Goal: Task Accomplishment & Management: Manage account settings

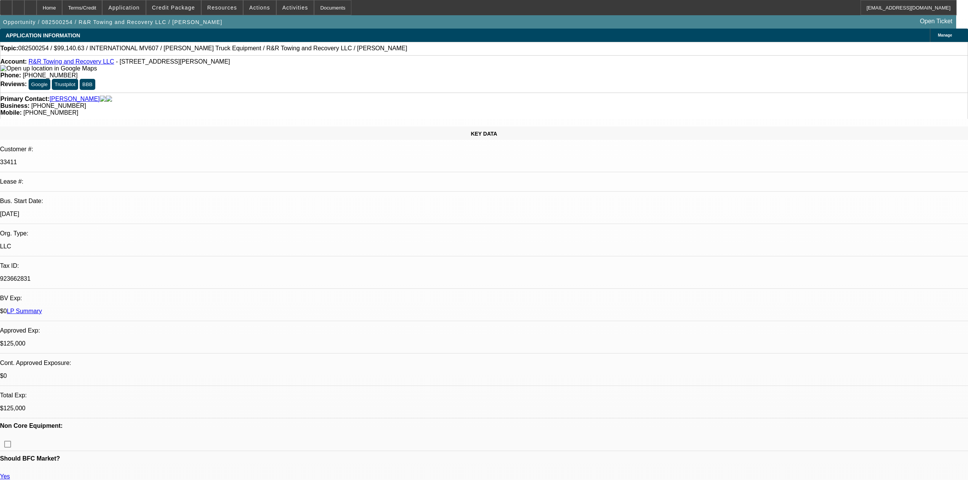
select select "0"
select select "2"
select select "0.1"
select select "4"
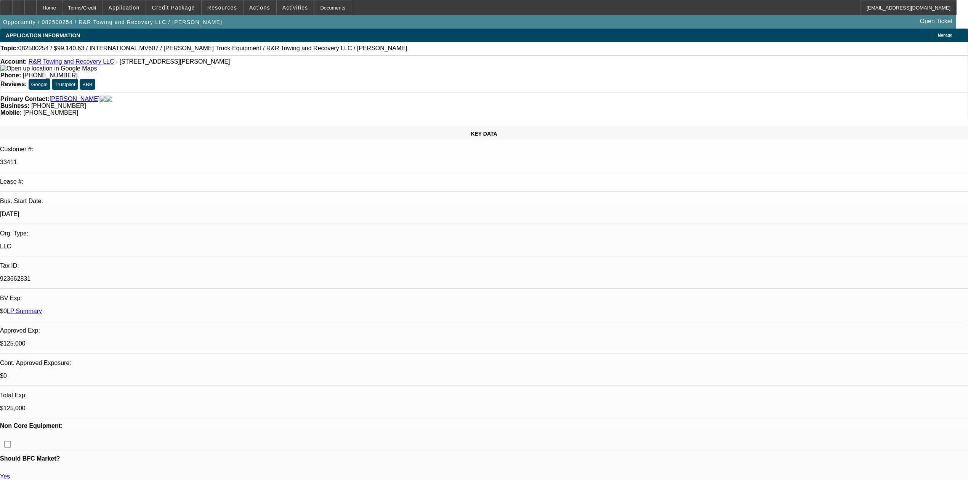
select select "0"
select select "2"
select select "0.1"
select select "4"
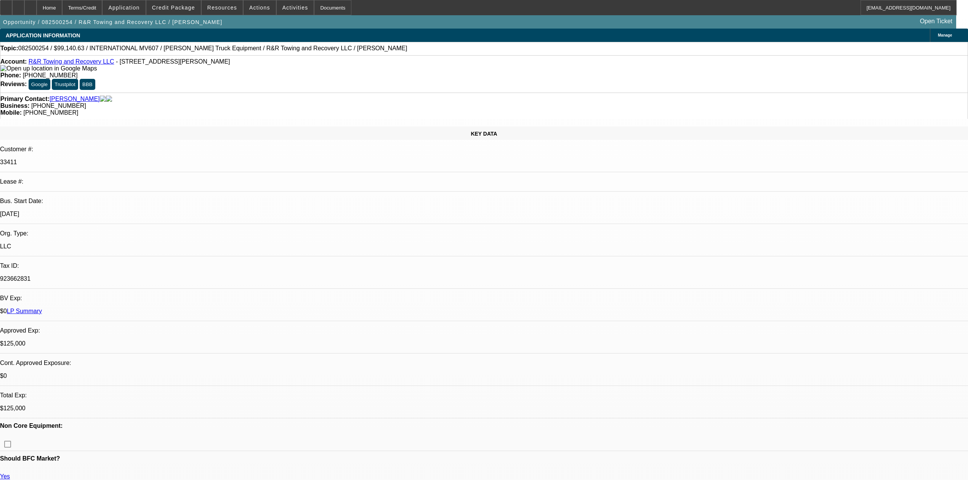
select select "0.1"
select select "2"
select select "0.1"
select select "4"
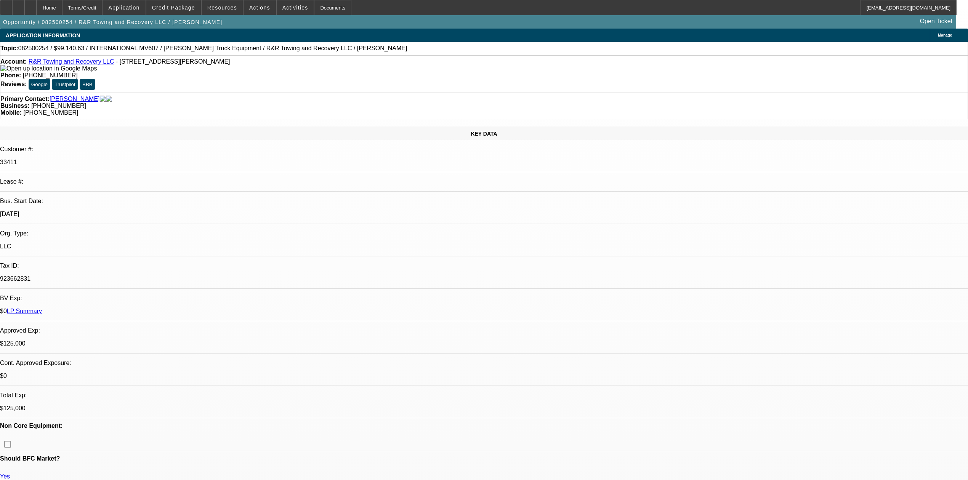
select select "0.1"
select select "2"
select select "0.1"
select select "4"
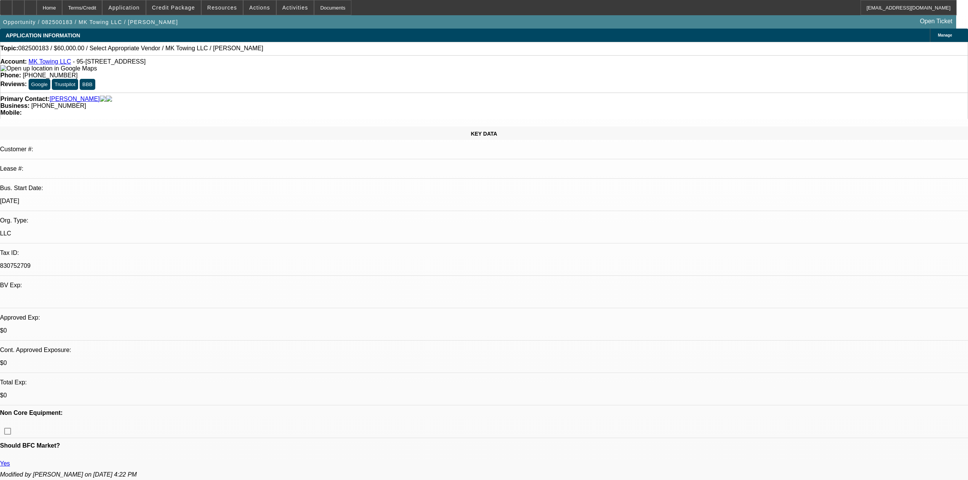
select select "0"
select select "2"
select select "0.1"
select select "4"
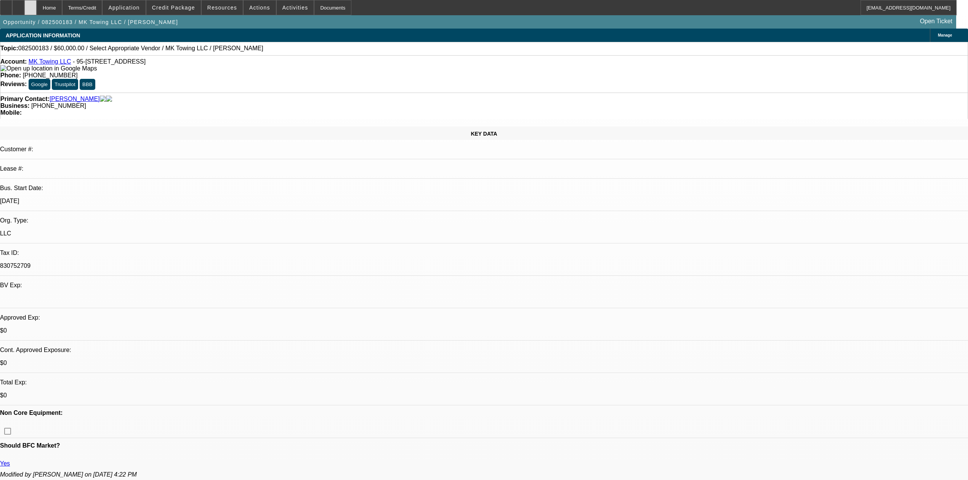
click at [37, 8] on div at bounding box center [30, 7] width 12 height 15
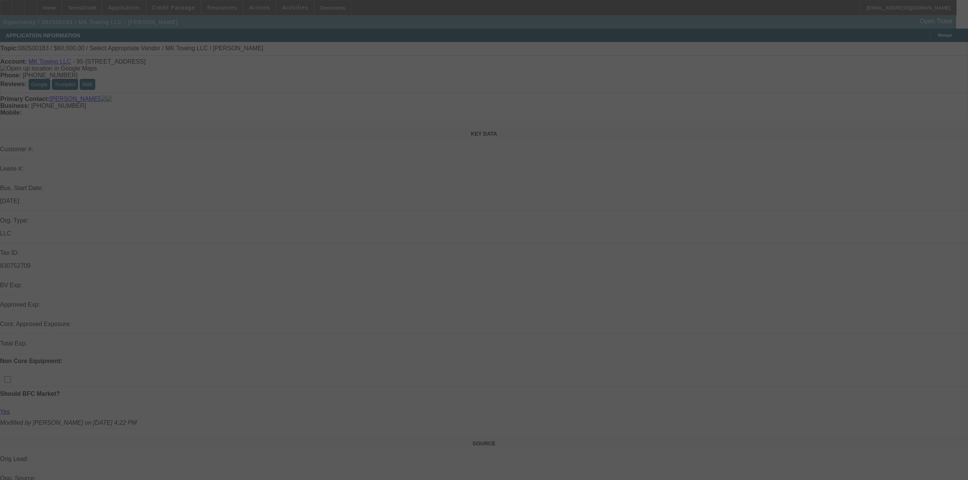
select select "0"
select select "2"
select select "0.1"
select select "4"
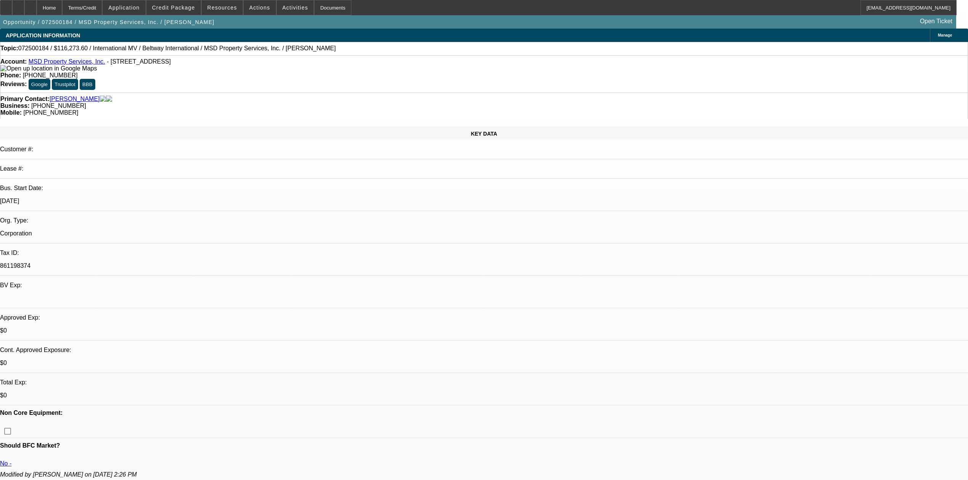
select select "0.2"
select select "2"
select select "0.1"
select select "4"
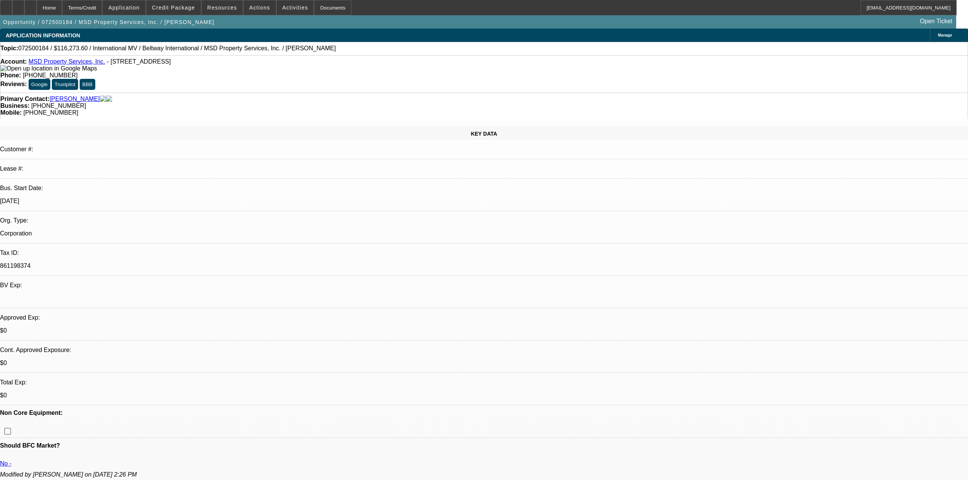
select select "0.2"
select select "2"
select select "0.1"
select select "4"
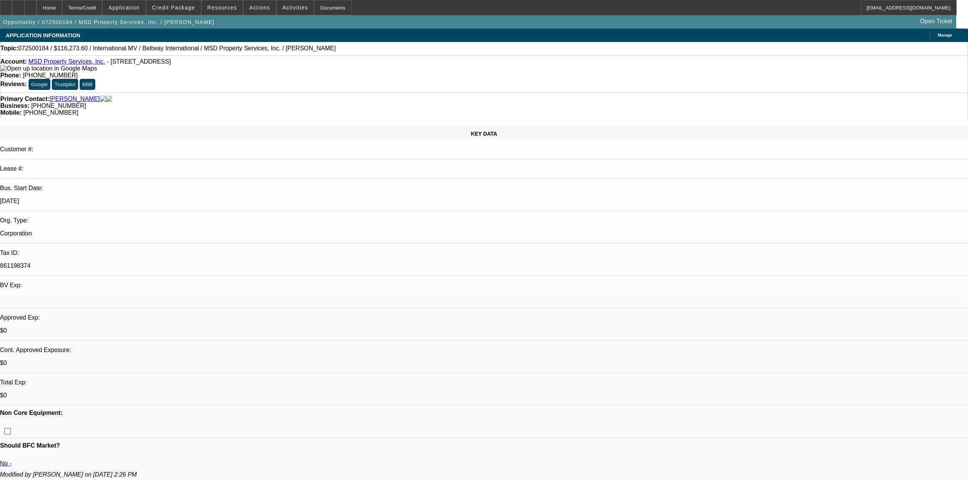
select select "0.2"
select select "2"
select select "0.1"
select select "4"
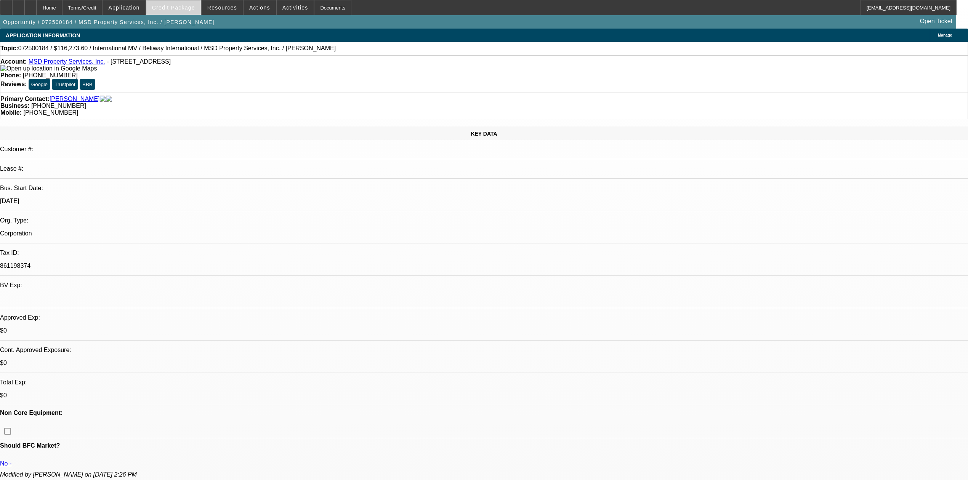
click at [168, 2] on span at bounding box center [173, 7] width 54 height 18
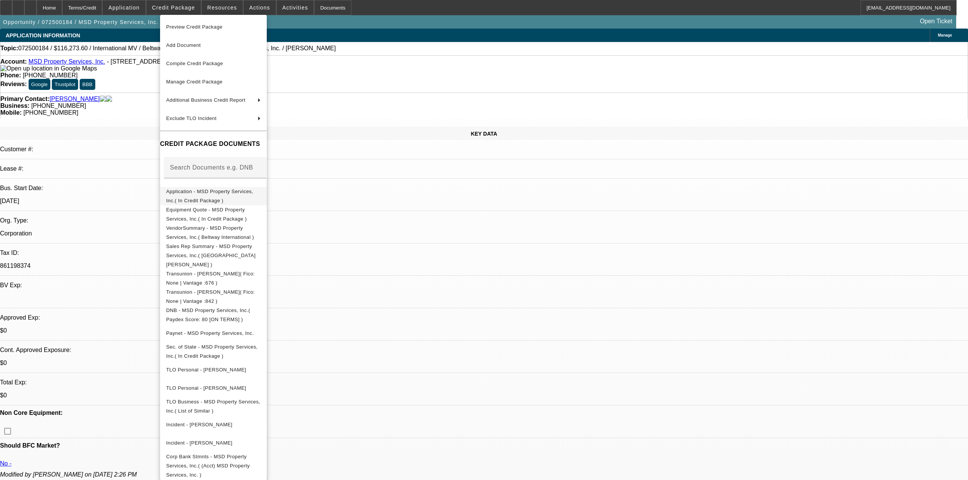
click at [232, 188] on button "Application - MSD Property Services, Inc.( In Credit Package )" at bounding box center [213, 196] width 107 height 18
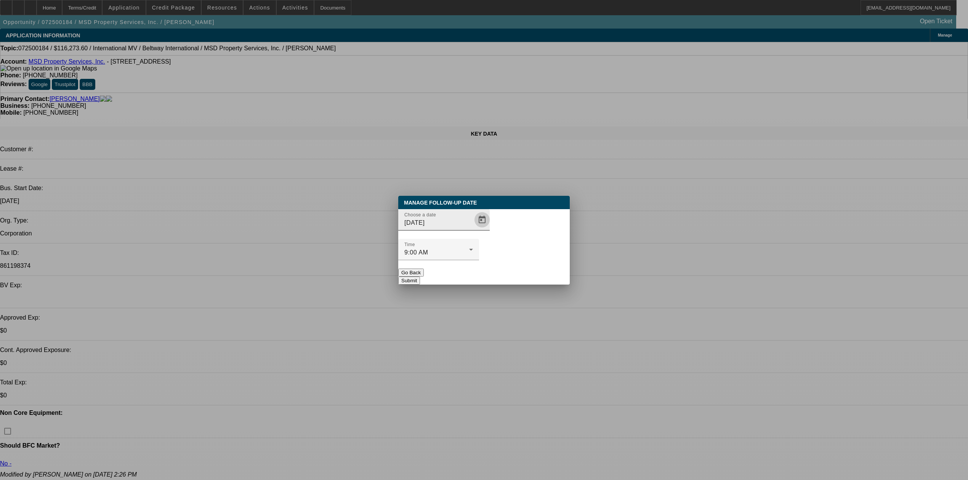
click at [473, 229] on span "Open calendar" at bounding box center [482, 220] width 18 height 18
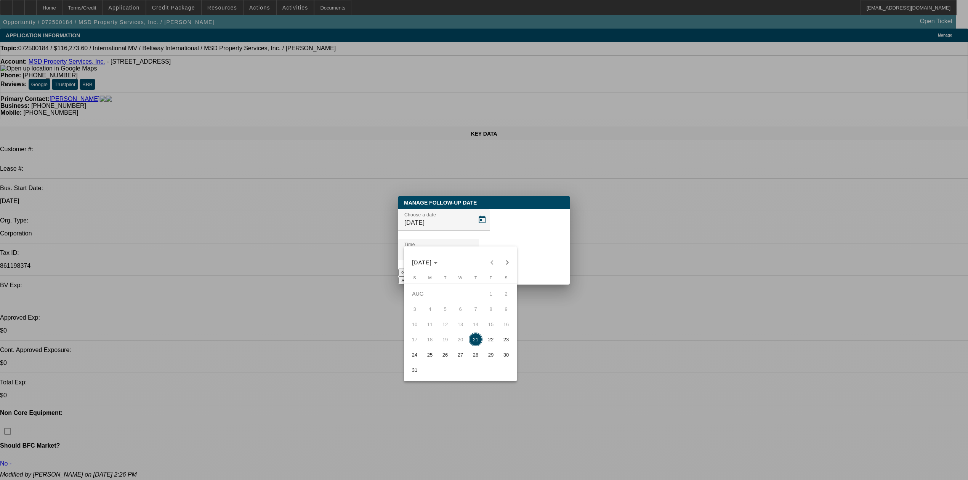
click at [489, 360] on span "29" at bounding box center [491, 355] width 14 height 14
type input "8/29/2025"
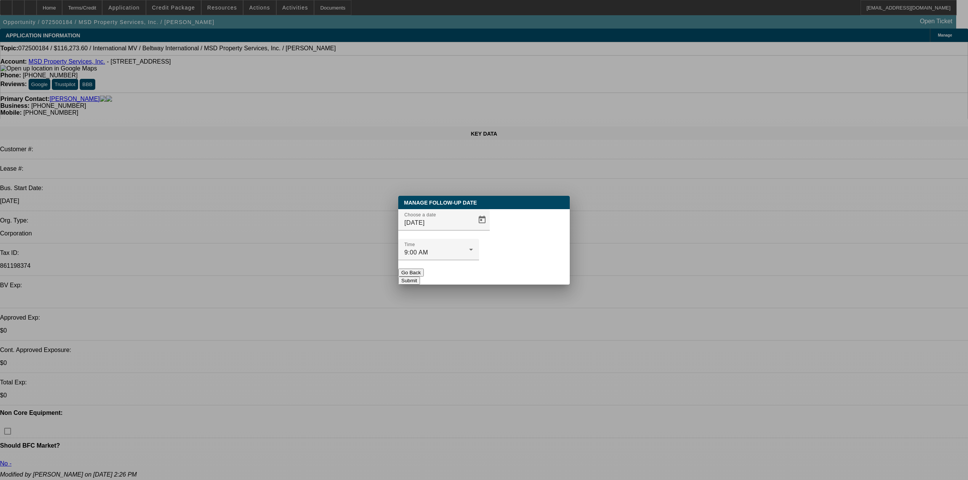
click at [420, 277] on button "Submit" at bounding box center [409, 281] width 22 height 8
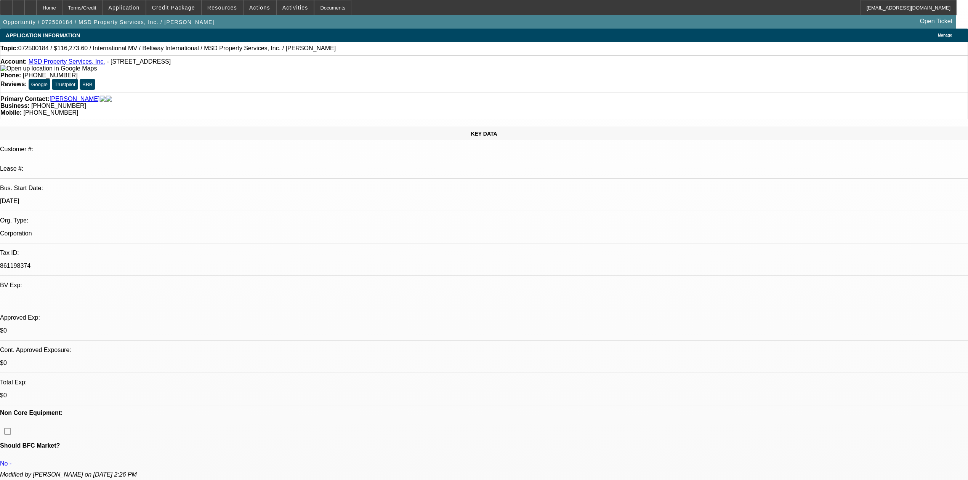
radio input "true"
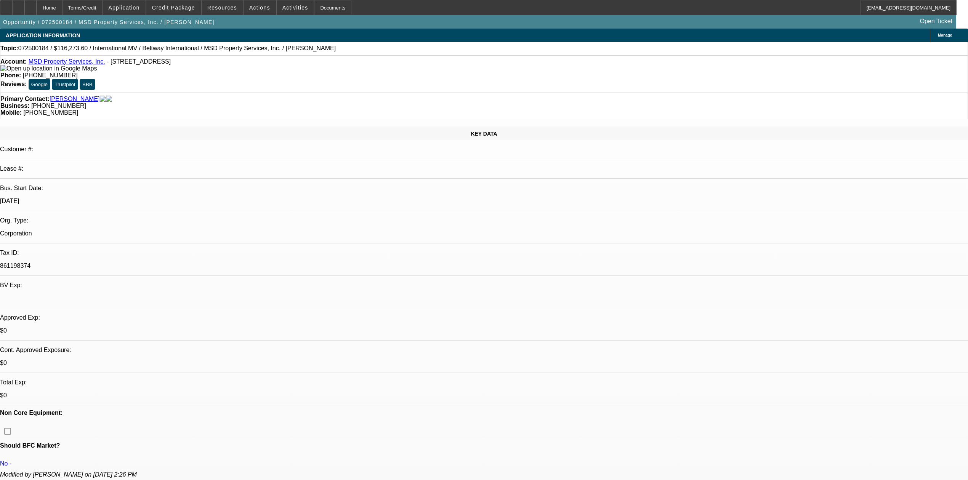
type textarea "invoicing out $60-70k next week, waiting on outstanding recievables"
drag, startPoint x: 906, startPoint y: 191, endPoint x: 906, endPoint y: 184, distance: 6.9
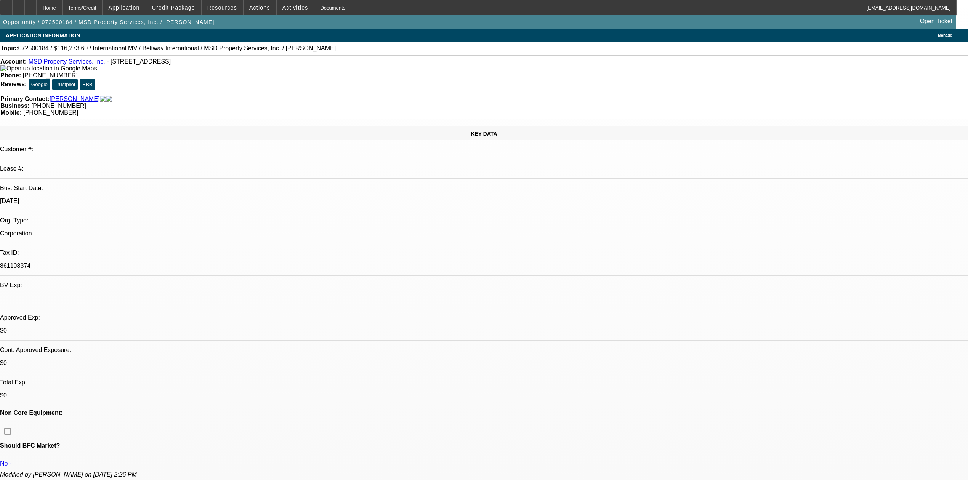
radio input "true"
click at [103, 8] on div "Terms/Credit" at bounding box center [82, 7] width 40 height 15
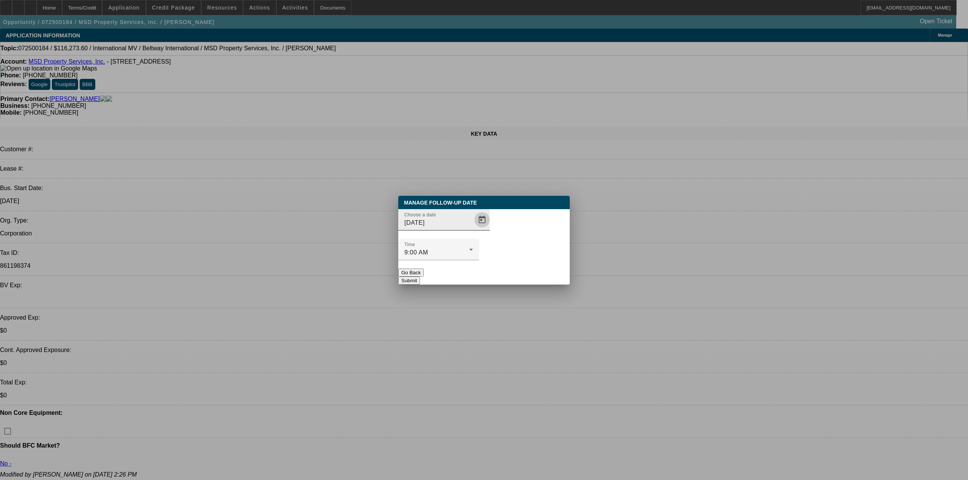
click at [478, 229] on span "Open calendar" at bounding box center [482, 220] width 18 height 18
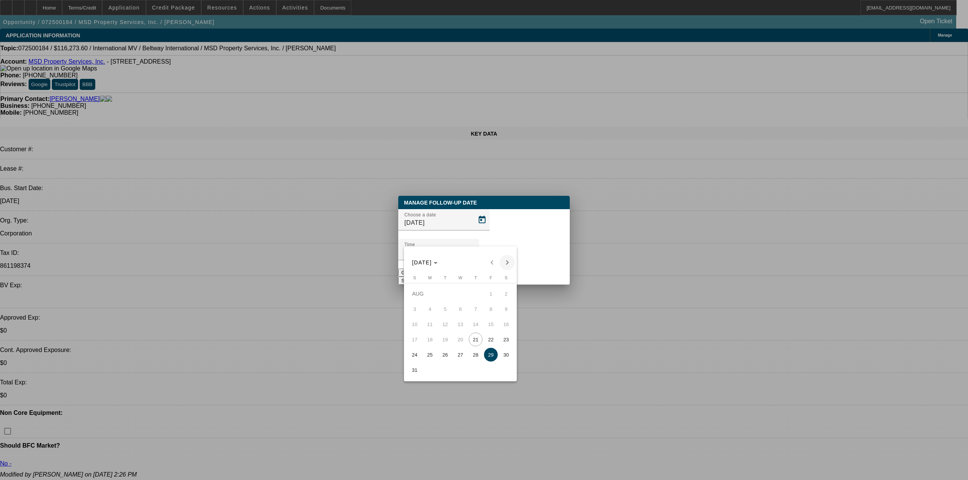
click at [506, 266] on span "Next month" at bounding box center [507, 262] width 15 height 15
click at [463, 314] on span "3" at bounding box center [461, 309] width 14 height 14
type input "9/3/2025"
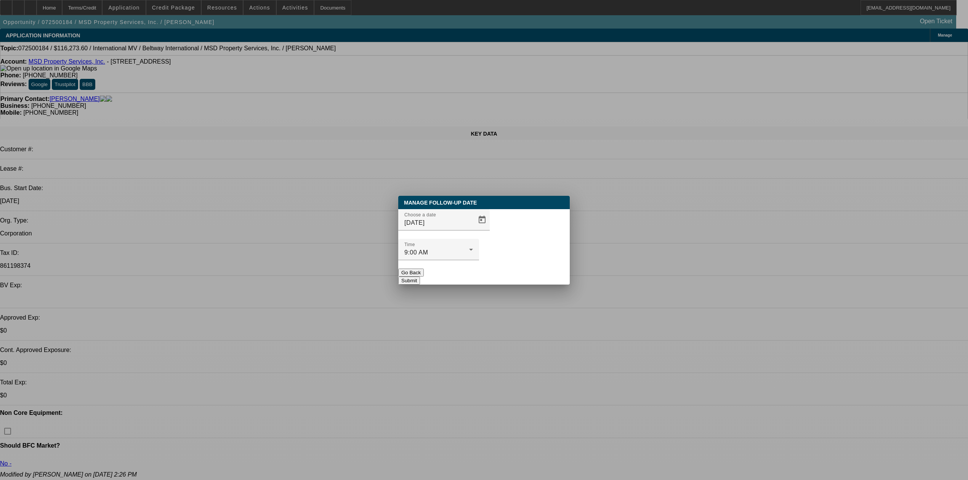
click at [420, 277] on button "Submit" at bounding box center [409, 281] width 22 height 8
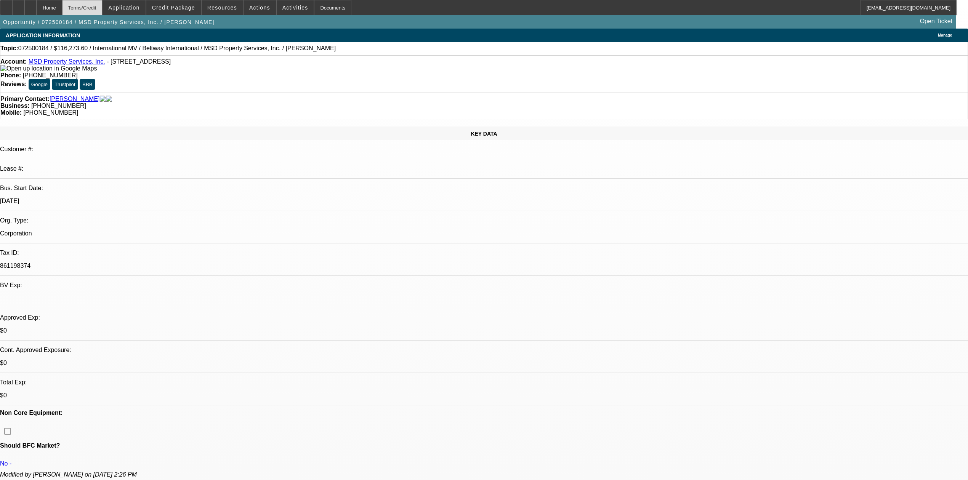
click at [103, 5] on div "Terms/Credit" at bounding box center [82, 7] width 40 height 15
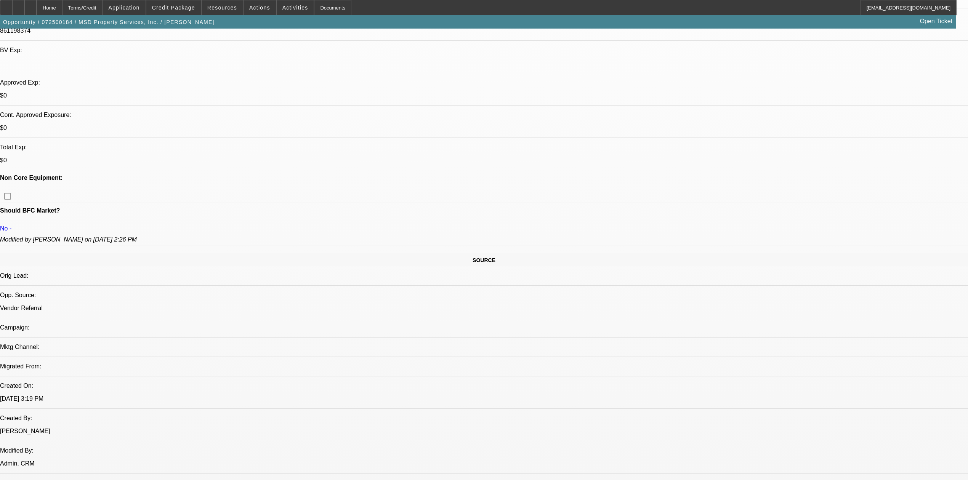
scroll to position [43, 0]
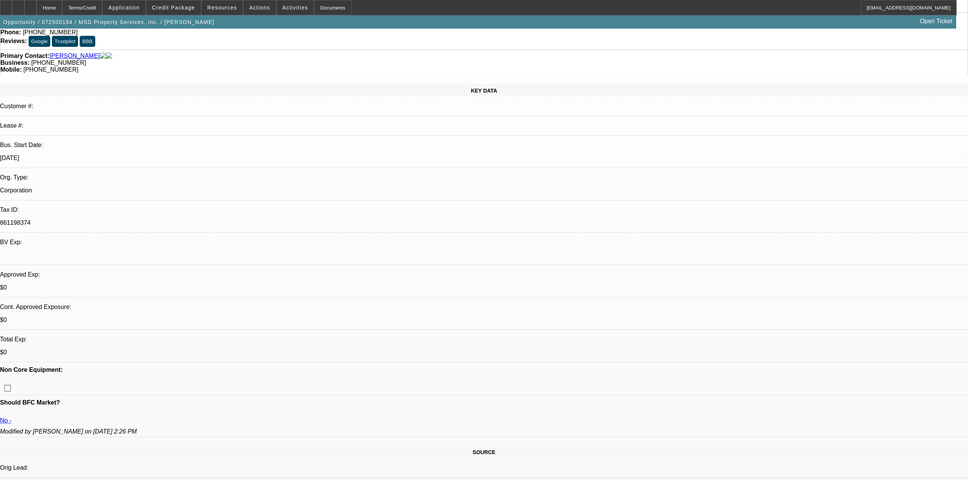
click at [102, 12] on div "Terms/Credit" at bounding box center [82, 7] width 40 height 15
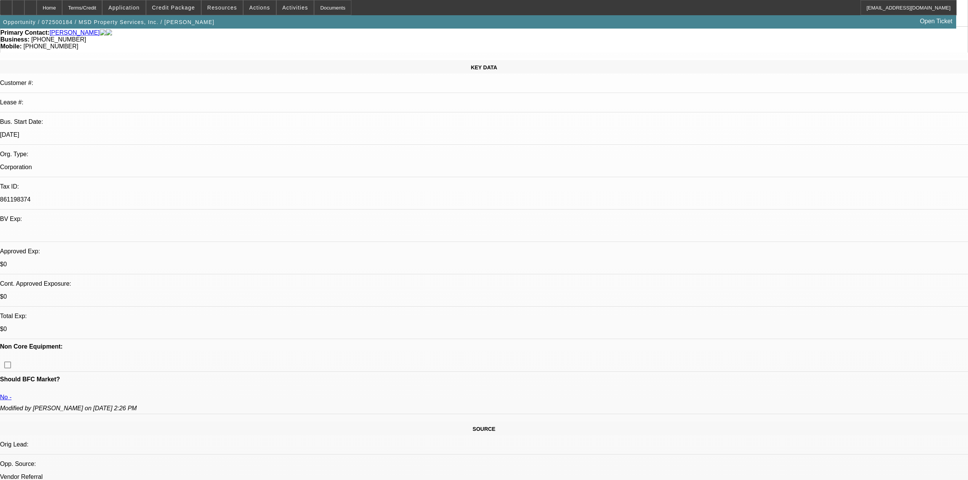
scroll to position [0, 0]
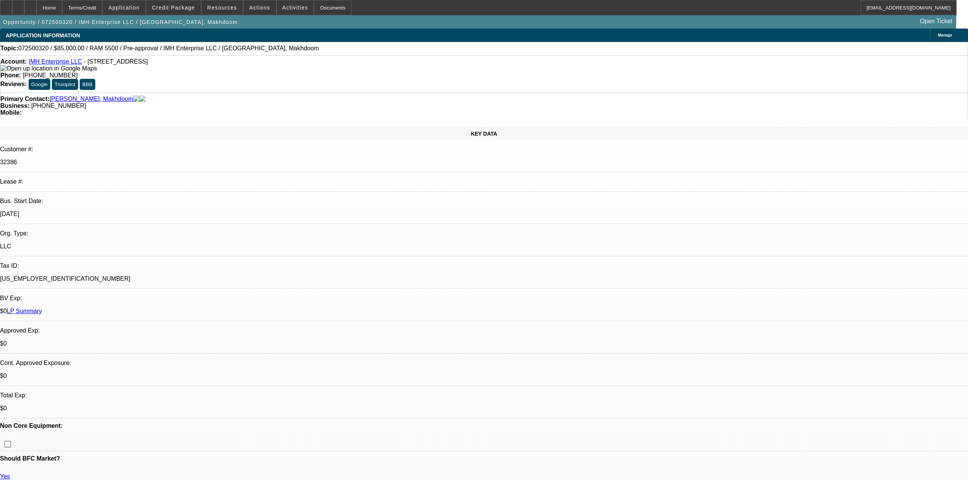
select select "0"
select select "2"
select select "0.1"
select select "4"
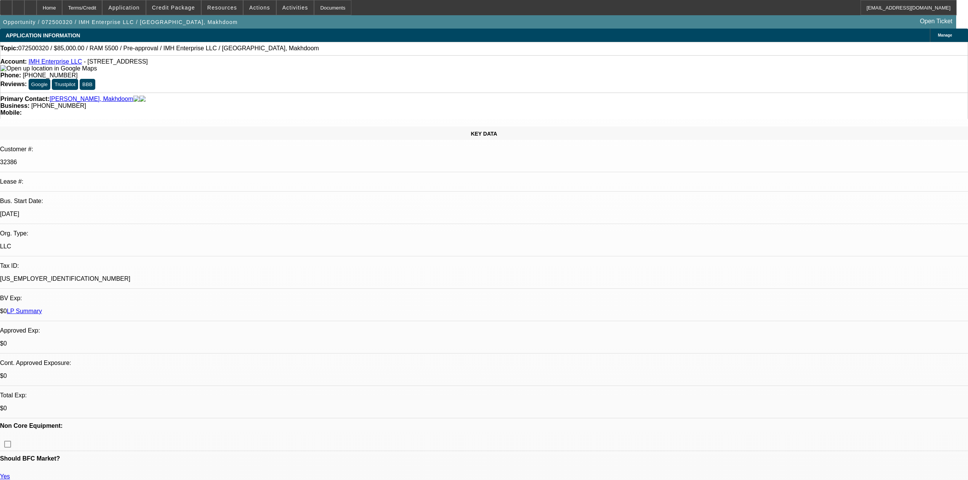
drag, startPoint x: 715, startPoint y: 84, endPoint x: 714, endPoint y: 88, distance: 4.5
click at [87, 8] on div "Terms/Credit" at bounding box center [82, 7] width 40 height 15
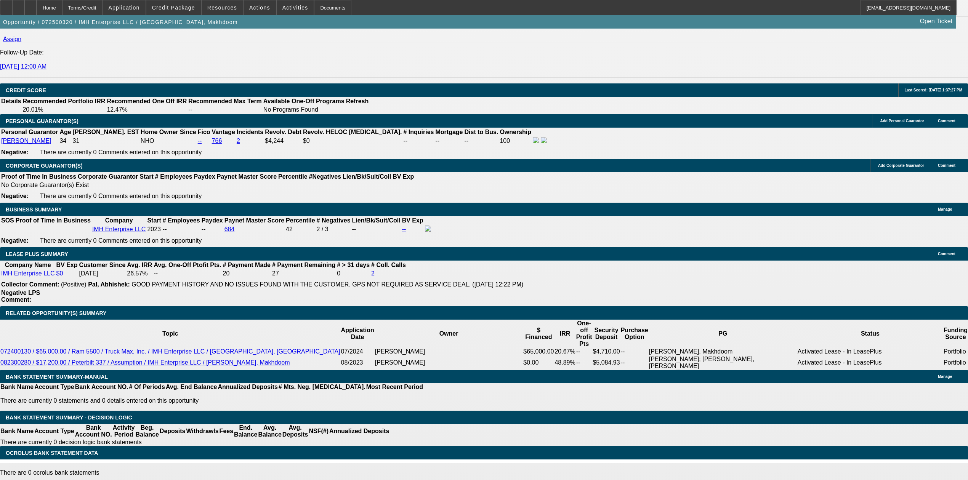
radio input "true"
type textarea "$50-60k"
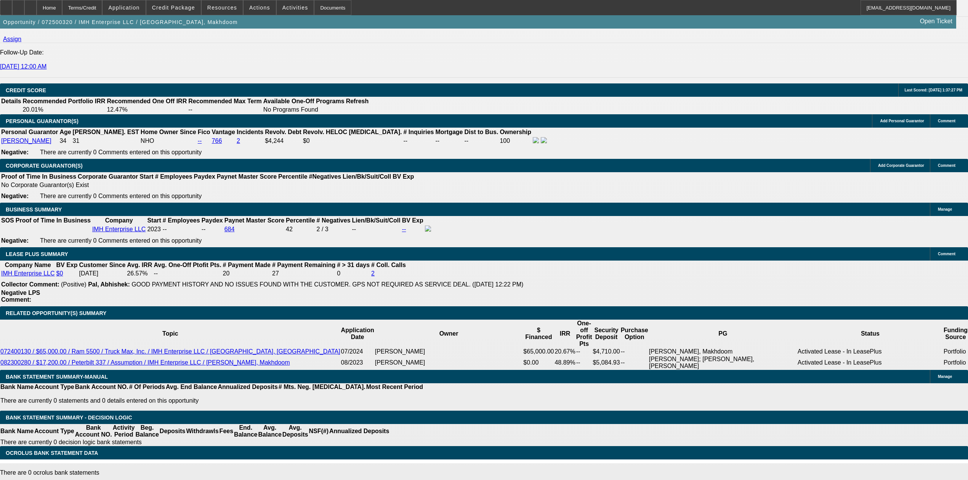
radio input "true"
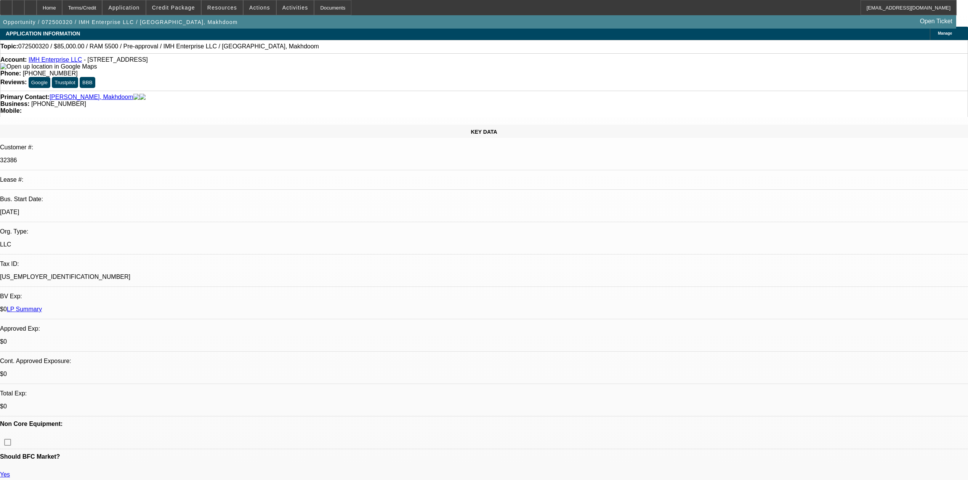
scroll to position [0, 0]
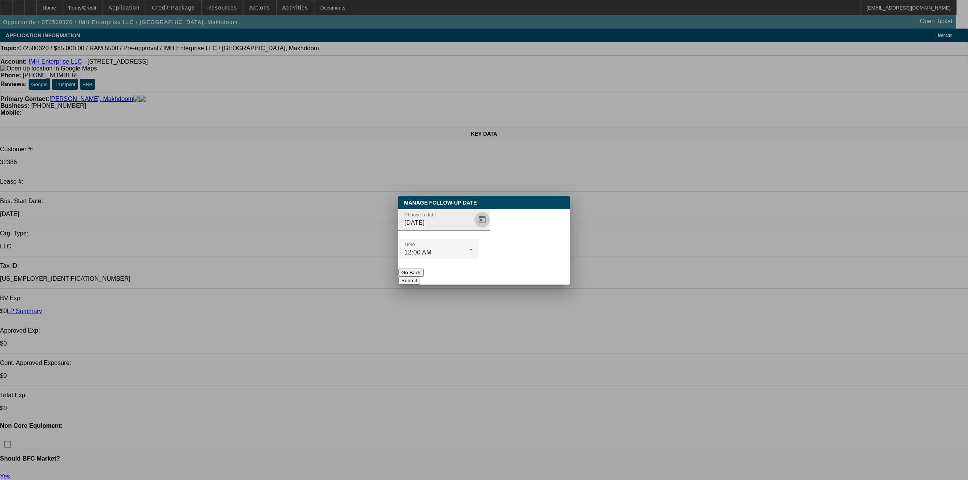
click at [473, 229] on span "Open calendar" at bounding box center [482, 220] width 18 height 18
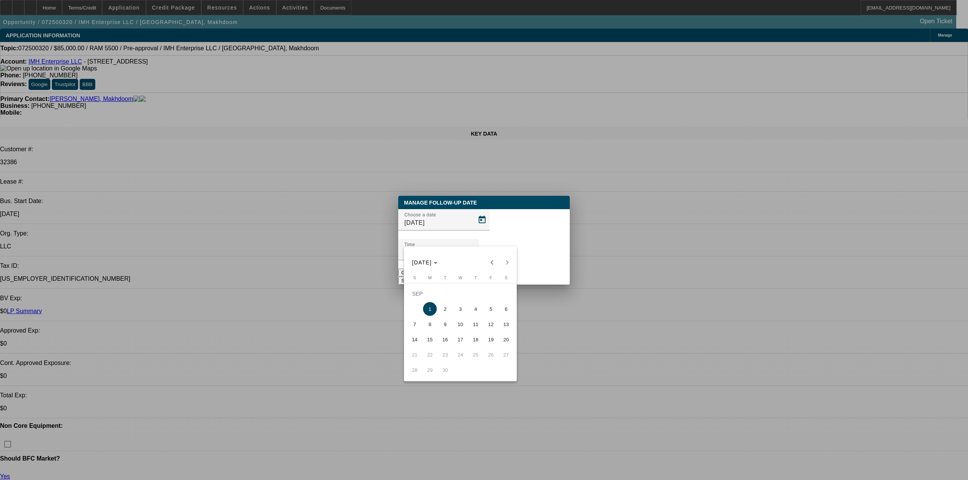
click at [444, 325] on span "9" at bounding box center [445, 324] width 14 height 14
type input "9/9/2025"
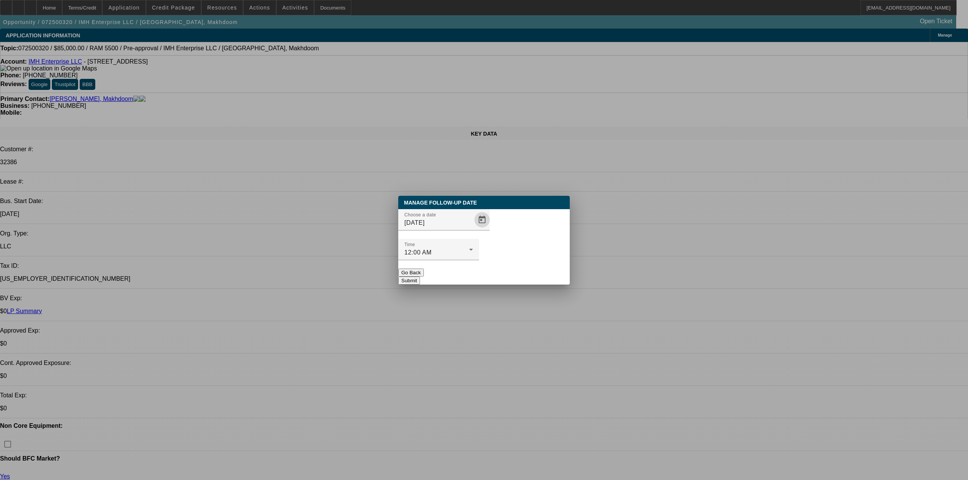
click at [420, 277] on button "Submit" at bounding box center [409, 281] width 22 height 8
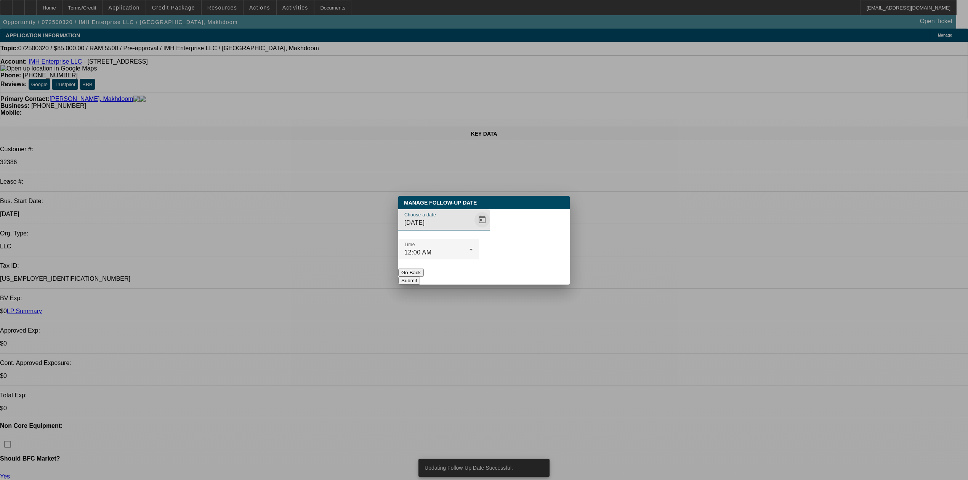
click at [473, 229] on span "Open calendar" at bounding box center [482, 220] width 18 height 18
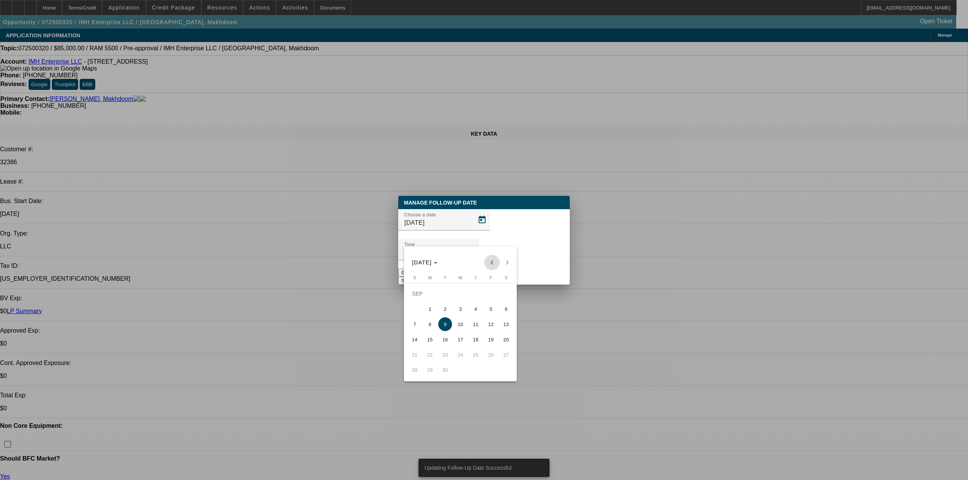
click at [486, 258] on span "Previous month" at bounding box center [491, 262] width 15 height 15
click at [449, 360] on span "26" at bounding box center [445, 355] width 14 height 14
type input "8/26/2025"
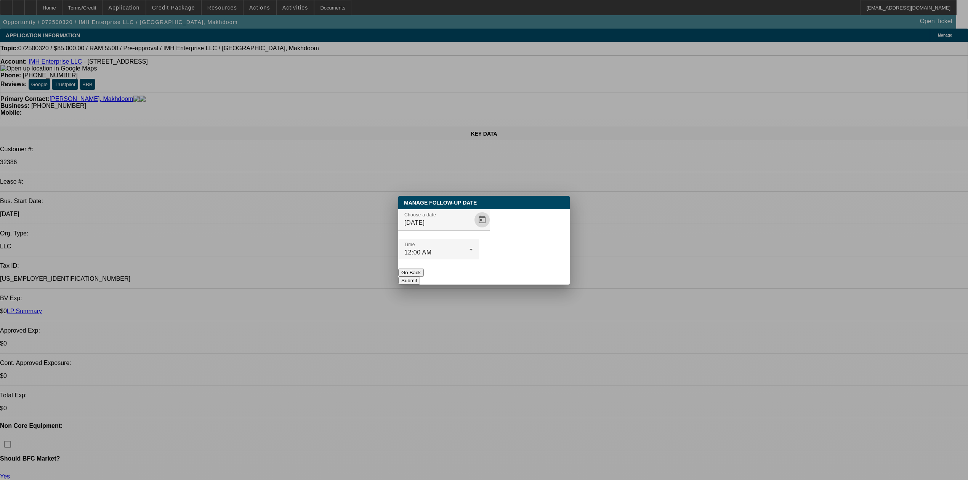
click at [420, 277] on button "Submit" at bounding box center [409, 281] width 22 height 8
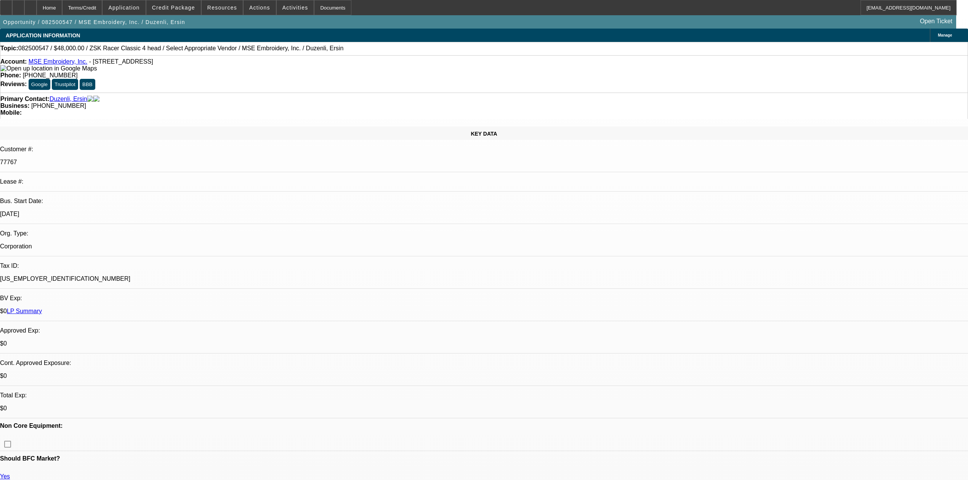
select select "0"
select select "2"
select select "0.1"
select select "4"
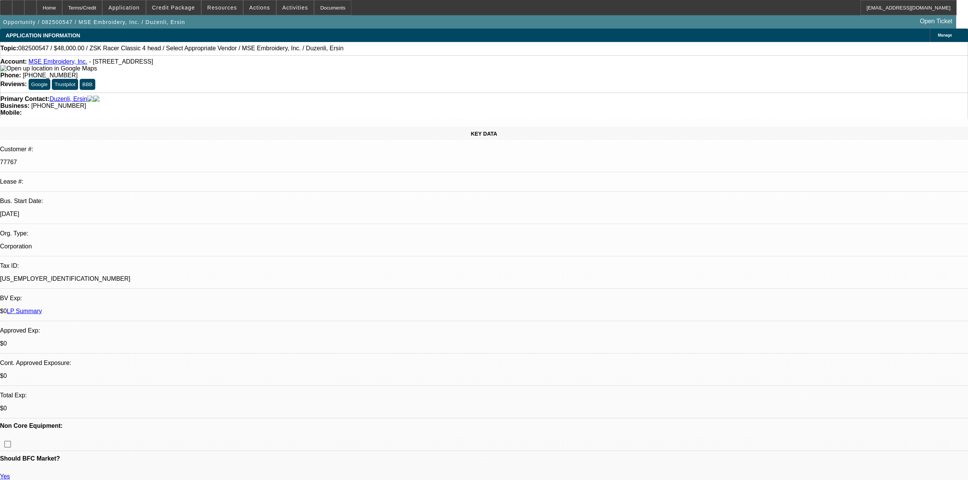
select select "0"
select select "2"
select select "0.1"
select select "4"
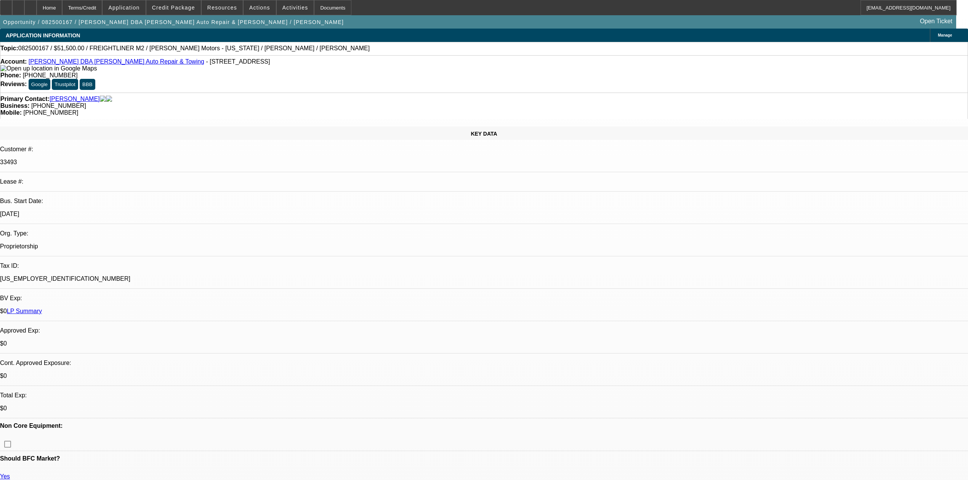
select select "0"
select select "2"
select select "0"
select select "6"
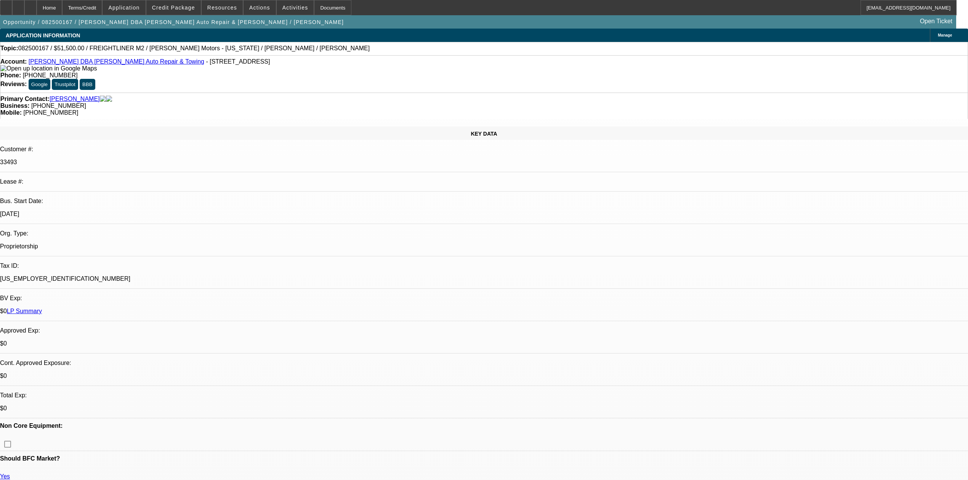
select select "0"
select select "2"
select select "0"
select select "6"
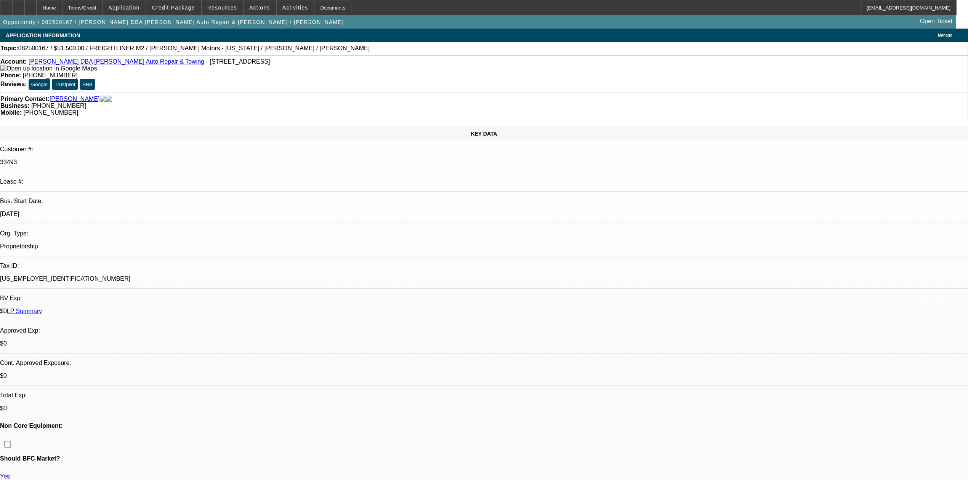
select select "0"
select select "2"
select select "0"
select select "6"
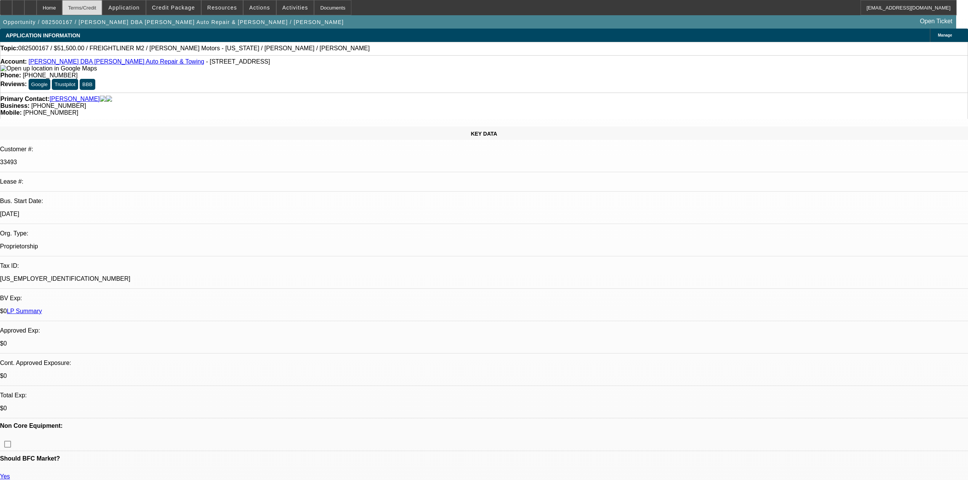
click at [103, 6] on div "Terms/Credit" at bounding box center [82, 7] width 40 height 15
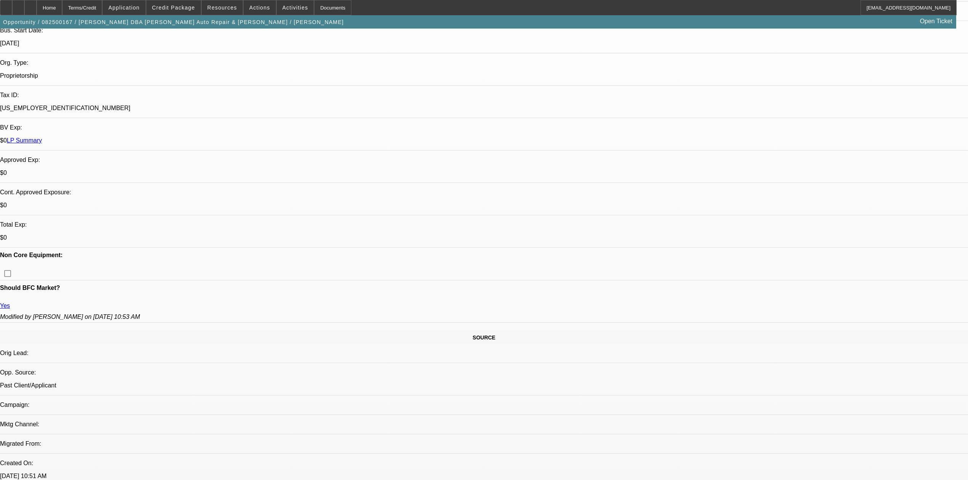
scroll to position [51, 0]
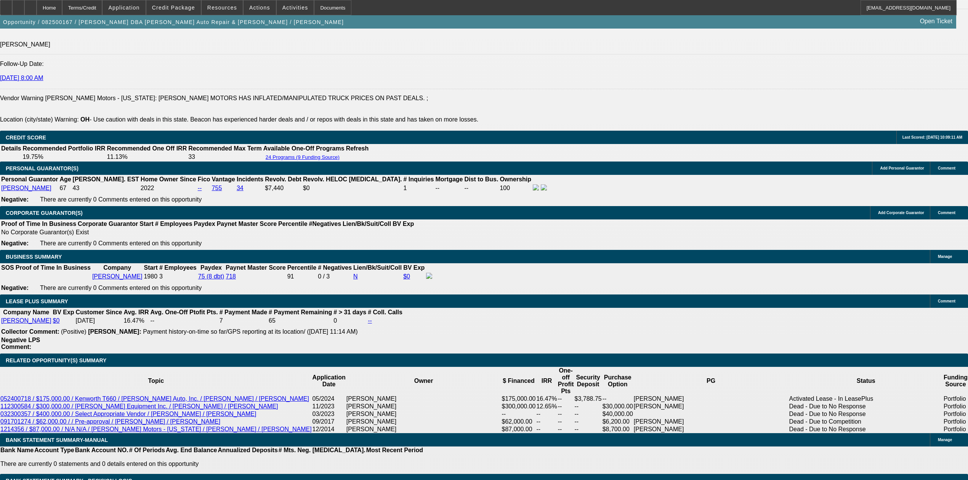
select select "0"
select select "2"
select select "0"
select select "6"
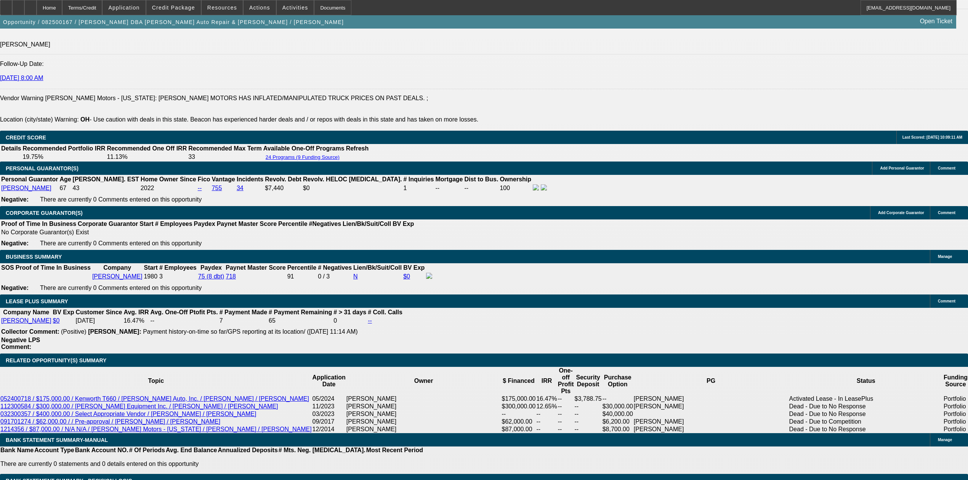
select select "0"
select select "2"
select select "0"
select select "6"
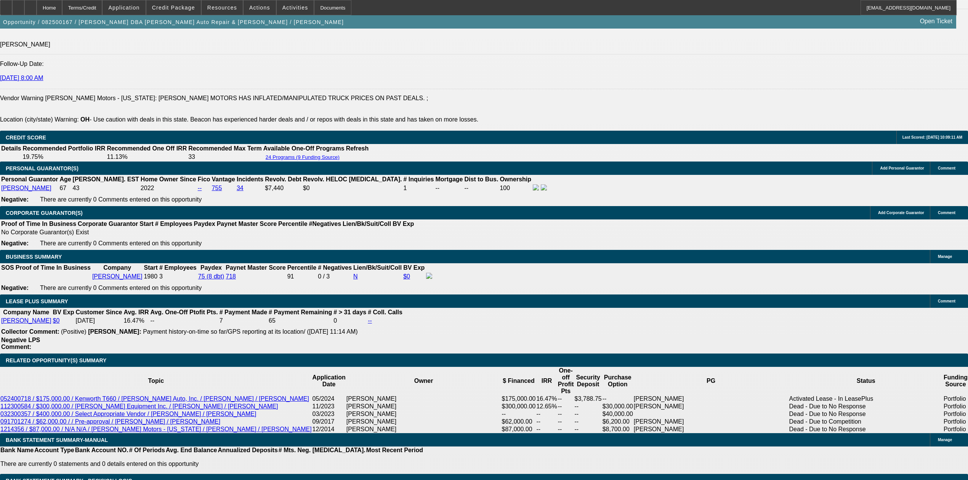
select select "0"
select select "2"
select select "0"
select select "6"
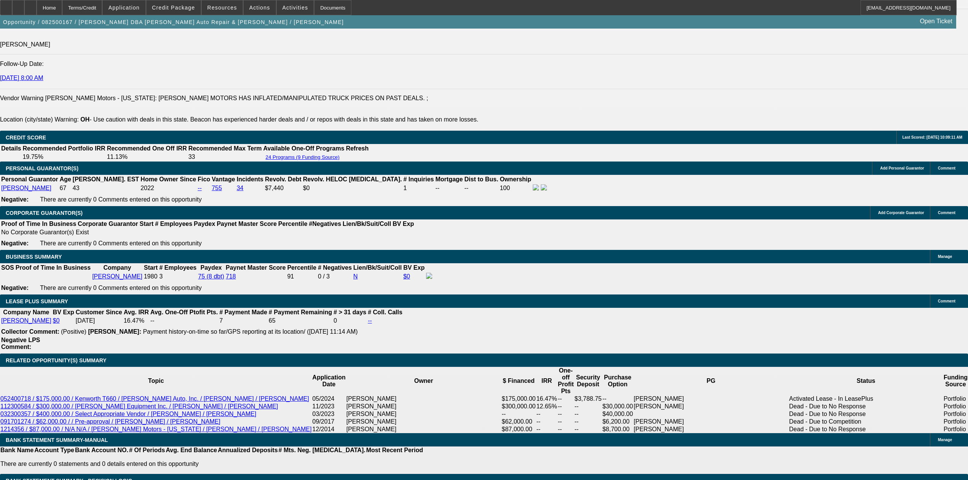
scroll to position [1069, 0]
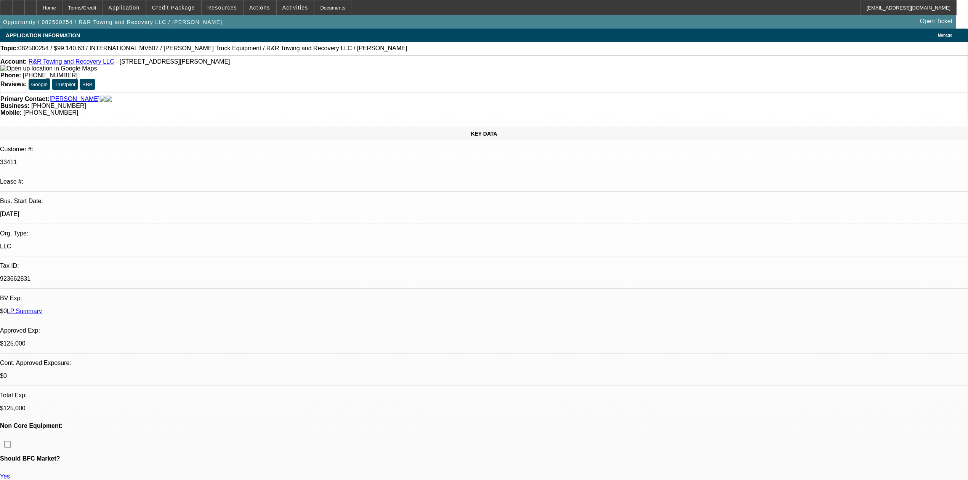
select select "0"
select select "2"
select select "0.1"
select select "4"
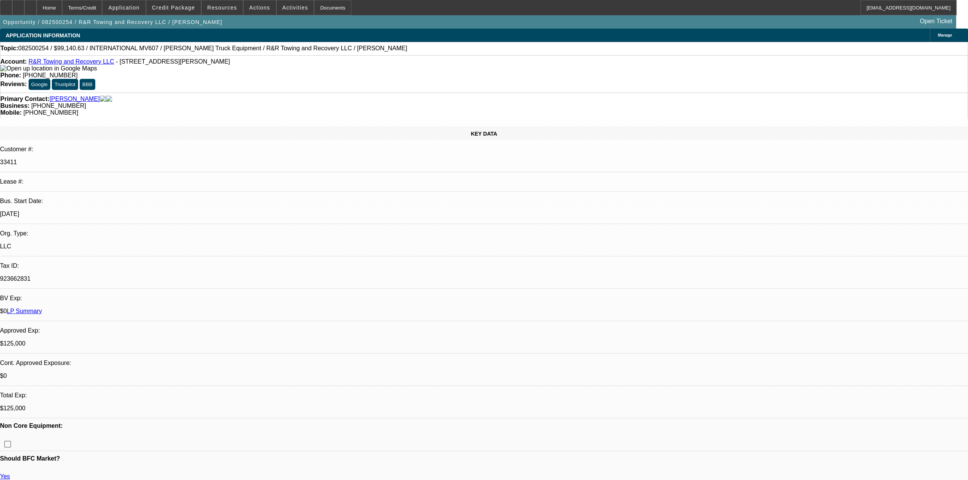
select select "0"
select select "2"
select select "0.1"
select select "4"
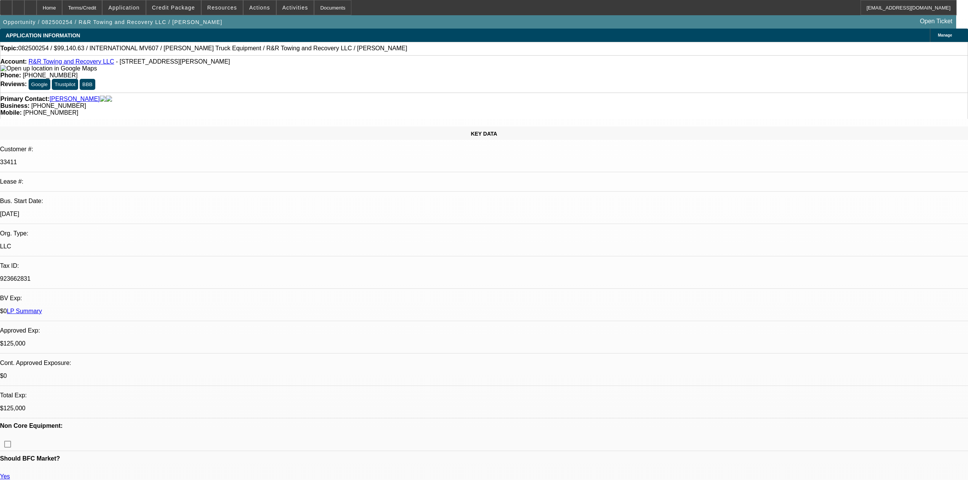
select select "0.1"
select select "2"
select select "0.1"
select select "4"
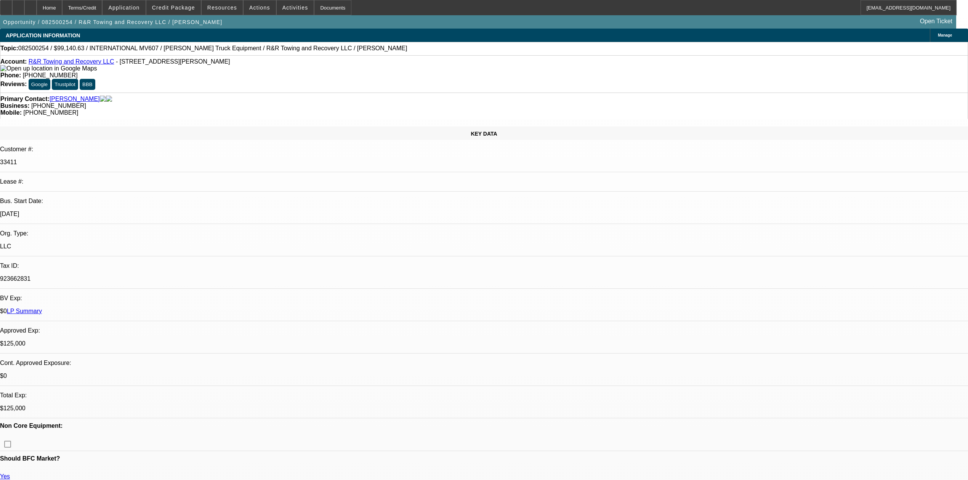
select select "0.1"
select select "2"
select select "0.1"
select select "4"
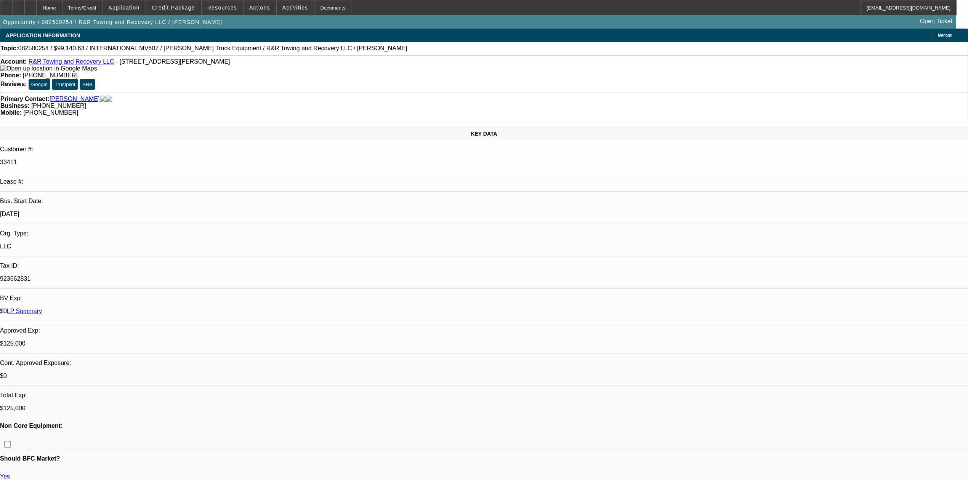
click at [37, 7] on div at bounding box center [30, 7] width 12 height 15
select select "0"
select select "2"
select select "0.1"
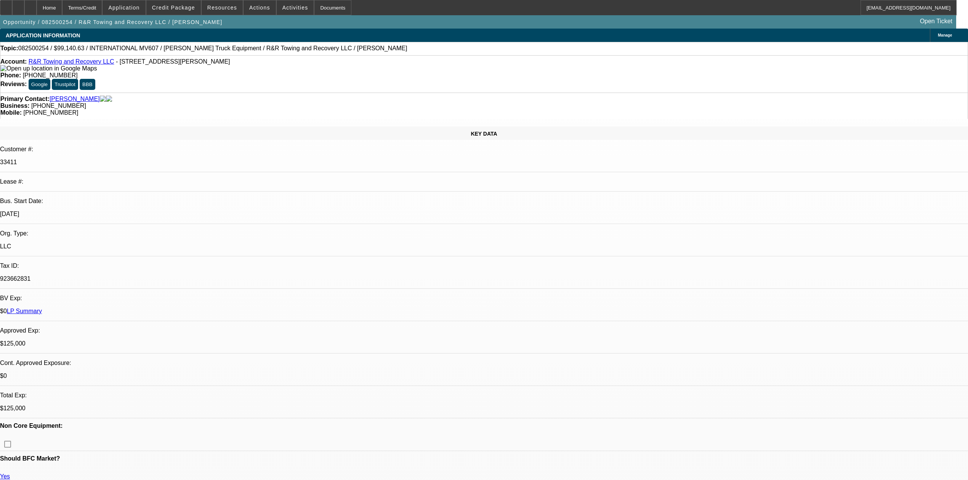
select select "4"
select select "0"
select select "2"
select select "0.1"
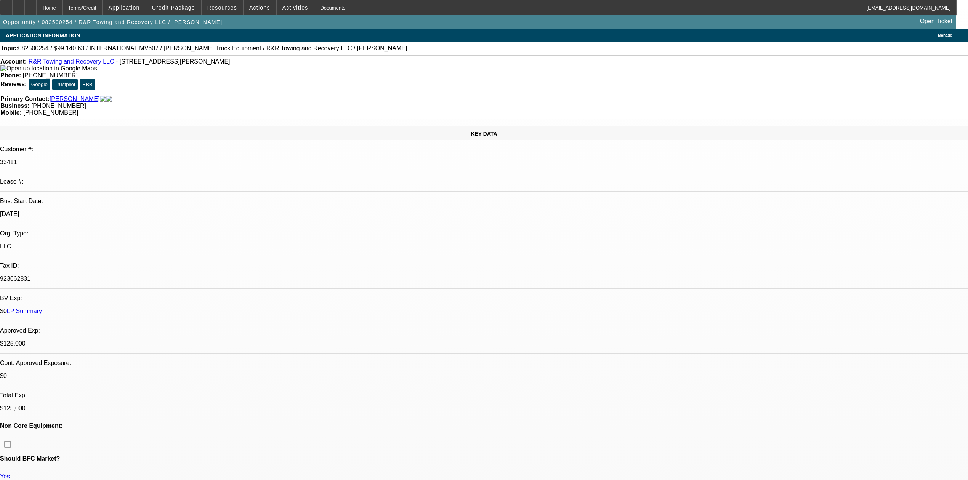
select select "4"
select select "0.1"
select select "2"
select select "0.1"
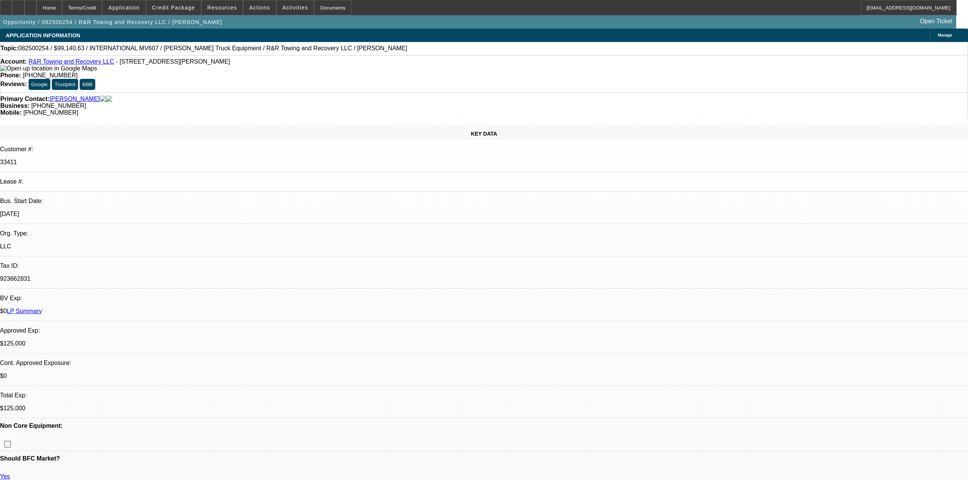
select select "4"
select select "0.1"
select select "2"
select select "0.1"
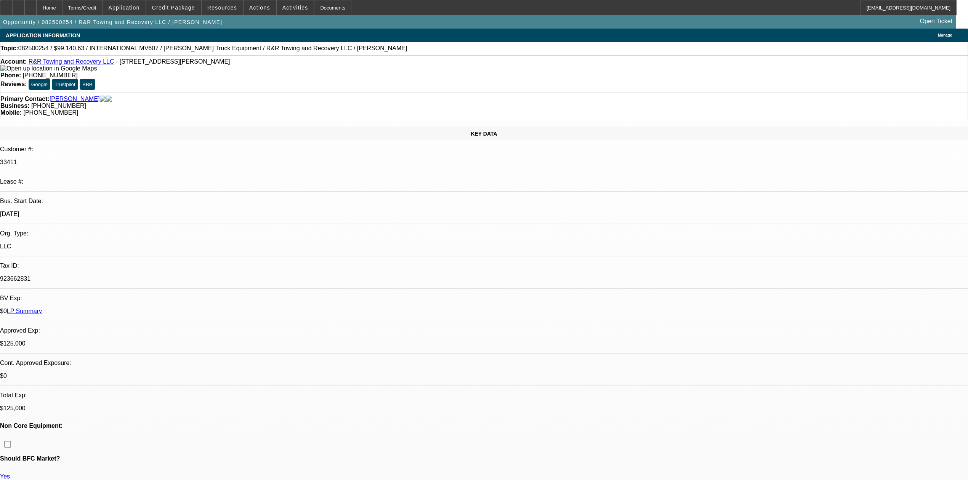
select select "4"
click at [93, 7] on div "Terms/Credit" at bounding box center [82, 7] width 40 height 15
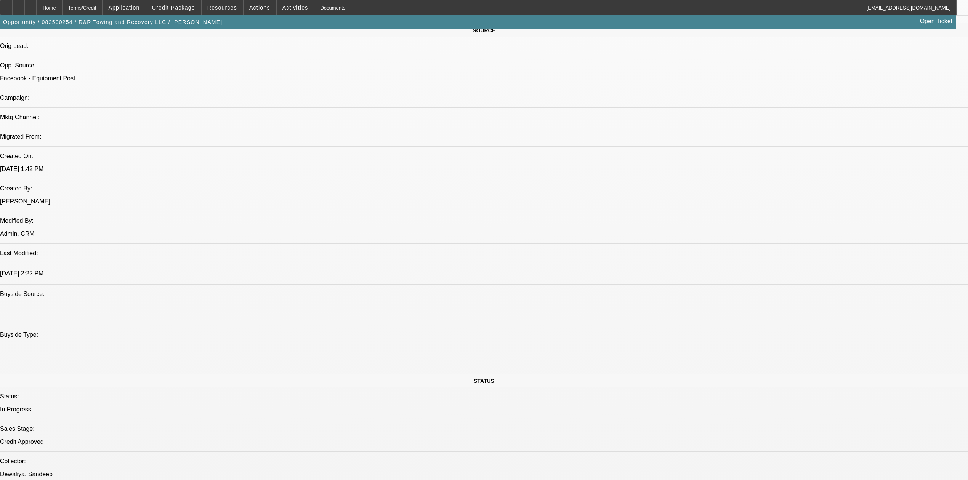
scroll to position [453, 0]
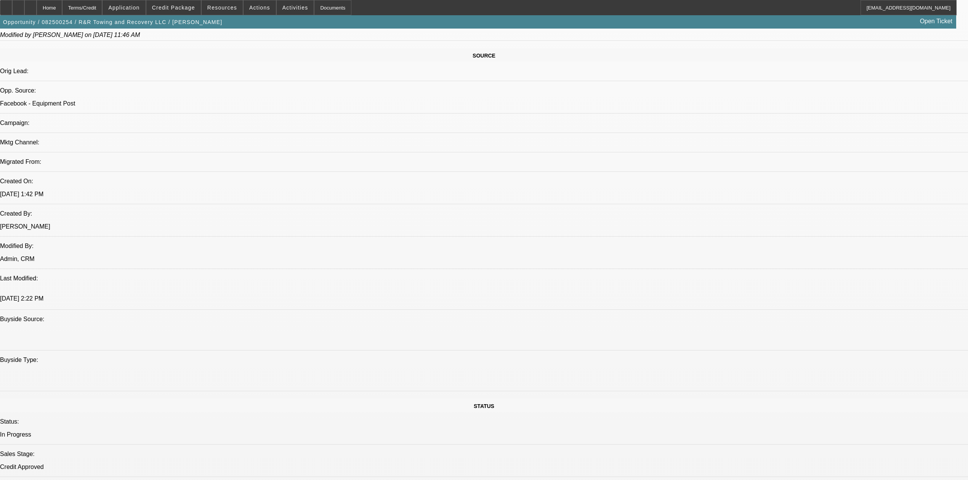
click at [87, 10] on div "Terms/Credit" at bounding box center [82, 7] width 40 height 15
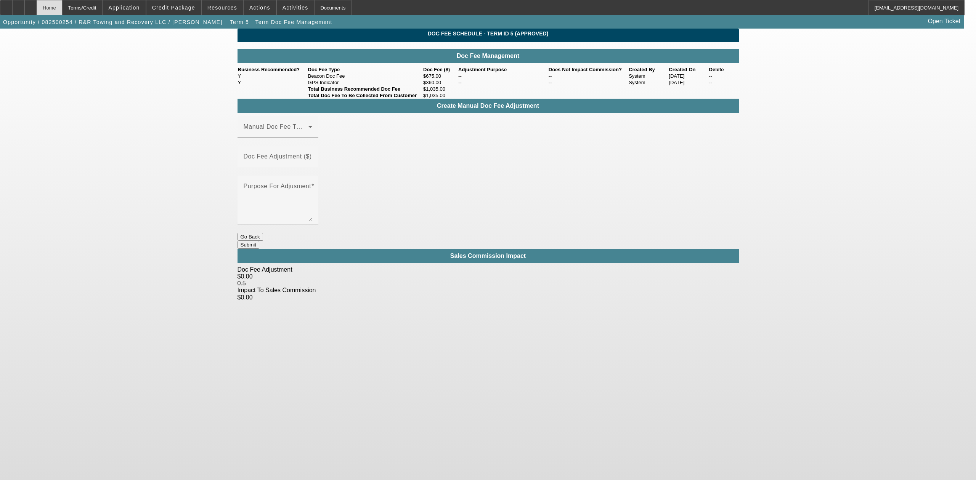
click at [62, 10] on div "Home" at bounding box center [50, 7] width 26 height 15
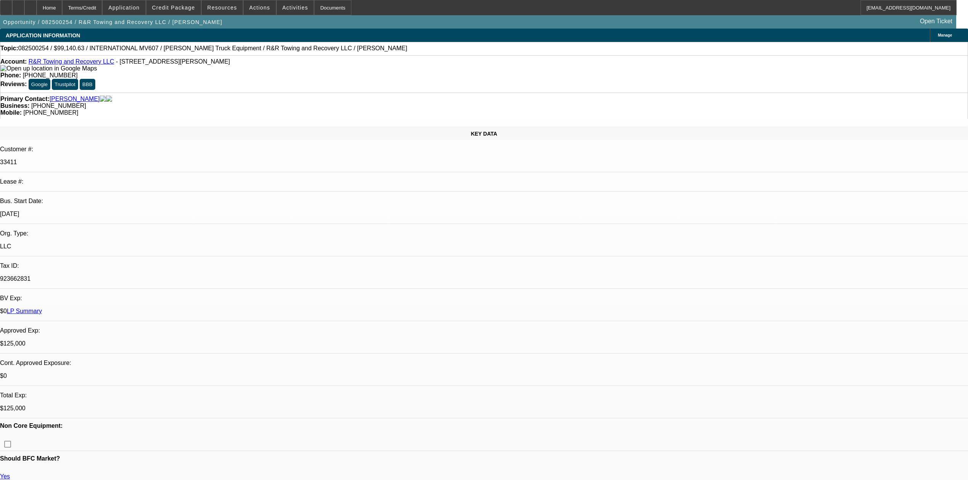
select select "0"
select select "2"
select select "0.1"
select select "4"
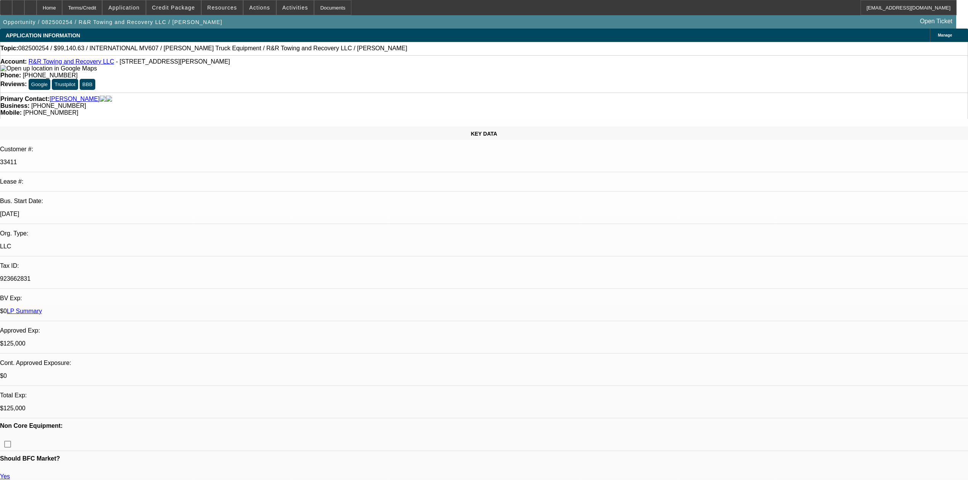
select select "0"
select select "2"
select select "0.1"
select select "4"
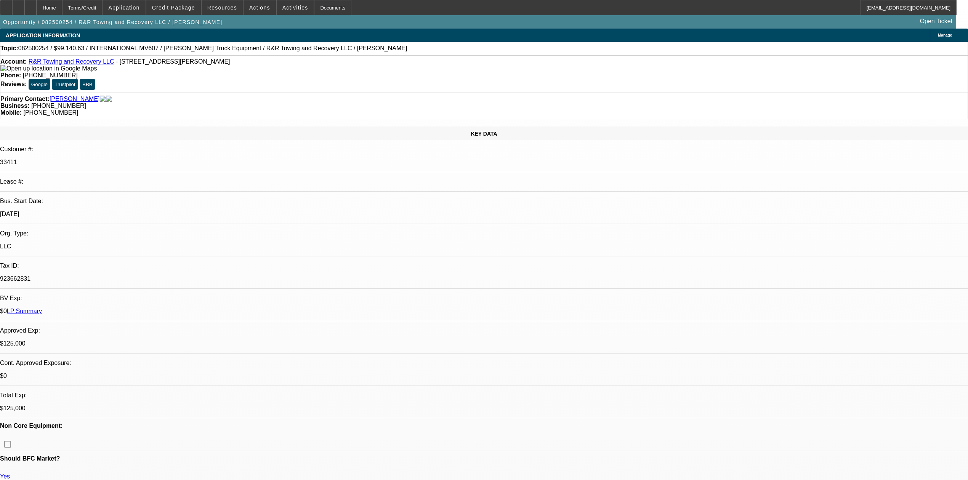
select select "0.1"
select select "2"
select select "0.1"
select select "4"
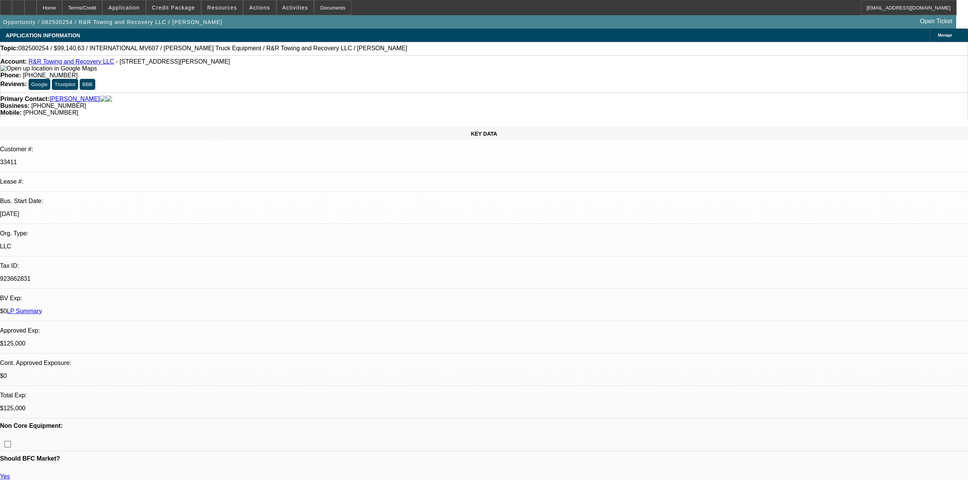
select select "0.1"
select select "2"
select select "0.1"
select select "4"
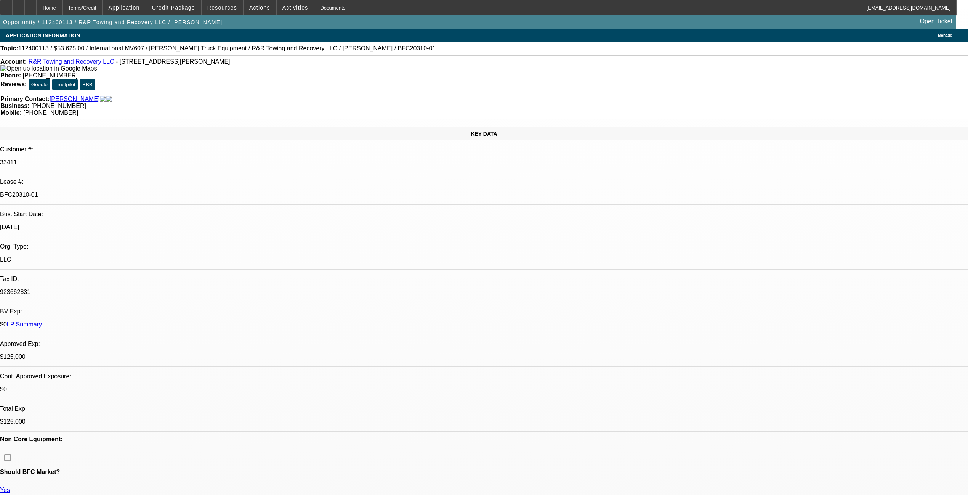
select select "0"
select select "2"
select select "0.1"
select select "4"
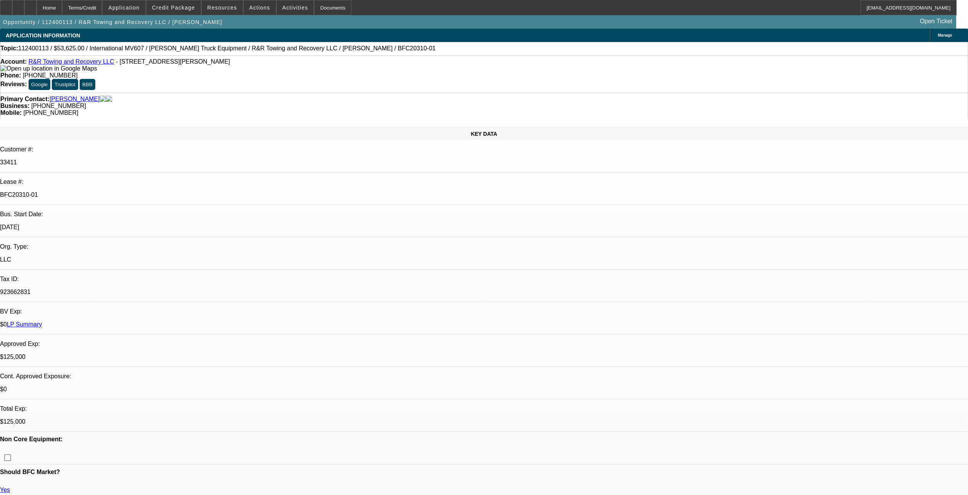
select select "0"
select select "2"
select select "0.1"
select select "4"
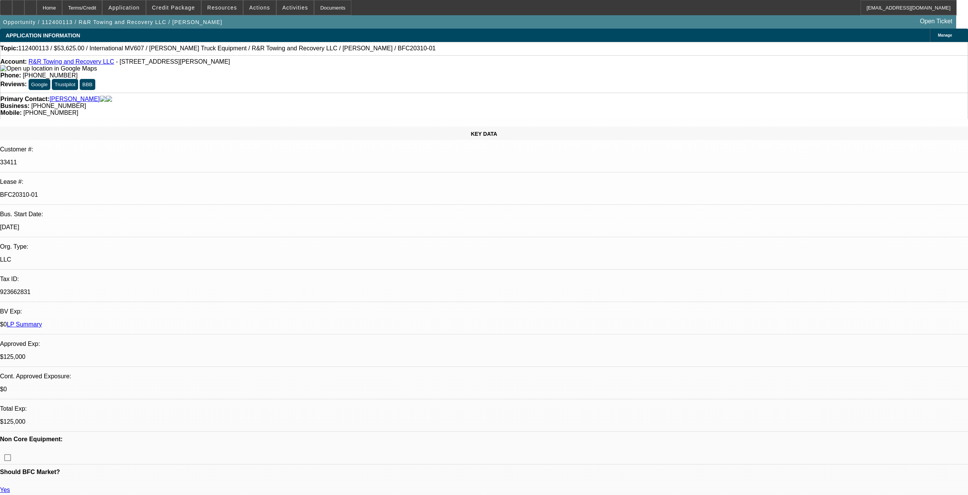
select select "0.15"
select select "2"
select select "0.1"
select select "4"
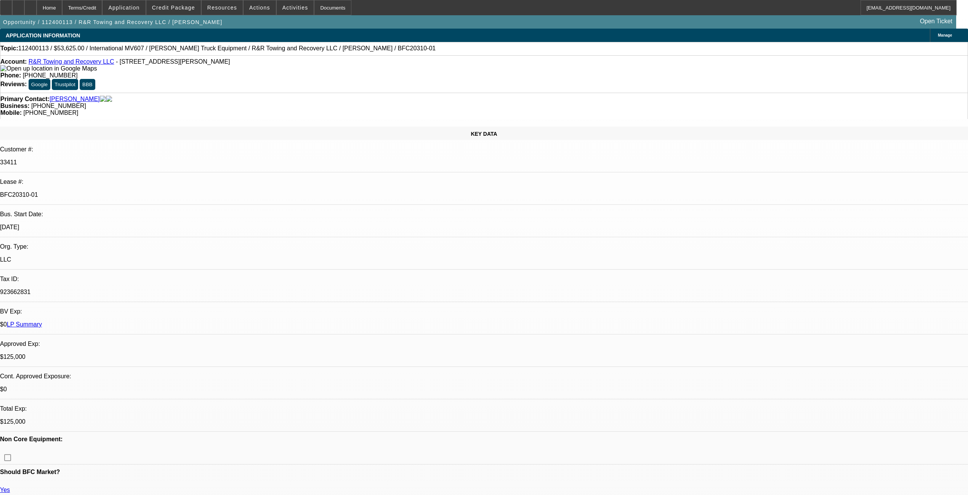
select select "0.15"
select select "2"
select select "0.1"
select select "4"
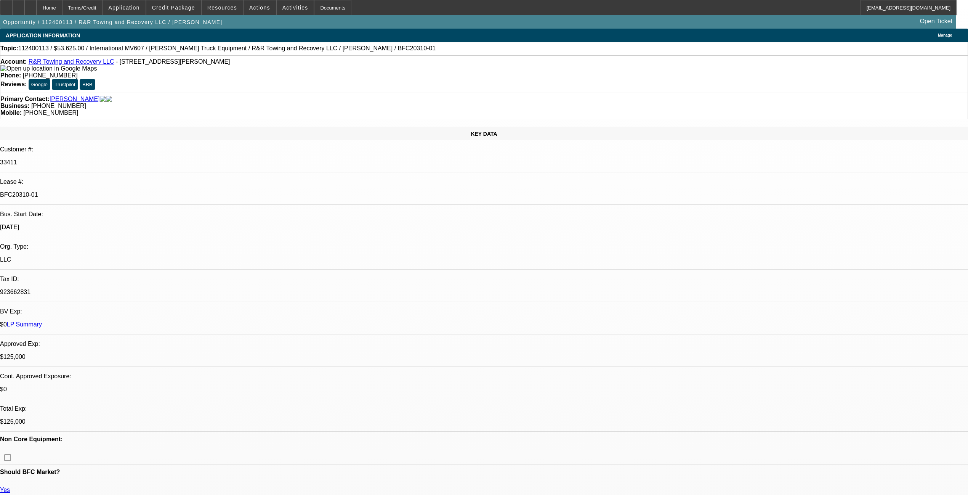
click at [194, 5] on span "Credit Package" at bounding box center [173, 8] width 43 height 6
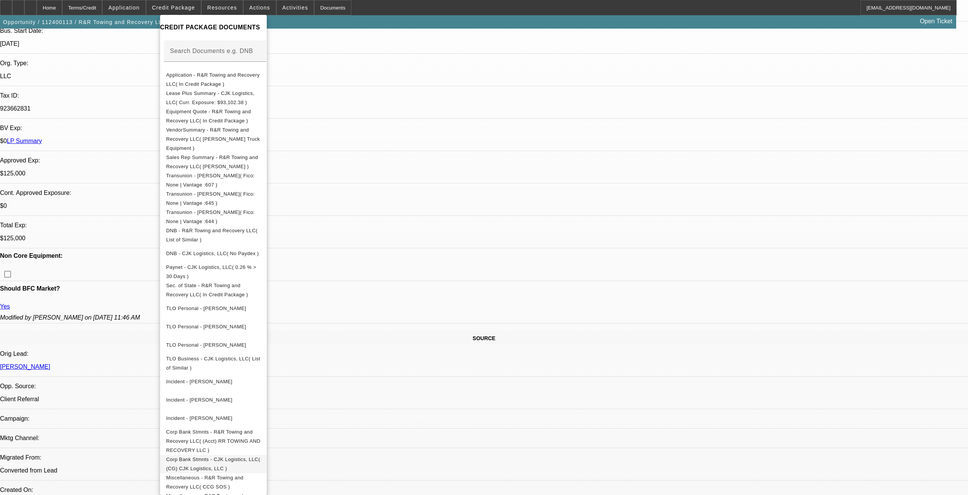
scroll to position [203, 0]
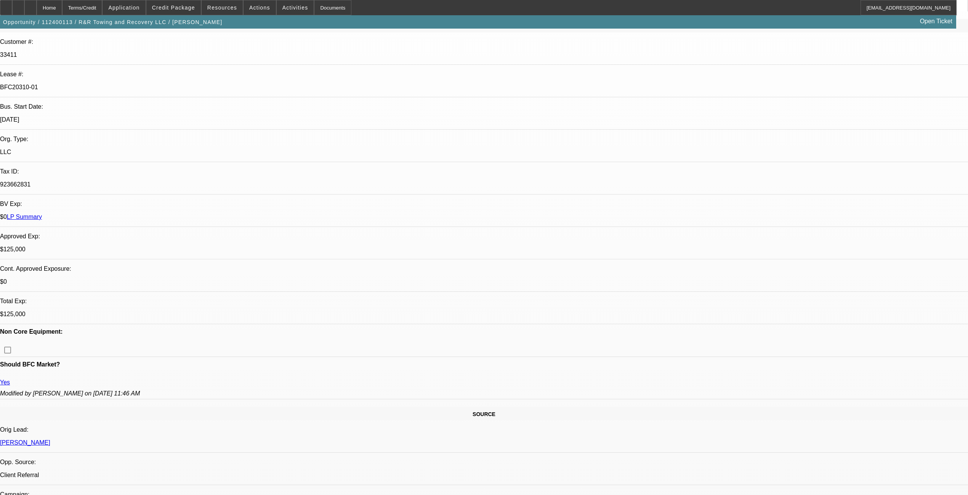
scroll to position [0, 0]
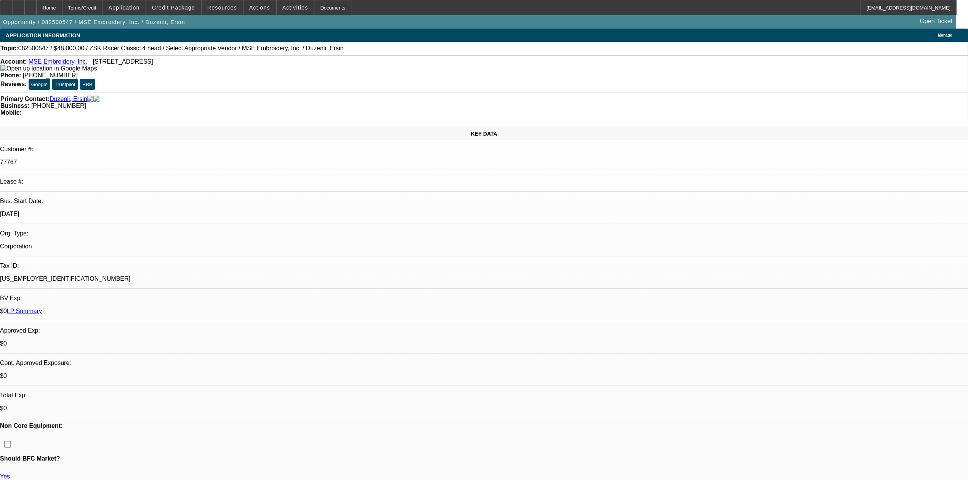
select select "0"
select select "2"
select select "0.1"
select select "4"
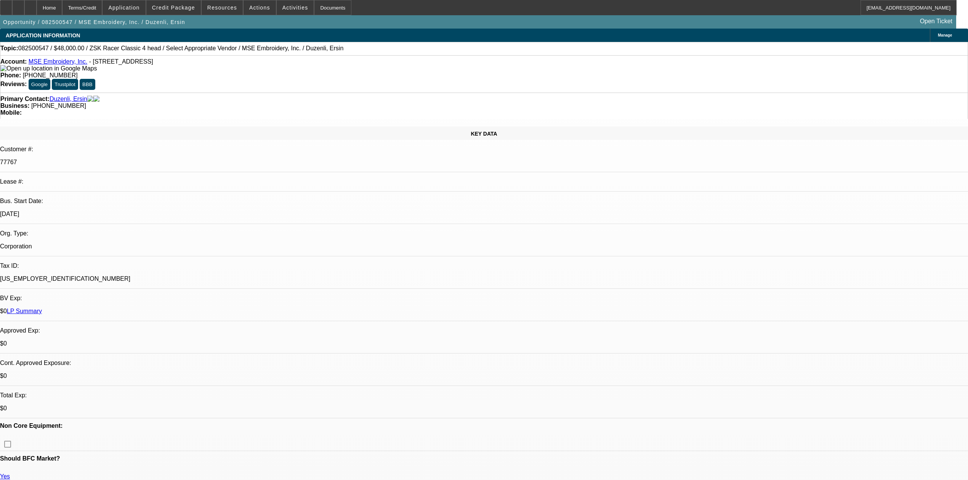
select select "0"
select select "2"
select select "0.1"
select select "4"
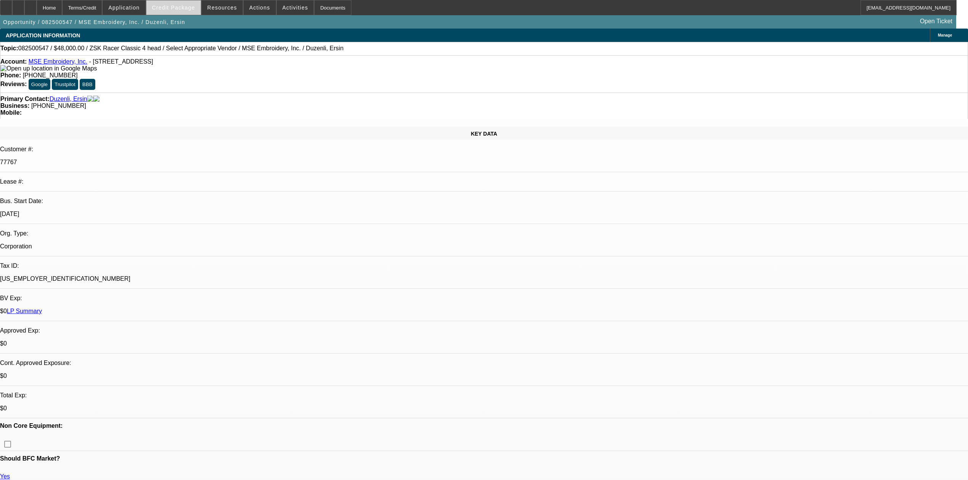
click at [200, 5] on span at bounding box center [173, 7] width 54 height 18
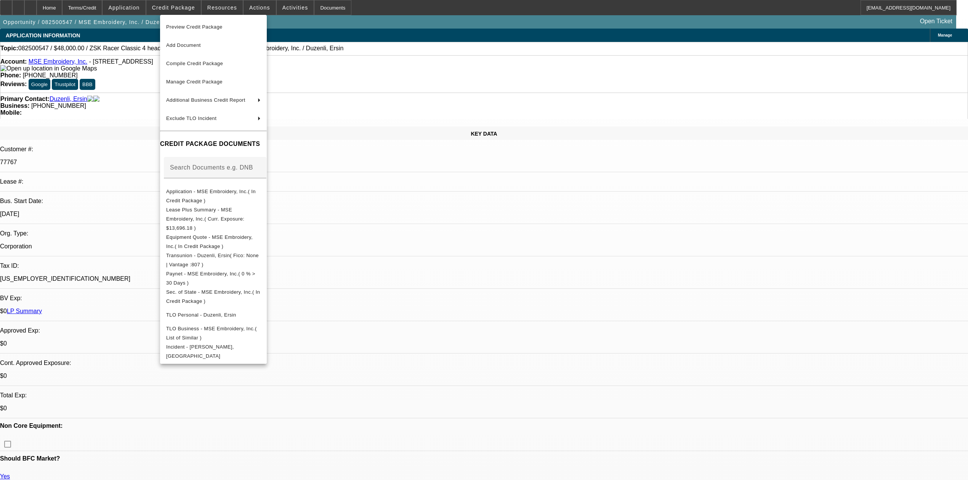
click at [421, 234] on div at bounding box center [484, 240] width 968 height 480
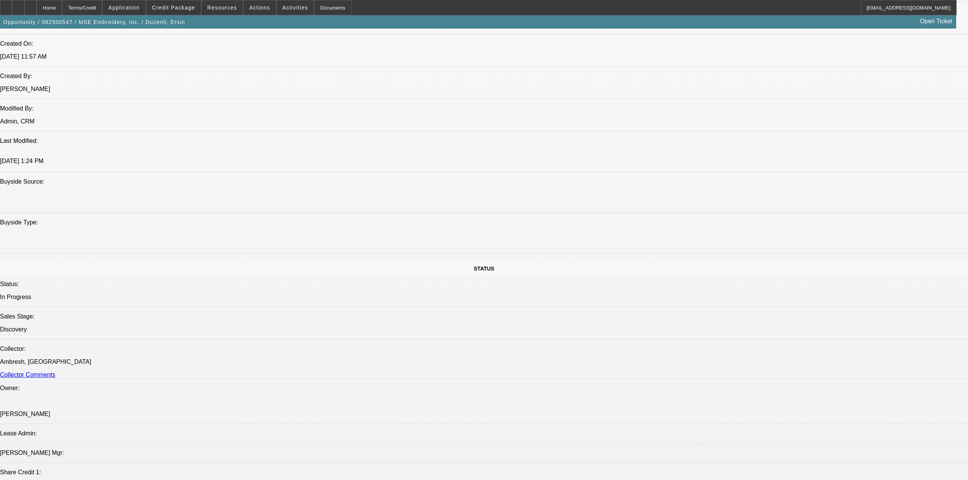
scroll to position [813, 0]
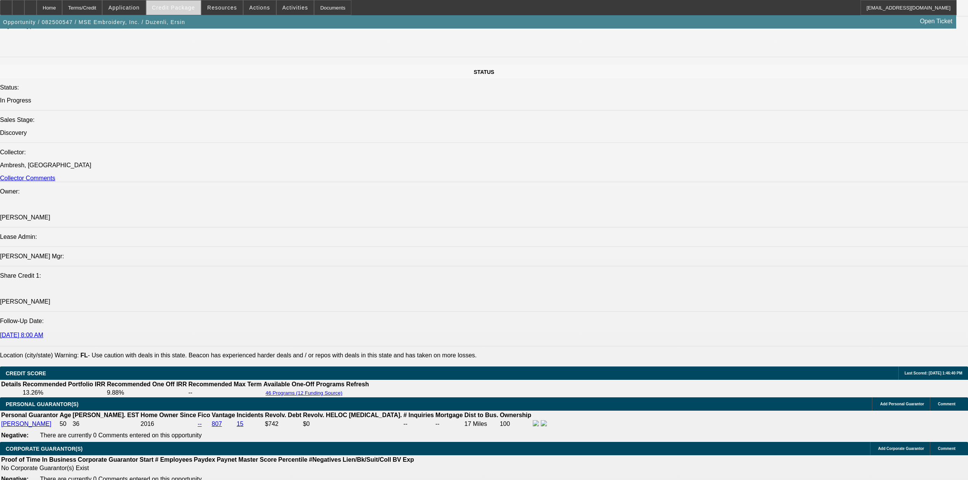
click at [170, 11] on span at bounding box center [173, 7] width 54 height 18
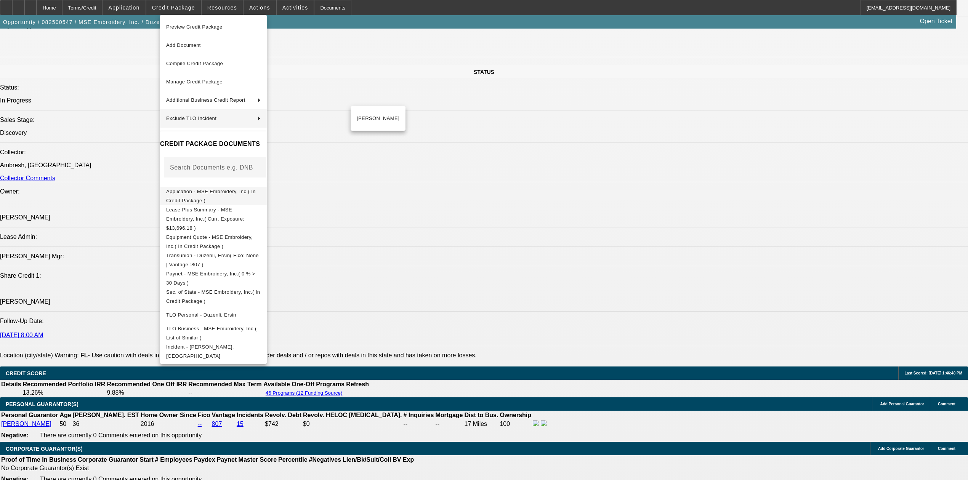
click at [215, 194] on span "Application - MSE Embroidery, Inc.( In Credit Package )" at bounding box center [211, 195] width 90 height 15
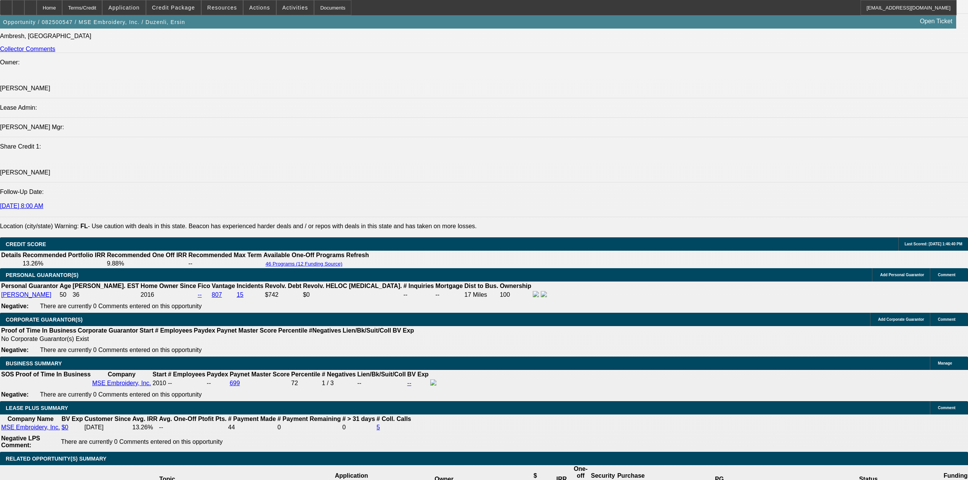
scroll to position [965, 0]
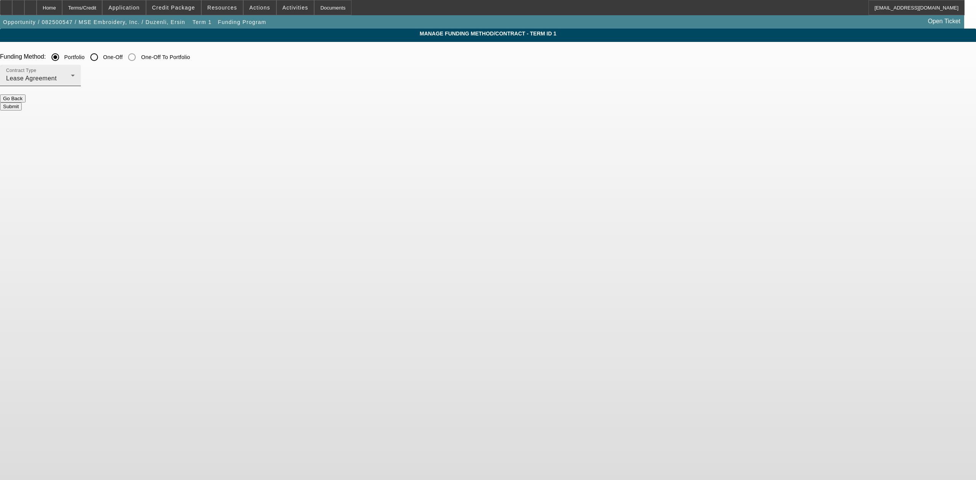
click at [75, 70] on div "Contract Type Lease Agreement" at bounding box center [40, 75] width 69 height 21
click at [328, 117] on span "Equipment Finance Agreement" at bounding box center [321, 118] width 88 height 18
click at [102, 60] on input "One-Off" at bounding box center [94, 57] width 15 height 15
radio input "true"
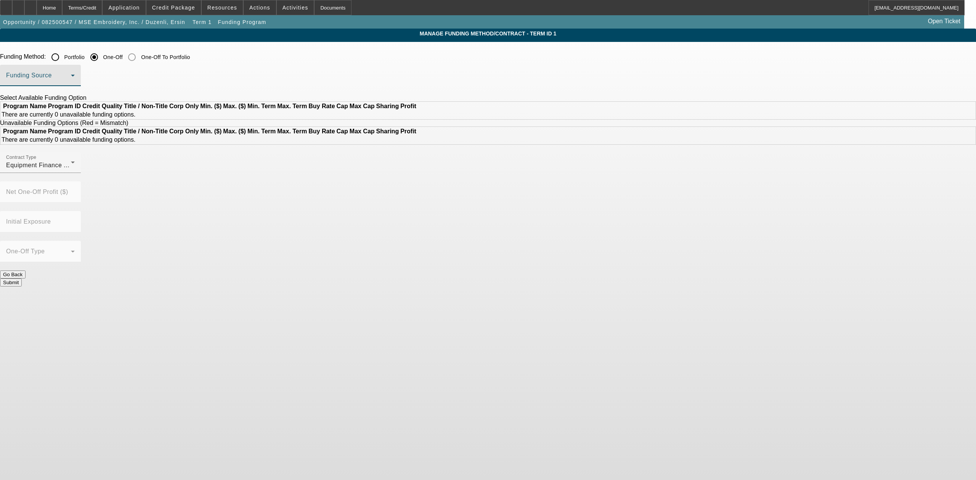
click at [71, 80] on span at bounding box center [38, 78] width 65 height 9
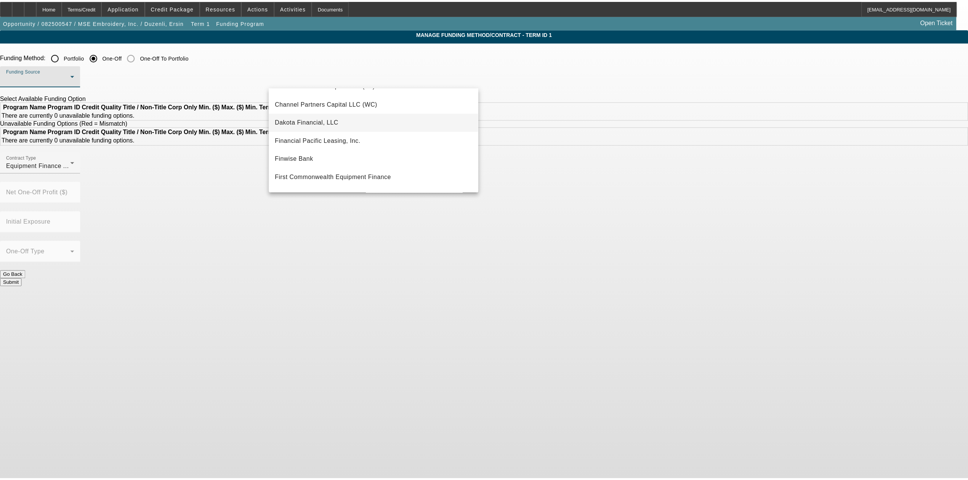
scroll to position [101, 0]
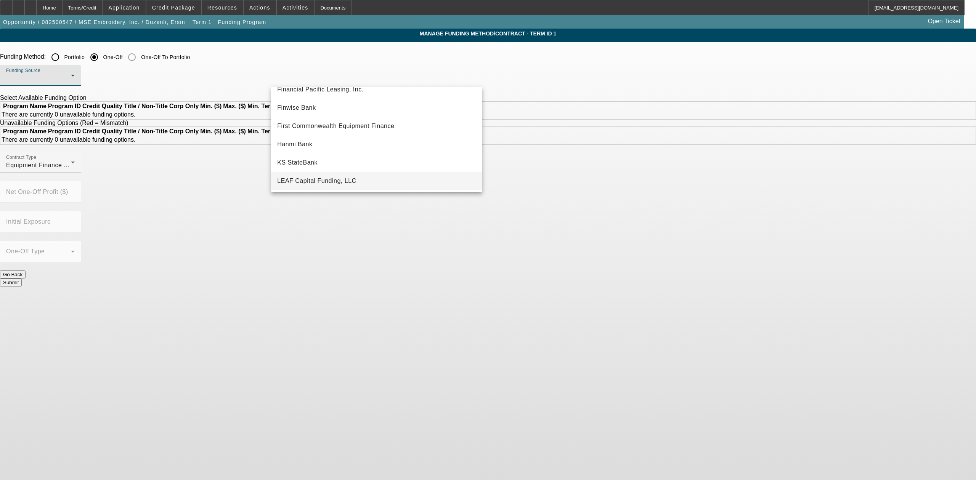
click at [327, 176] on span "LEAF Capital Funding, LLC" at bounding box center [316, 180] width 79 height 9
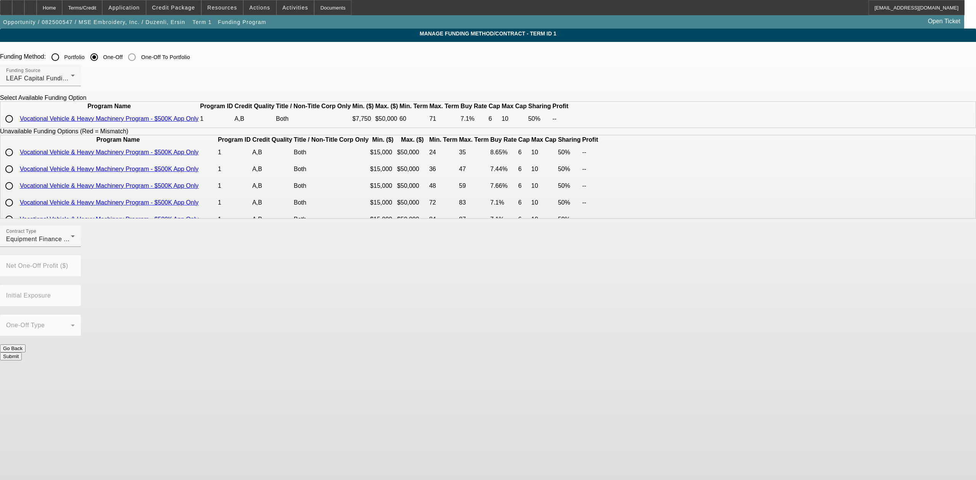
click at [17, 127] on input "radio" at bounding box center [9, 118] width 15 height 15
radio input "true"
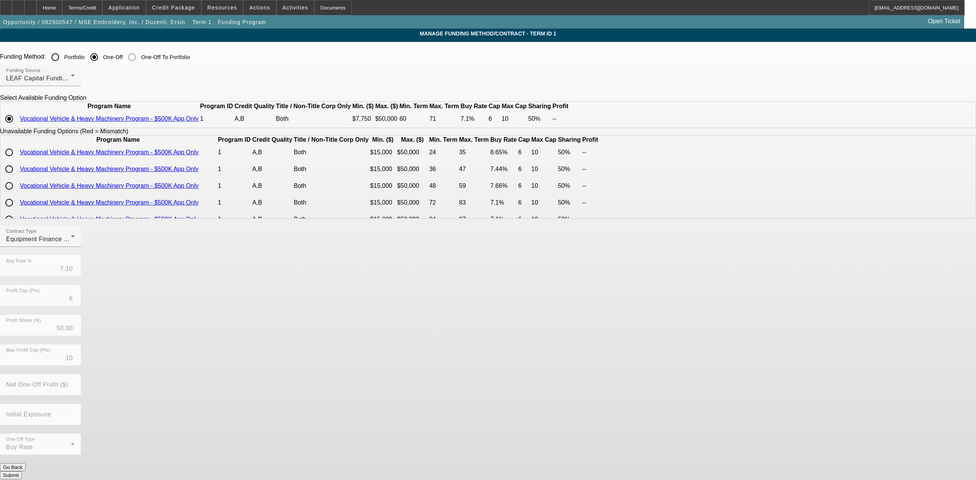
click at [439, 298] on div "Contract Type Equipment Finance Agreement Buy Rate % 7.10 Profit Cap (Pts) 6 Pr…" at bounding box center [488, 345] width 976 height 238
click at [22, 471] on button "Submit" at bounding box center [11, 475] width 22 height 8
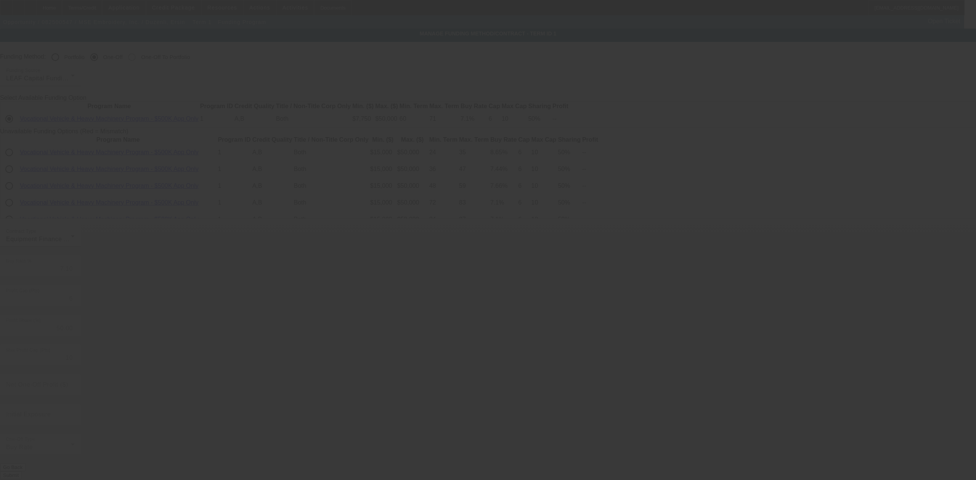
radio input "true"
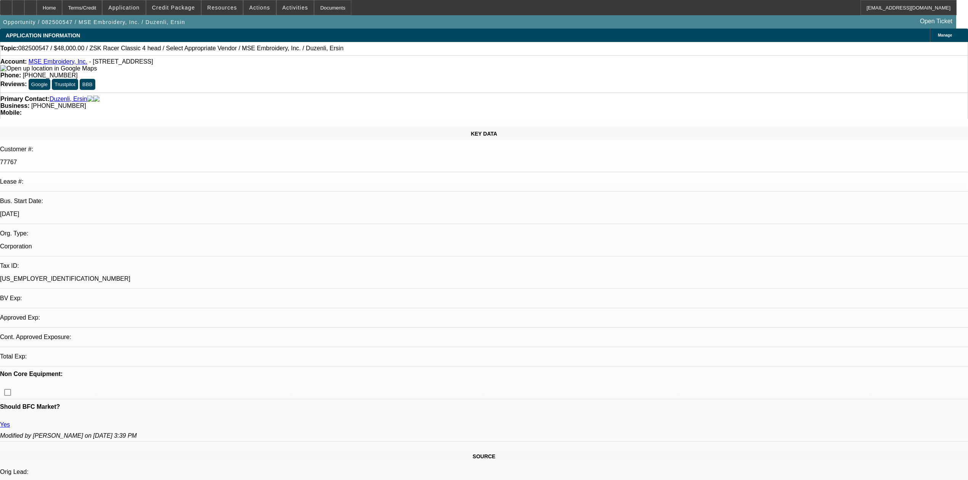
select select "0"
select select "2"
select select "0.1"
select select "4"
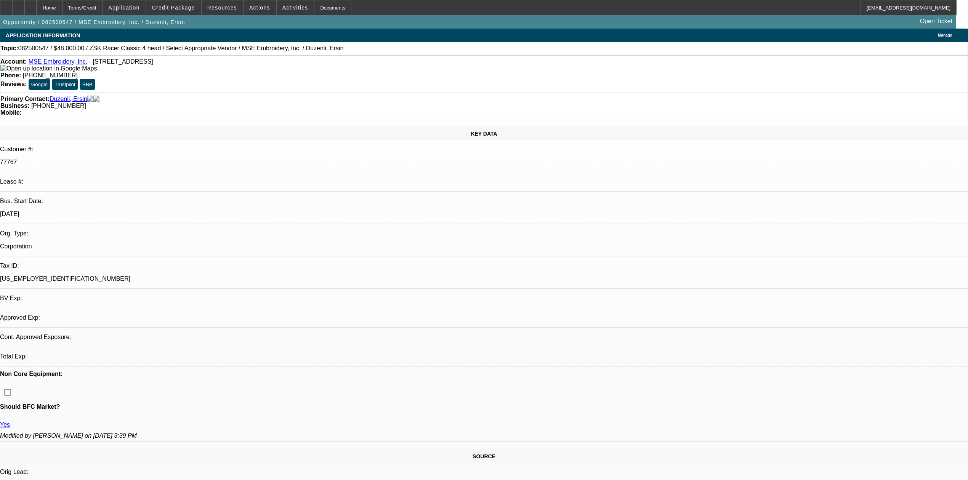
select select "0"
select select "2"
select select "0"
select select "6"
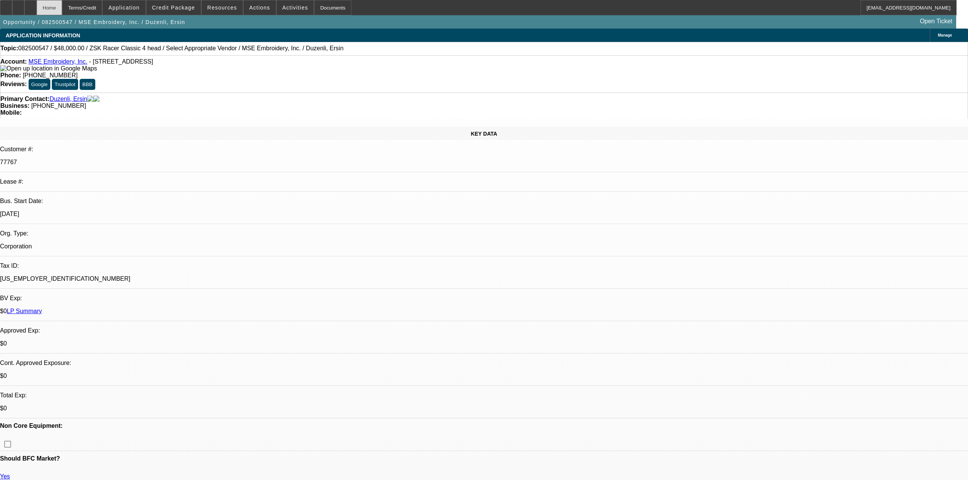
click at [61, 5] on div "Home" at bounding box center [50, 7] width 26 height 15
click at [103, 6] on div "Terms/Credit" at bounding box center [82, 7] width 40 height 15
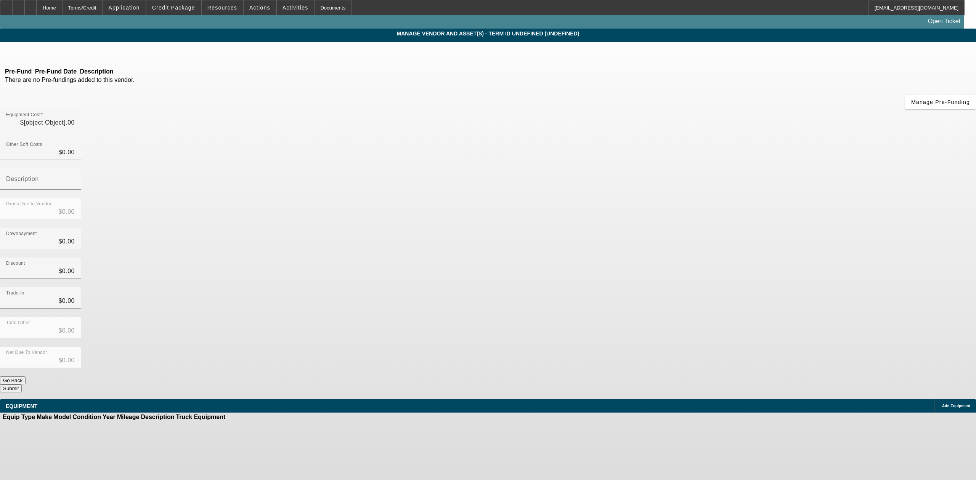
type input "$48,000.00"
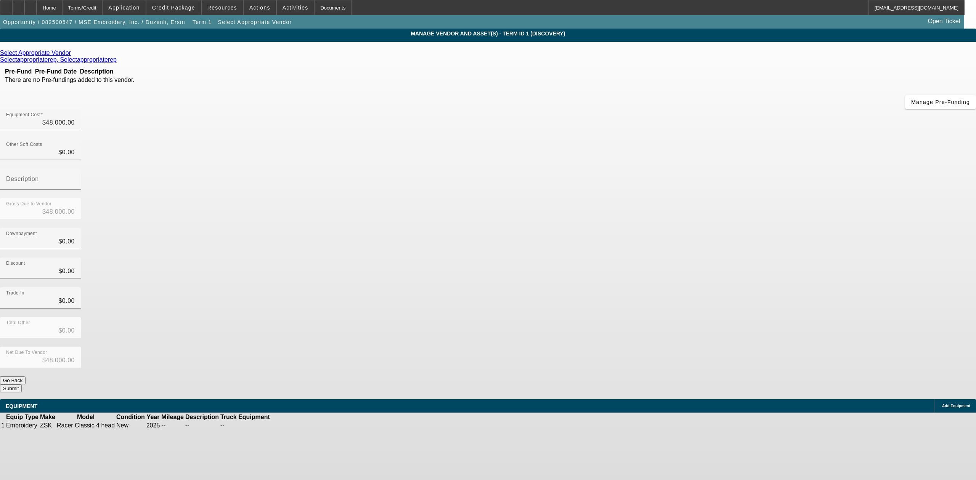
click at [73, 54] on icon at bounding box center [73, 53] width 0 height 6
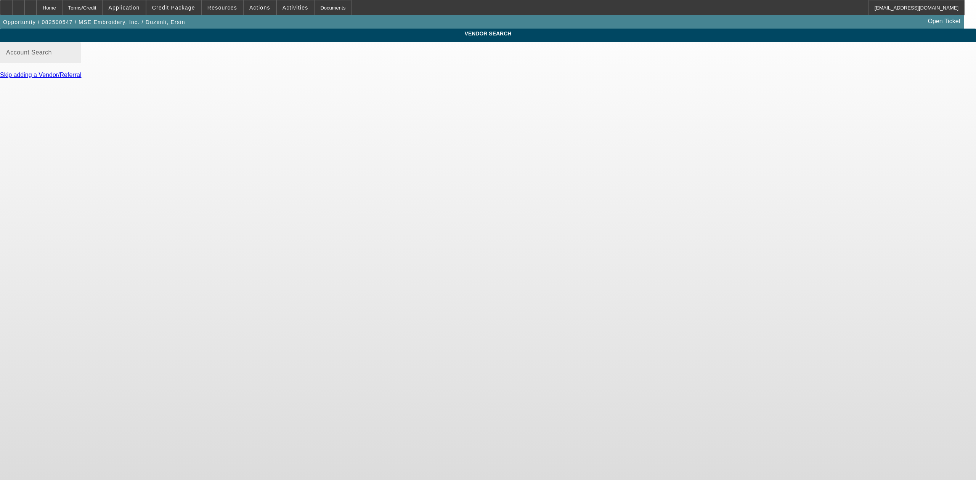
click at [75, 55] on div "Account Search" at bounding box center [40, 52] width 69 height 21
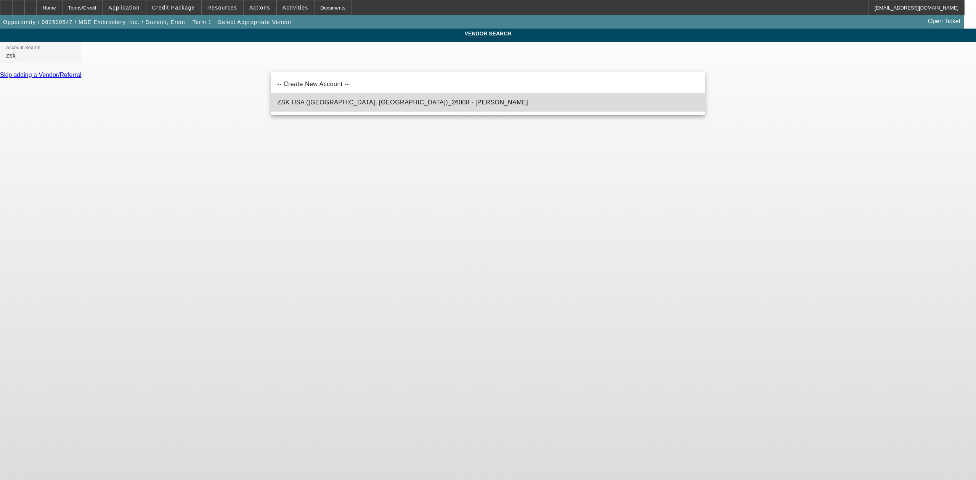
click at [316, 106] on span "ZSK USA (Saint Louis, MO)_26008 - Gajewski, Melody" at bounding box center [402, 102] width 251 height 9
type input "ZSK USA (Saint Louis, MO)_26008 - Gajewski, Melody"
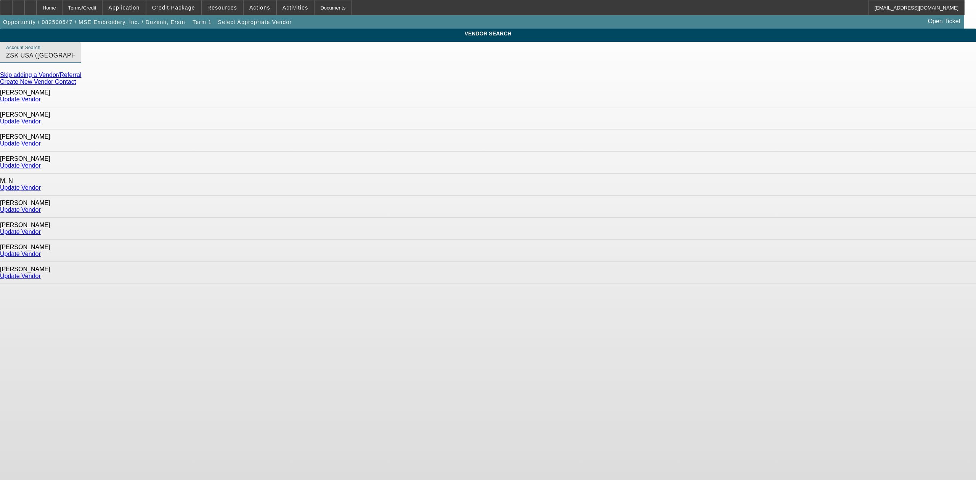
click at [41, 98] on link "Update Vendor" at bounding box center [20, 99] width 41 height 6
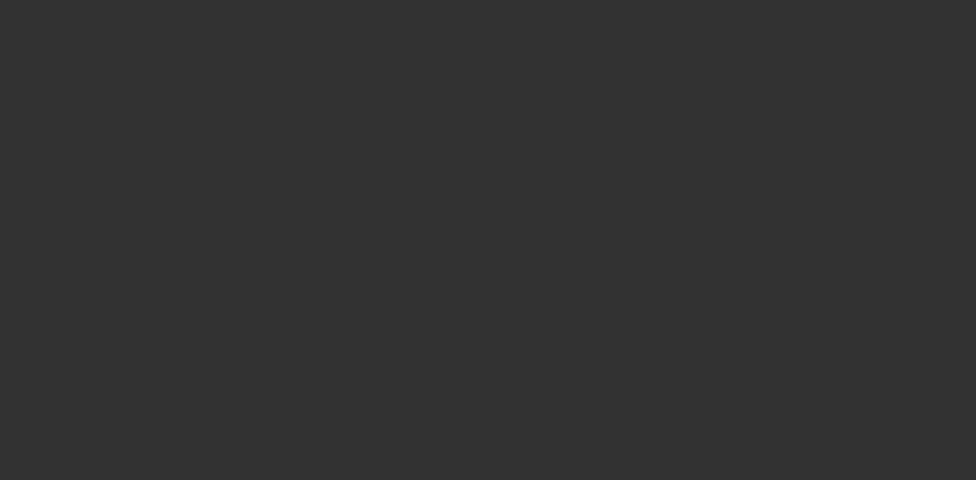
type input "$48,000.00"
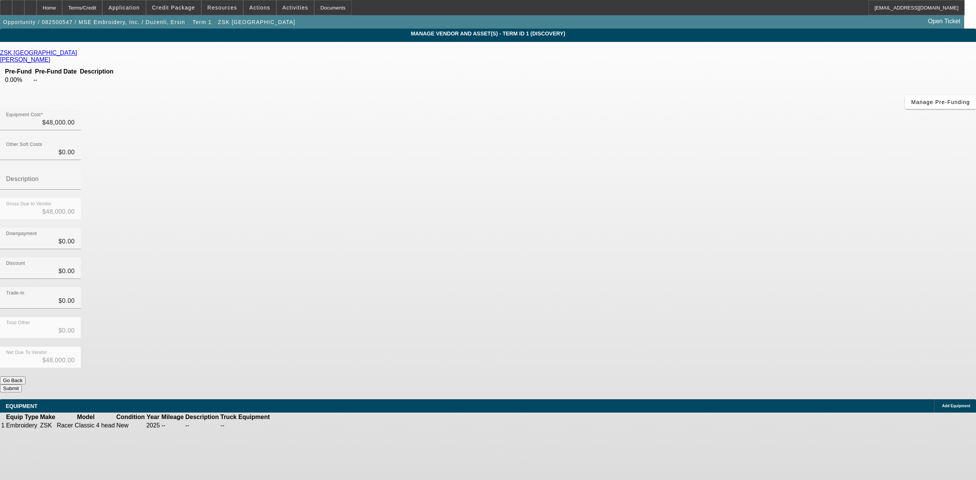
click at [22, 385] on button "Submit" at bounding box center [11, 389] width 22 height 8
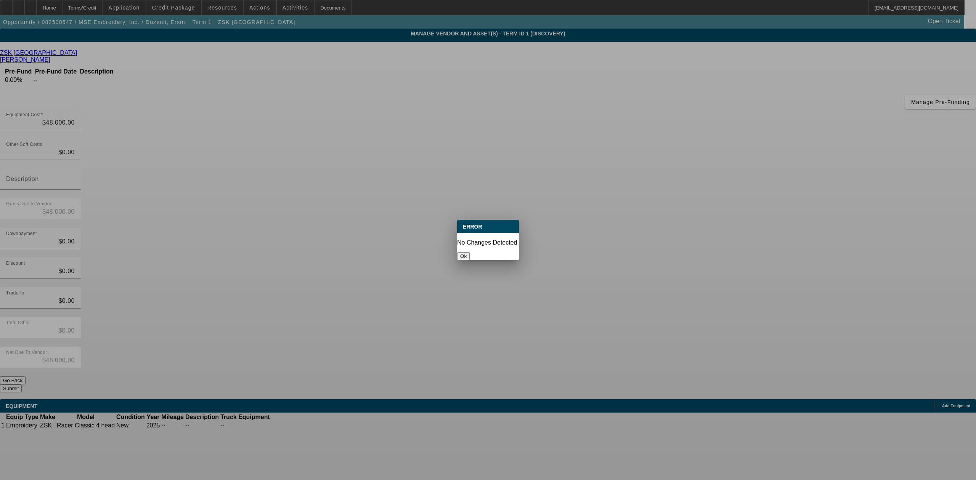
click at [470, 252] on button "Ok" at bounding box center [463, 256] width 13 height 8
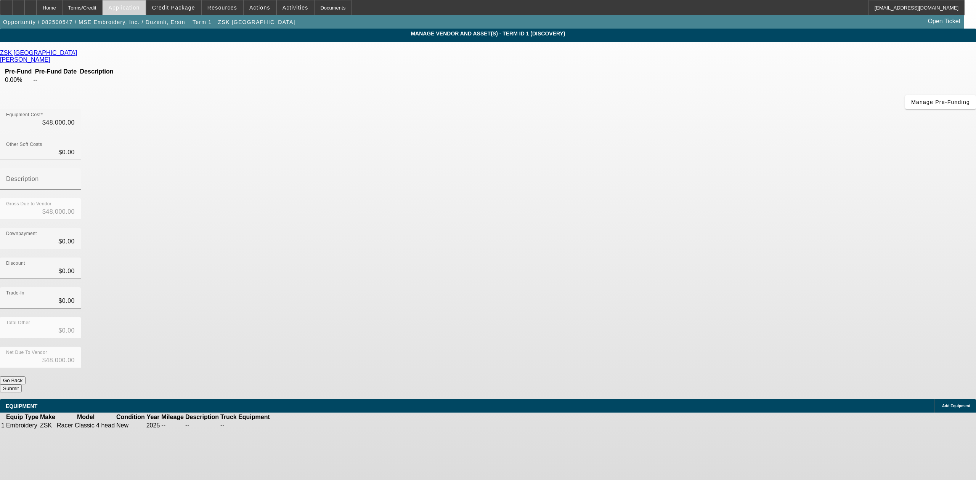
click at [139, 5] on span "Application" at bounding box center [123, 8] width 31 height 6
click at [177, 6] on div at bounding box center [488, 240] width 976 height 480
click at [177, 6] on span "Credit Package" at bounding box center [173, 8] width 43 height 6
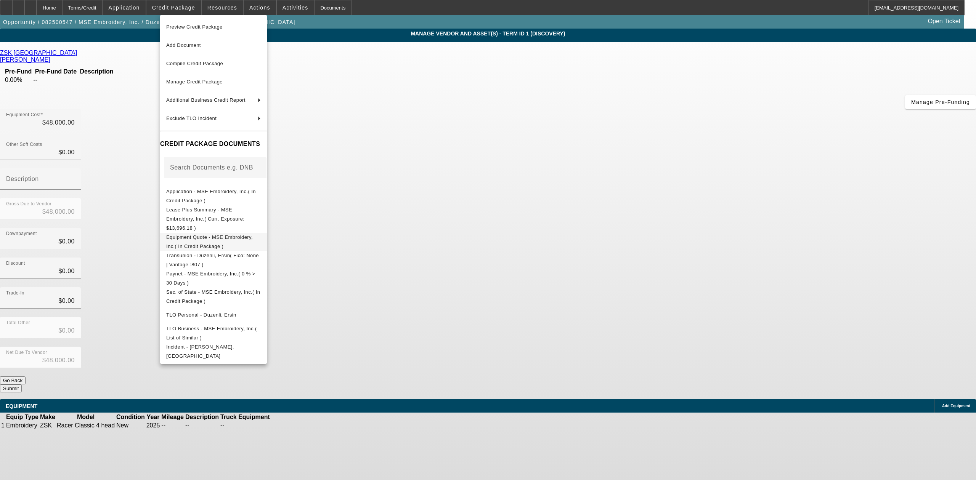
click at [228, 234] on span "Equipment Quote - MSE Embroidery, Inc.( In Credit Package )" at bounding box center [209, 241] width 87 height 15
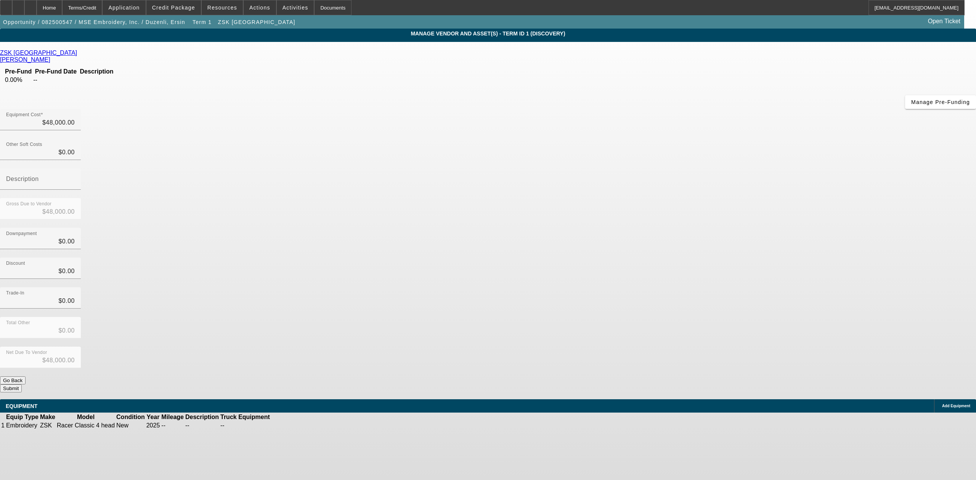
click at [22, 385] on button "Submit" at bounding box center [11, 389] width 22 height 8
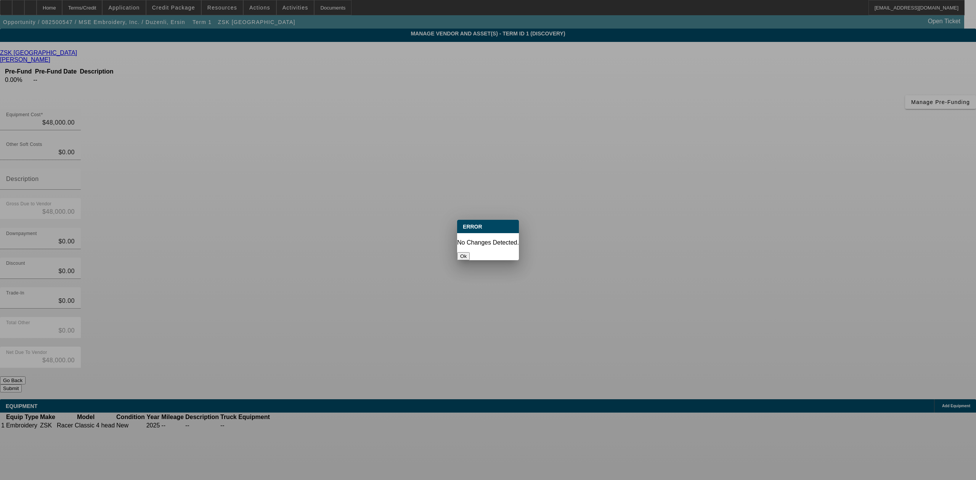
click at [470, 252] on button "Ok" at bounding box center [463, 256] width 13 height 8
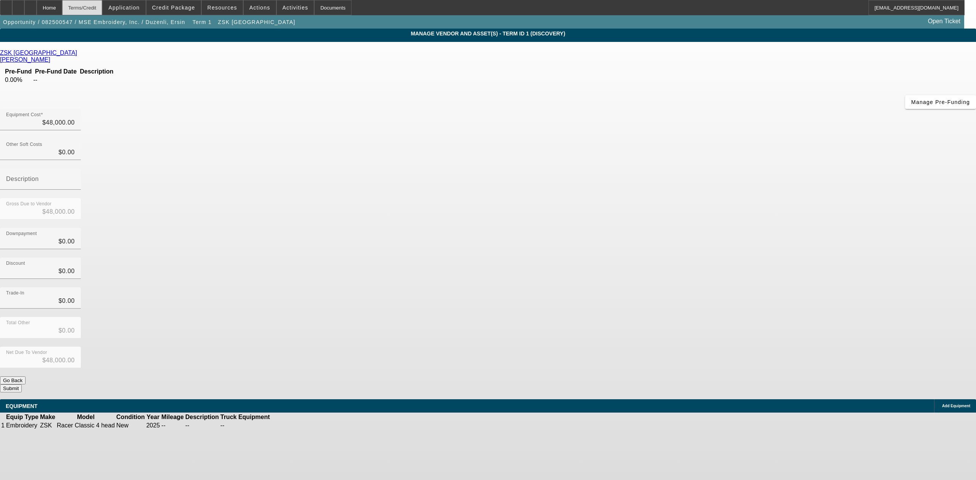
click at [103, 5] on div "Terms/Credit" at bounding box center [82, 7] width 40 height 15
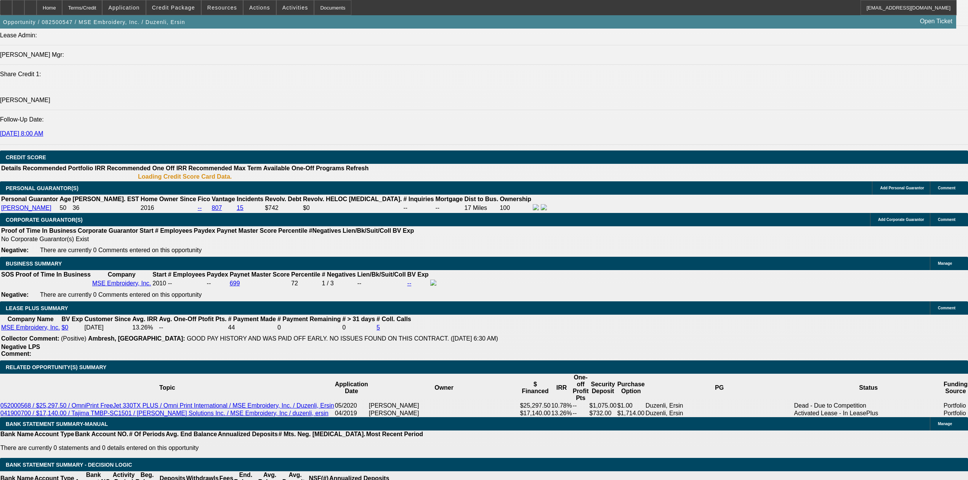
select select "0"
select select "2"
select select "0.1"
select select "4"
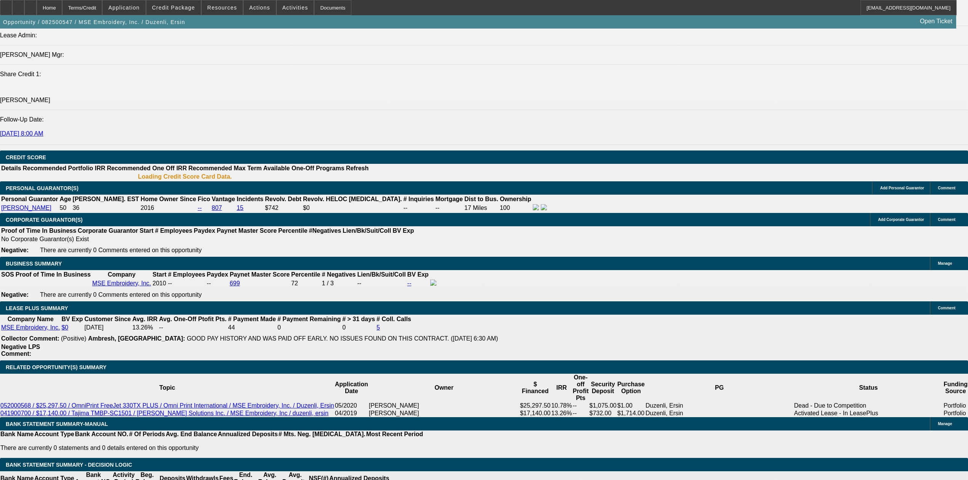
select select "0"
select select "2"
select select "0"
select select "6"
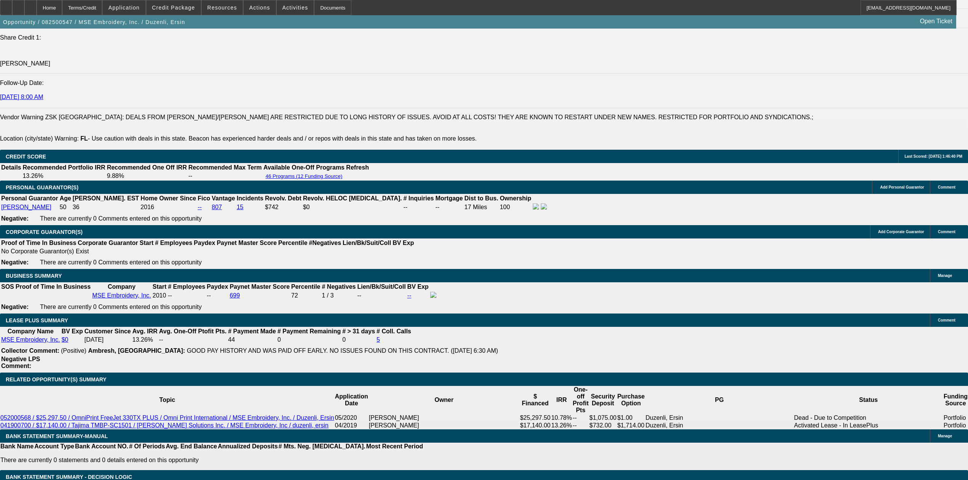
scroll to position [1034, 0]
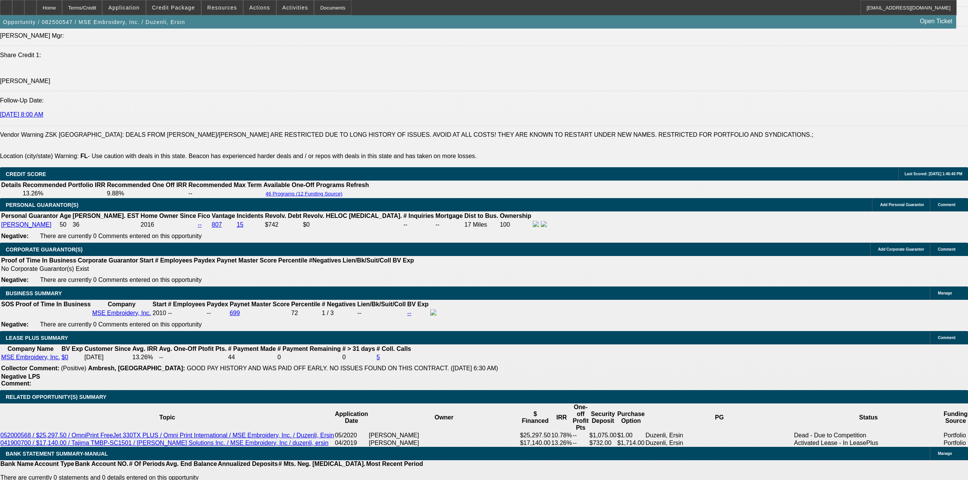
select select "0"
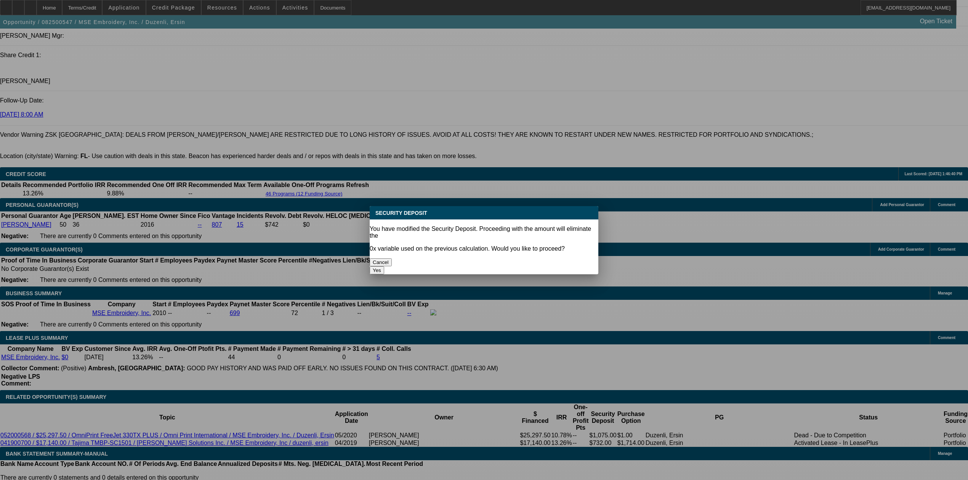
click at [384, 266] on button "Yes" at bounding box center [377, 270] width 14 height 8
type input "$0.00"
type input "UNKNOWN"
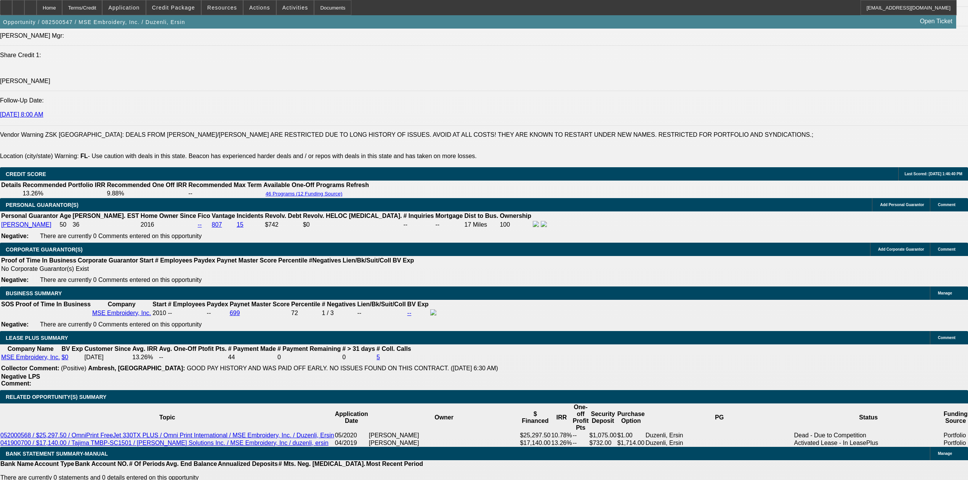
drag, startPoint x: 262, startPoint y: 190, endPoint x: 258, endPoint y: 200, distance: 10.6
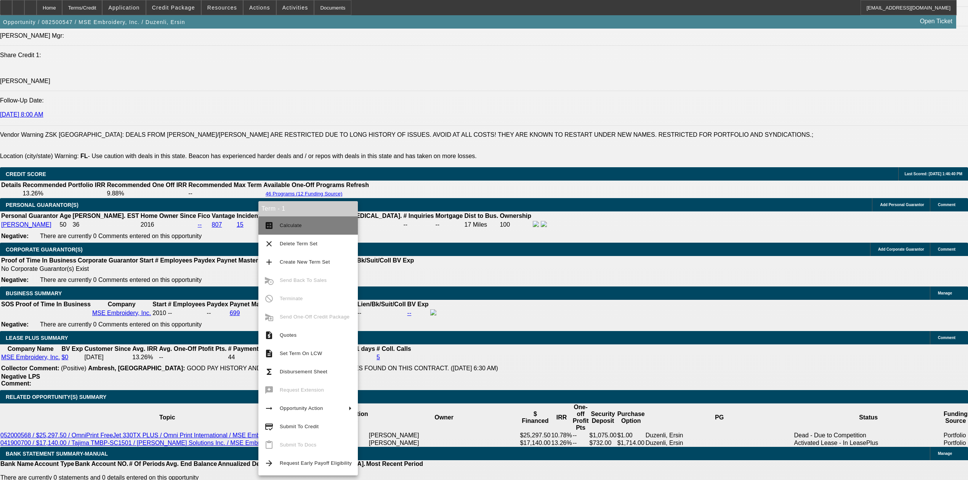
click at [277, 221] on button "calculate Calculate" at bounding box center [307, 225] width 99 height 18
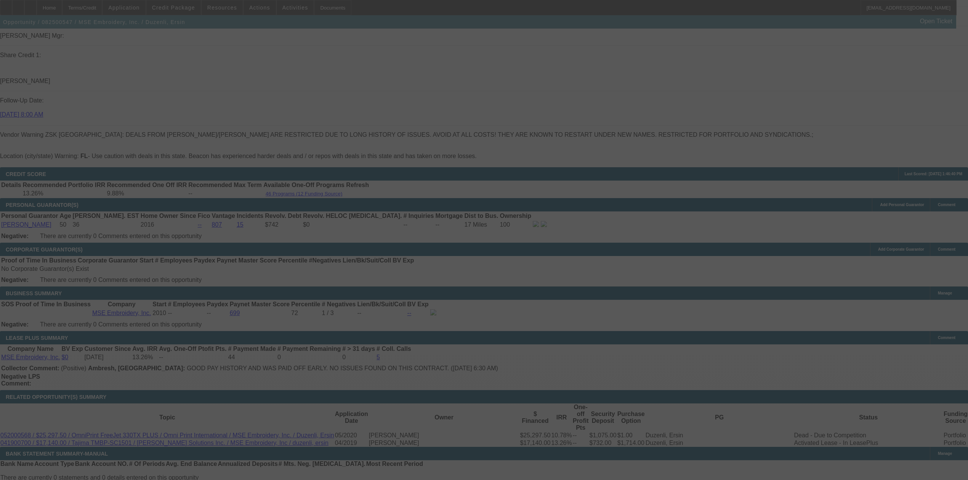
select select "0"
select select "2"
select select "0"
select select "6"
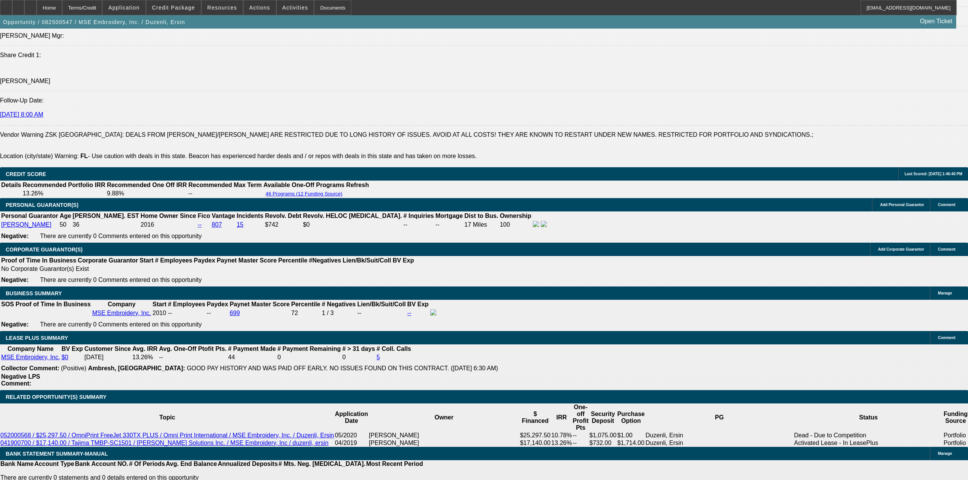
drag, startPoint x: 291, startPoint y: 291, endPoint x: 308, endPoint y: 295, distance: 17.6
type input "UNKNOWN"
type input "1"
type input "$820.50"
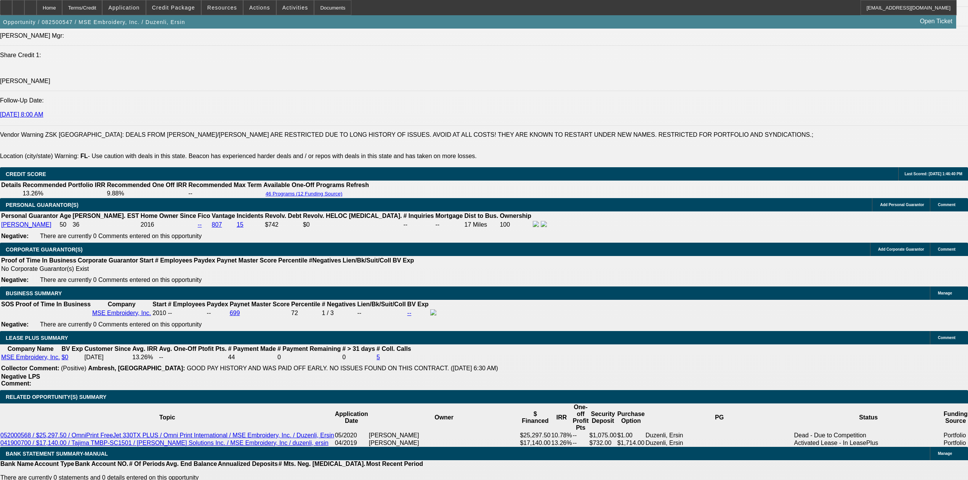
type input "10"
type input "$1,019.86"
type input "10"
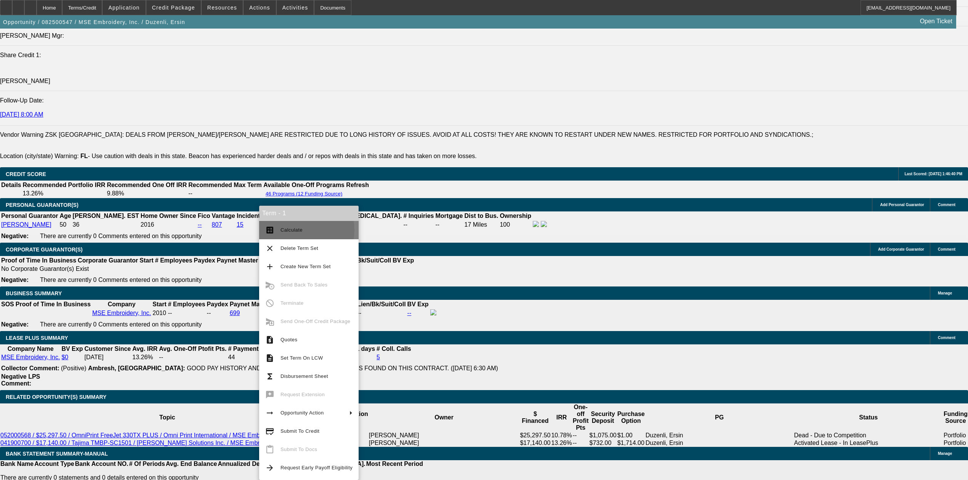
click at [296, 230] on span "Calculate" at bounding box center [291, 230] width 22 height 6
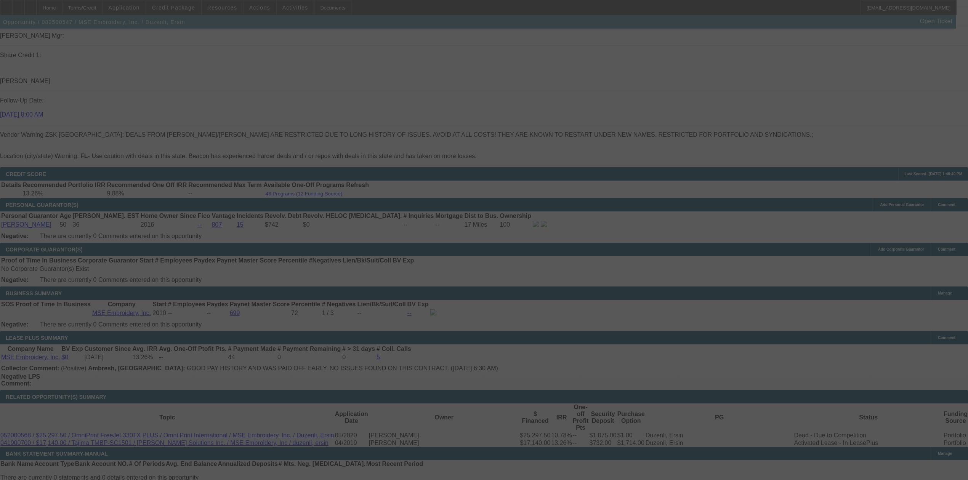
select select "0"
select select "2"
select select "0"
select select "6"
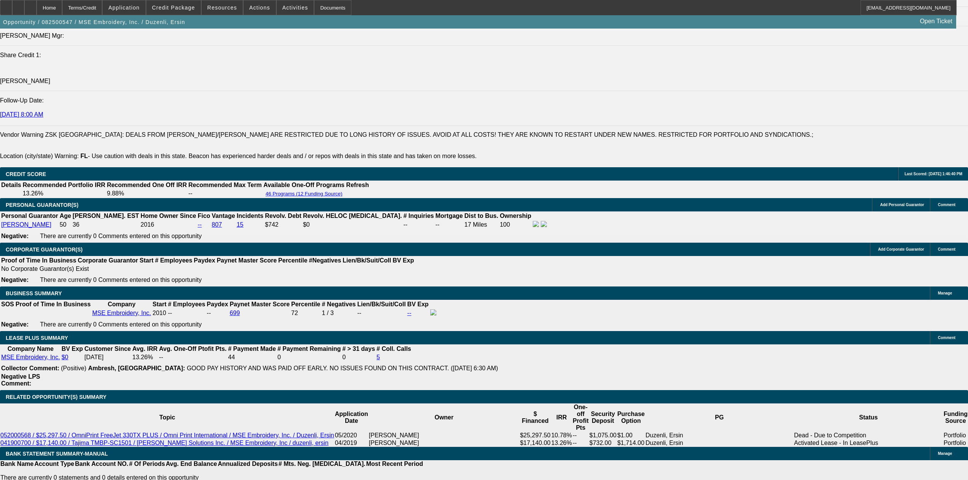
drag, startPoint x: 237, startPoint y: 287, endPoint x: 285, endPoint y: 293, distance: 49.1
type input "10"
type input "UNKNOWN"
type input "1019"
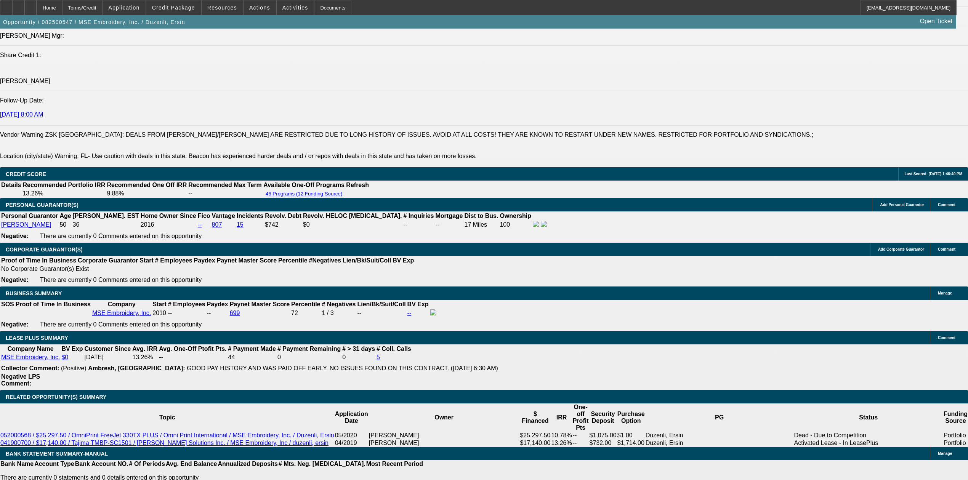
type input "10"
type input "$1,019.00"
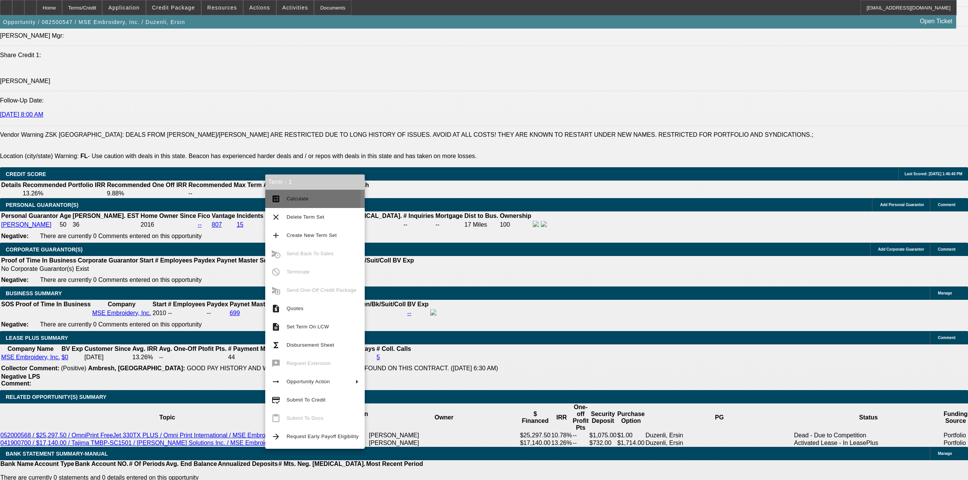
click at [280, 197] on button "calculate Calculate" at bounding box center [314, 199] width 99 height 18
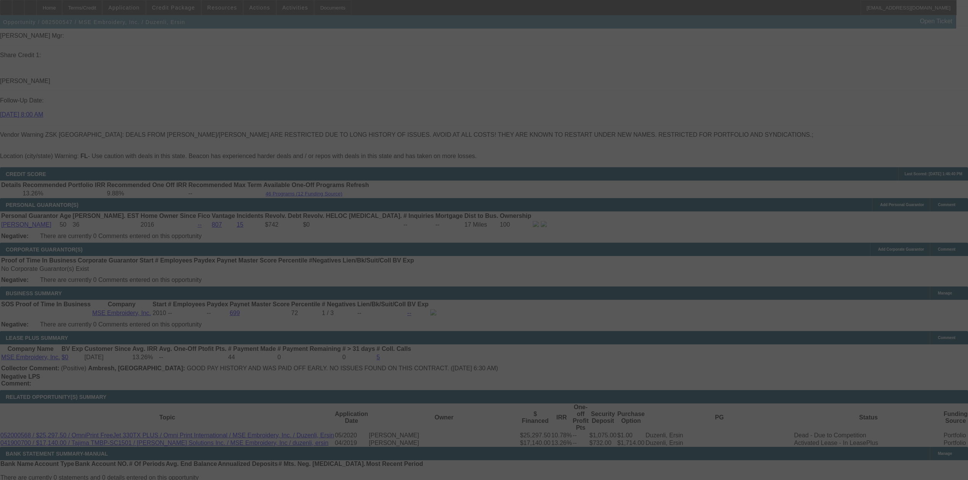
select select "0"
select select "2"
select select "0"
select select "6"
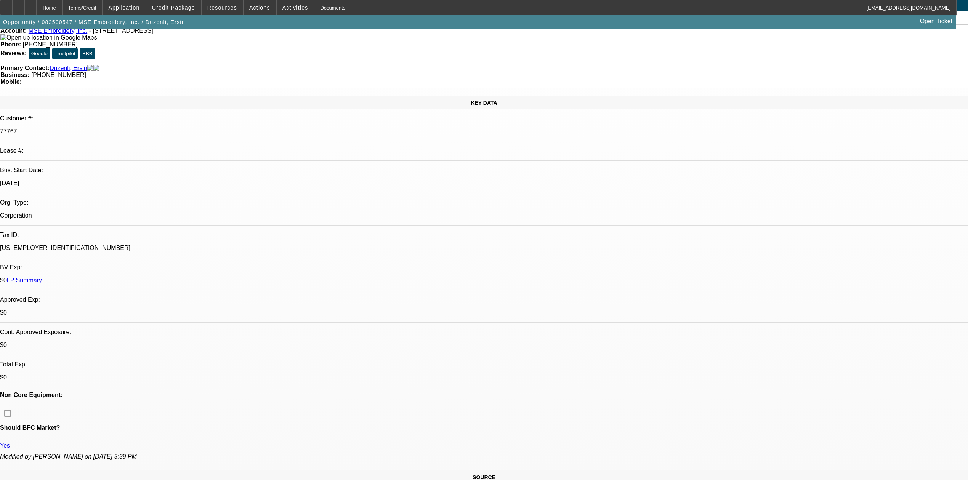
scroll to position [0, 0]
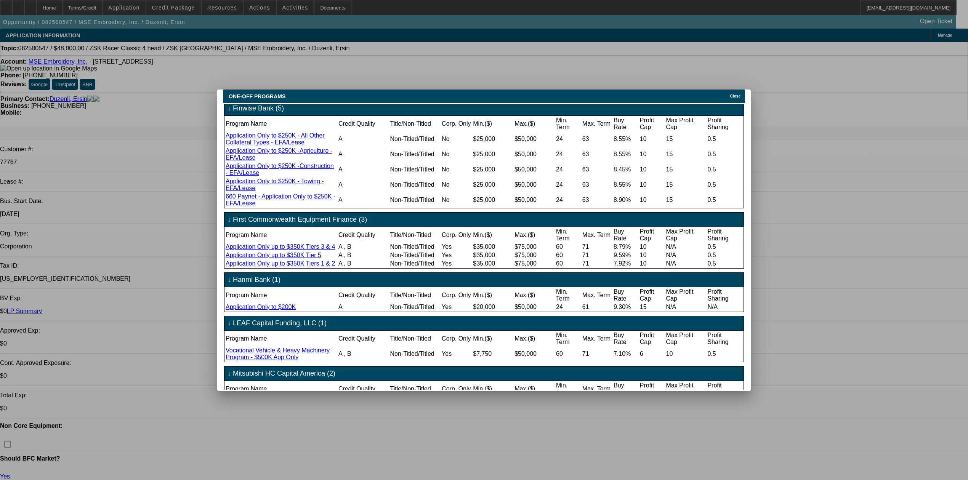
scroll to position [305, 0]
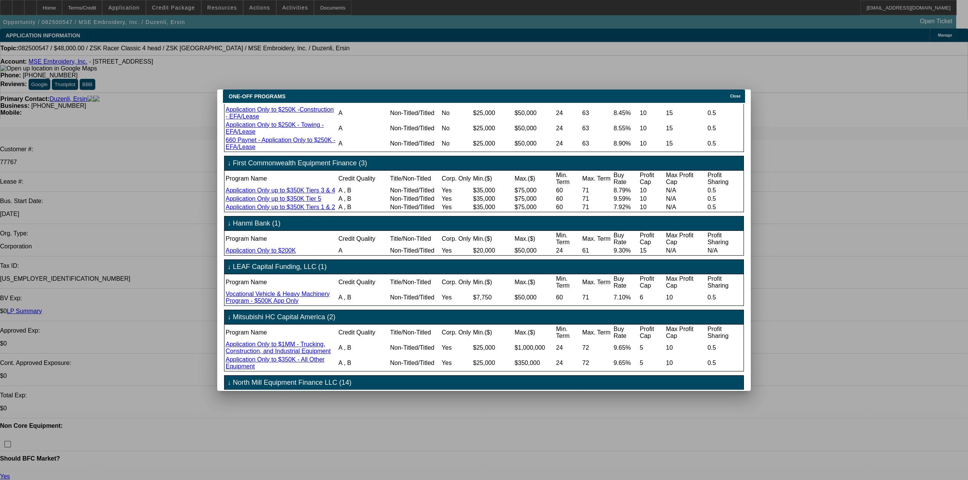
click at [740, 94] on span "Close" at bounding box center [735, 96] width 10 height 4
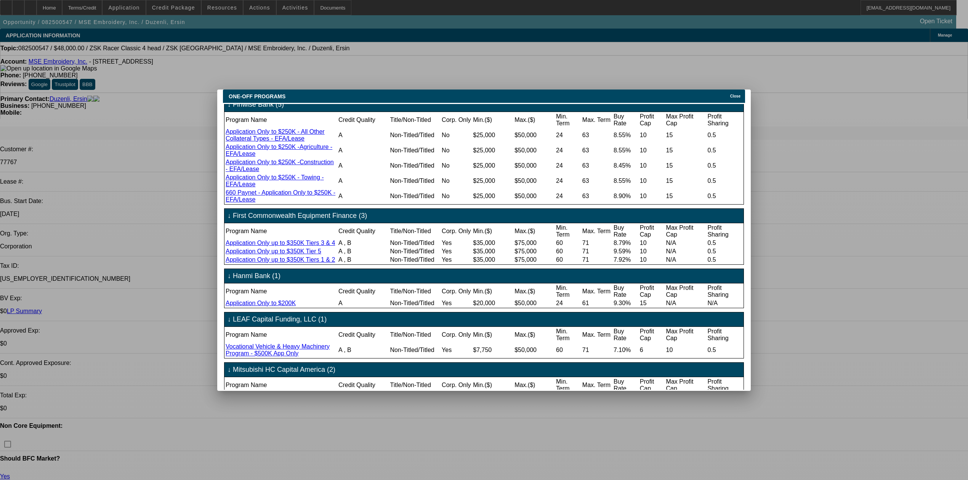
scroll to position [254, 0]
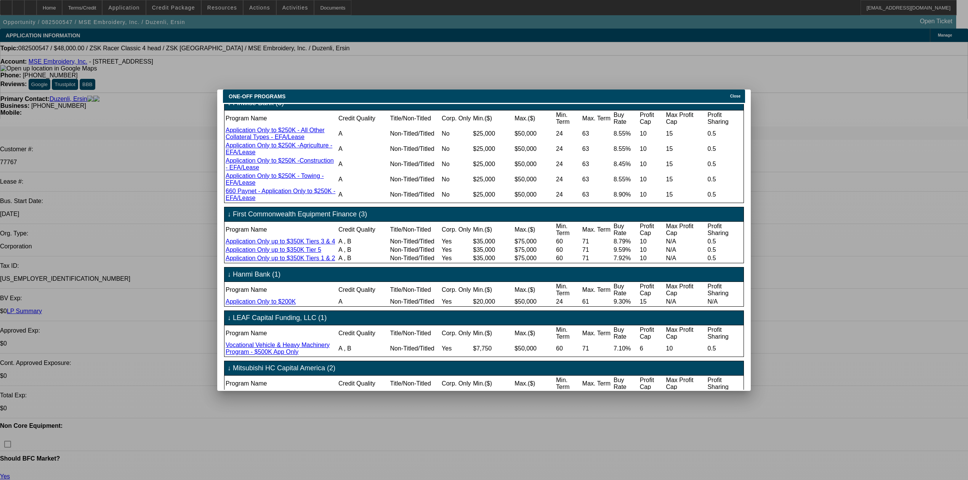
drag, startPoint x: 731, startPoint y: 92, endPoint x: 720, endPoint y: 95, distance: 11.4
click at [730, 94] on div "ONE-OFF PROGRAMS Close" at bounding box center [484, 96] width 522 height 13
click at [736, 94] on span "Close" at bounding box center [735, 96] width 10 height 4
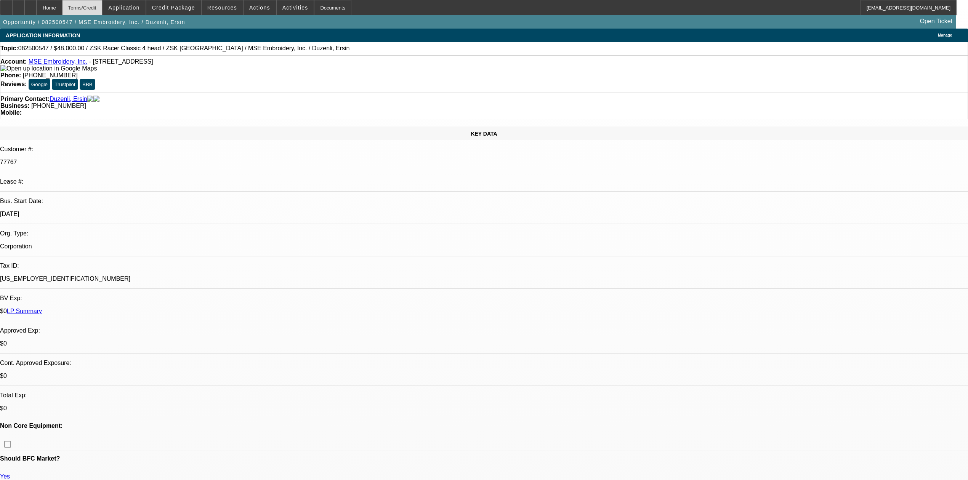
click at [84, 2] on div "Terms/Credit" at bounding box center [82, 7] width 40 height 15
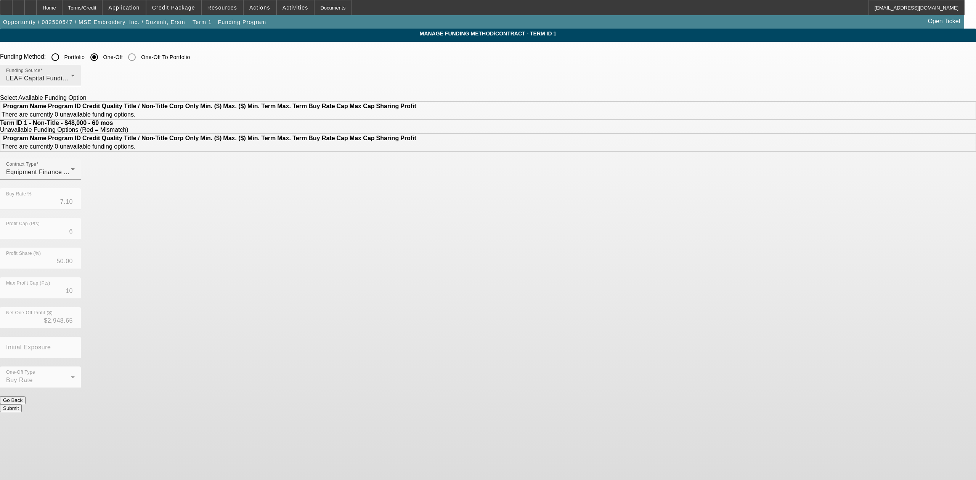
click at [71, 74] on div "LEAF Capital Funding, LLC" at bounding box center [38, 78] width 65 height 9
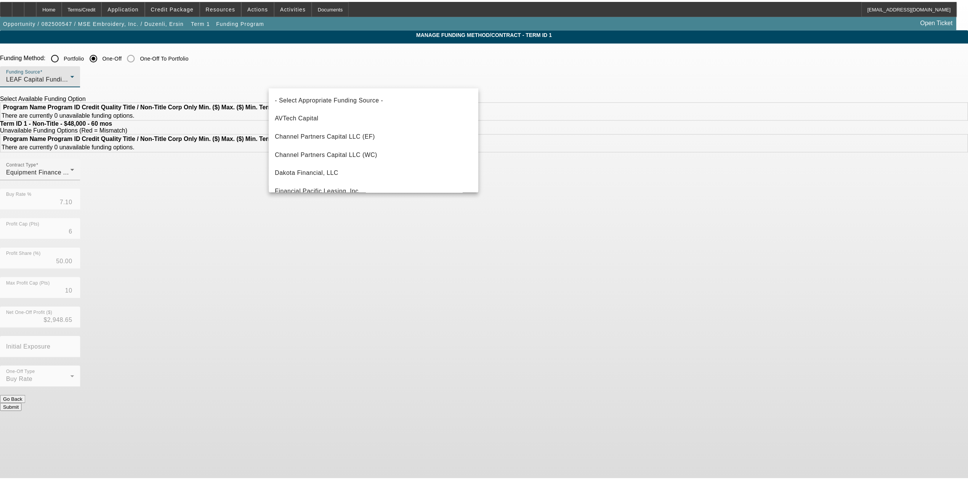
scroll to position [99, 0]
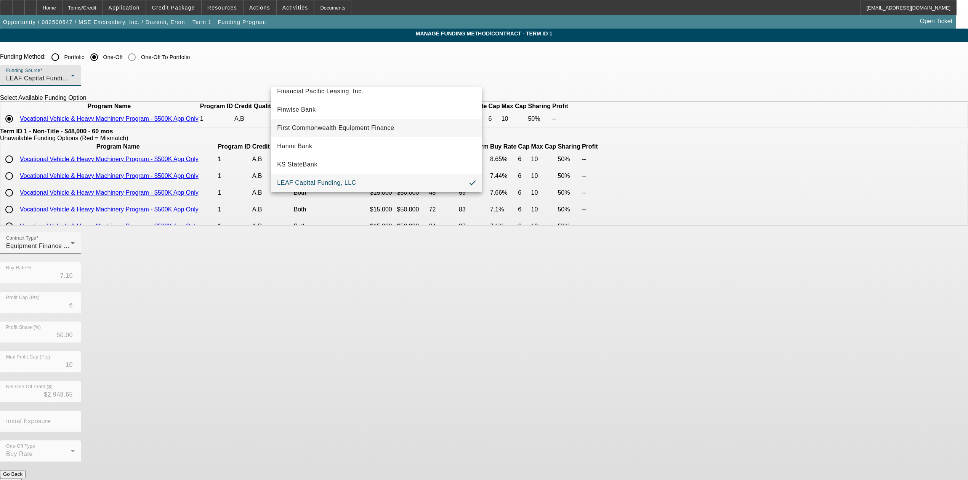
click at [360, 128] on span "First Commonwealth Equipment Finance" at bounding box center [335, 127] width 117 height 9
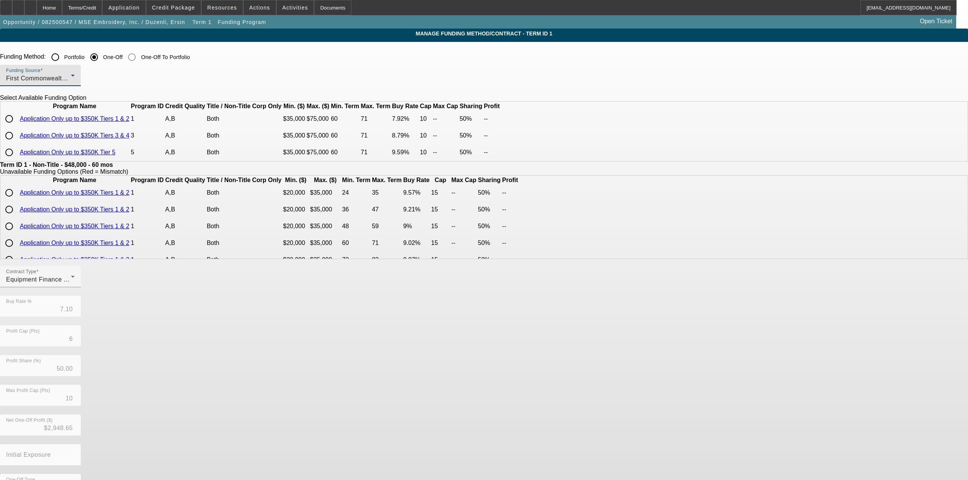
click at [17, 127] on input "radio" at bounding box center [9, 118] width 15 height 15
radio input "true"
type input "7.92"
type input "10"
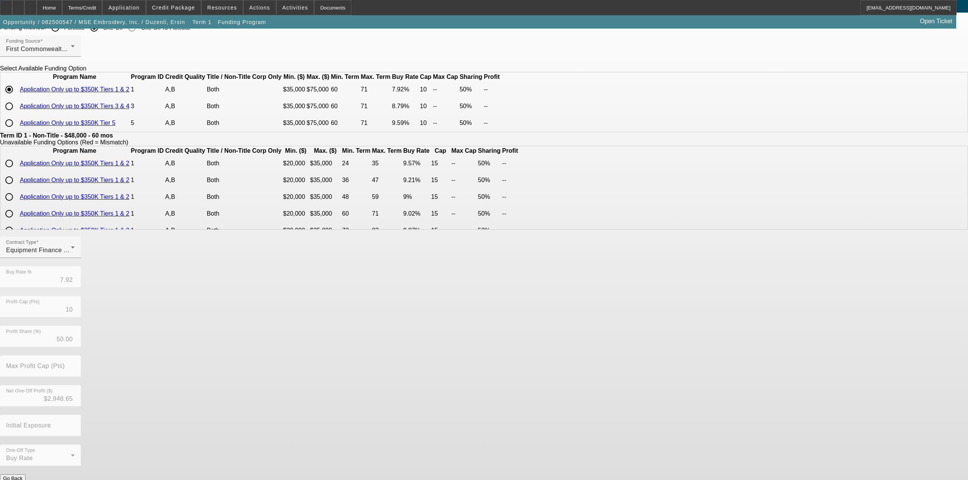
scroll to position [46, 0]
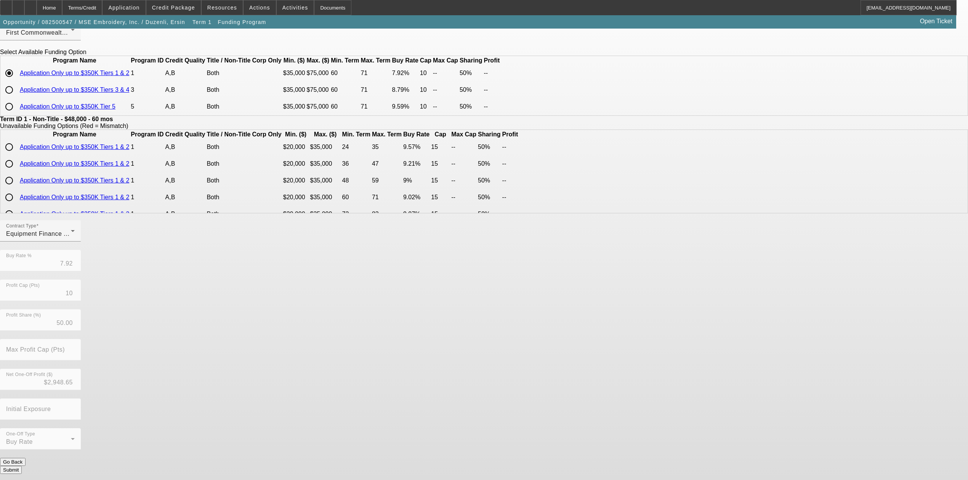
click at [22, 466] on button "Submit" at bounding box center [11, 470] width 22 height 8
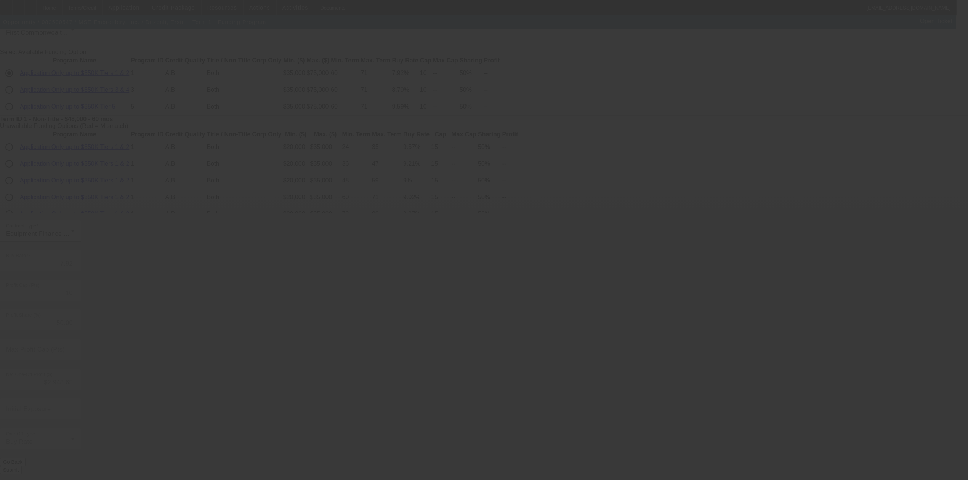
type input "7.10"
type input "6"
type input "10"
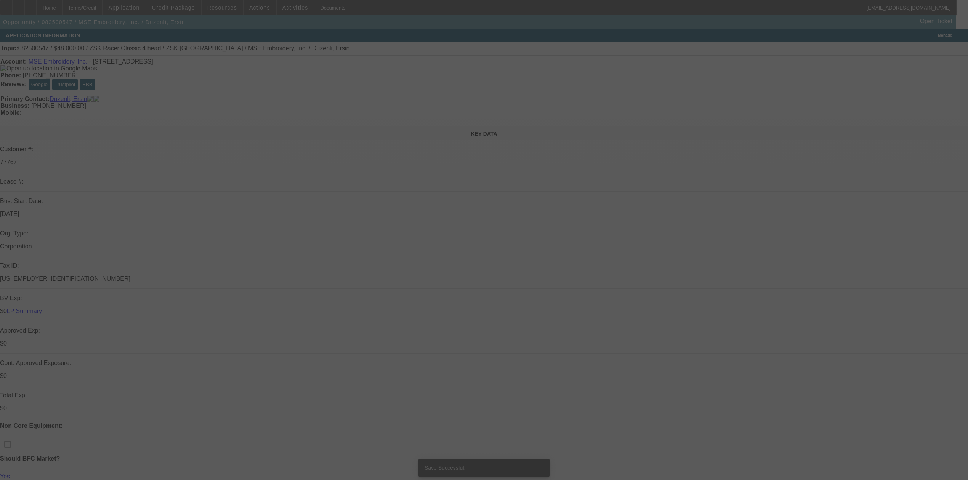
select select "0"
select select "2"
select select "0.1"
select select "4"
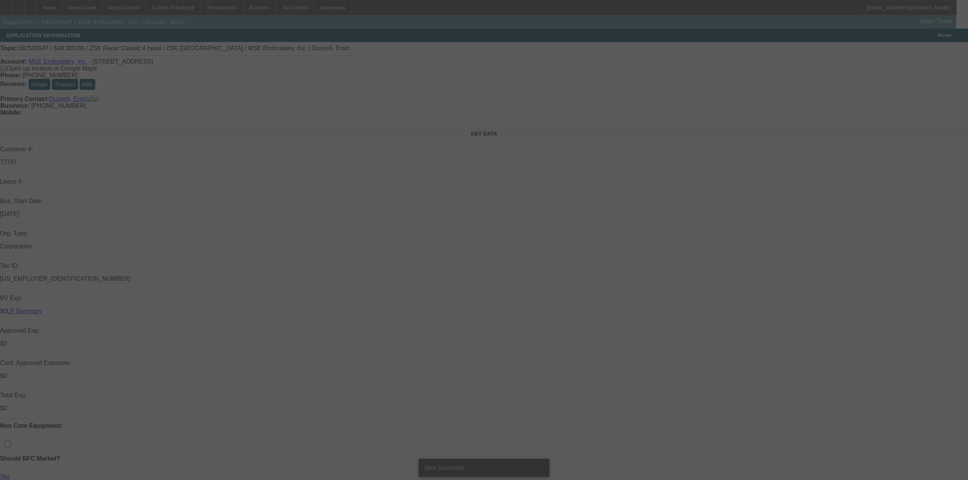
select select "0"
select select "2"
select select "0"
select select "6"
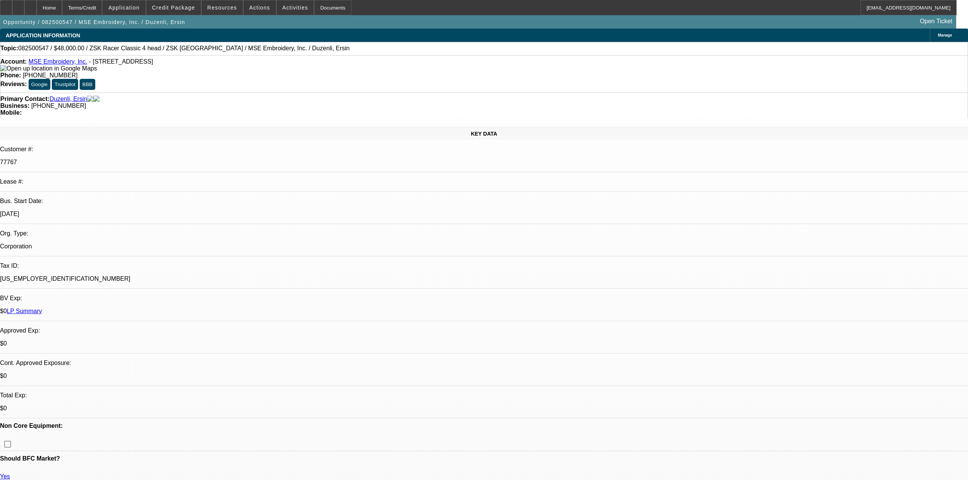
drag, startPoint x: 20, startPoint y: 261, endPoint x: 69, endPoint y: 259, distance: 48.8
click at [37, 8] on div at bounding box center [30, 7] width 12 height 15
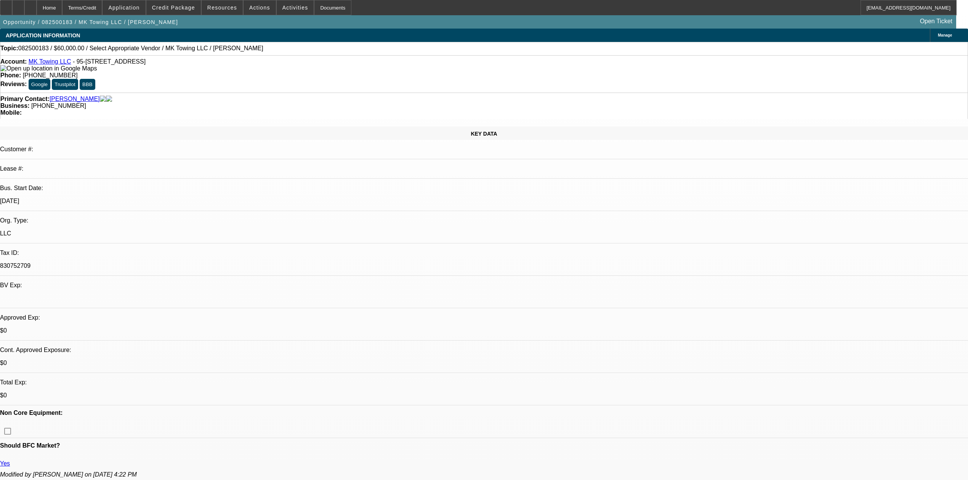
select select "0"
select select "2"
select select "0.1"
select select "4"
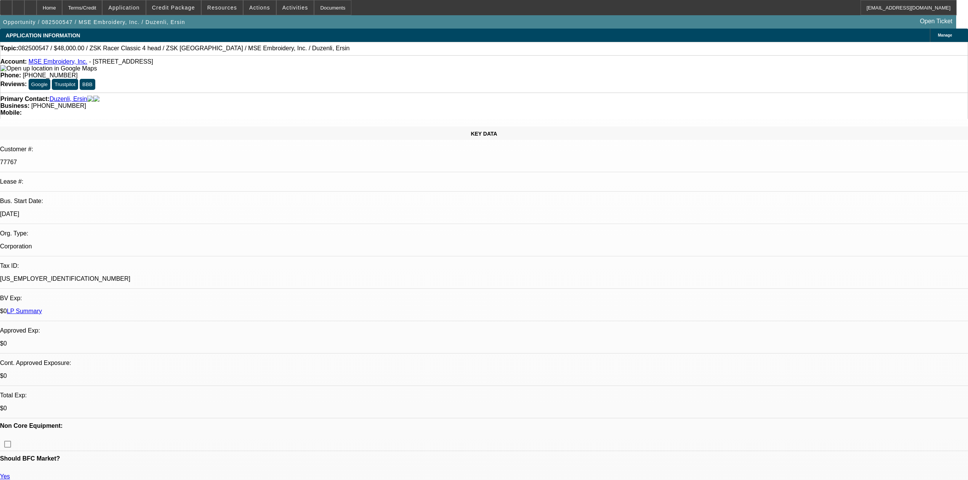
select select "0"
select select "2"
select select "0.1"
select select "4"
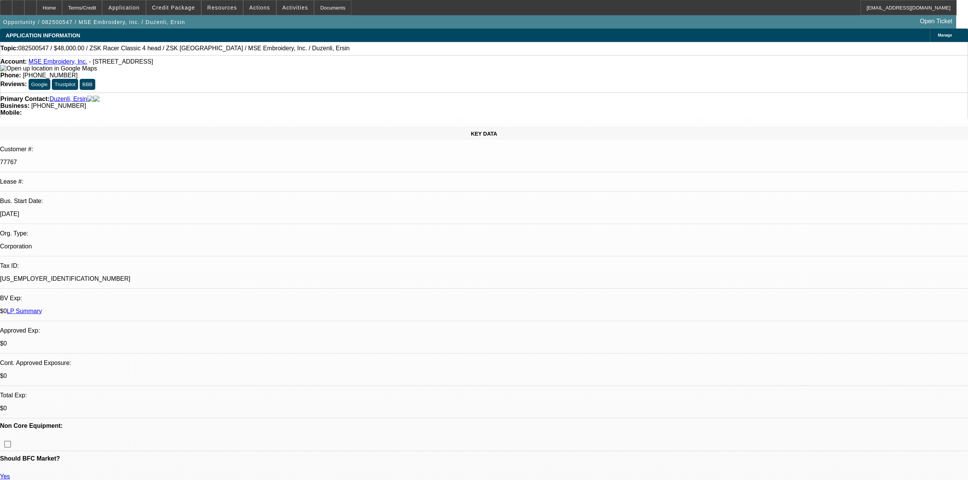
select select "0"
select select "2"
select select "0"
select select "6"
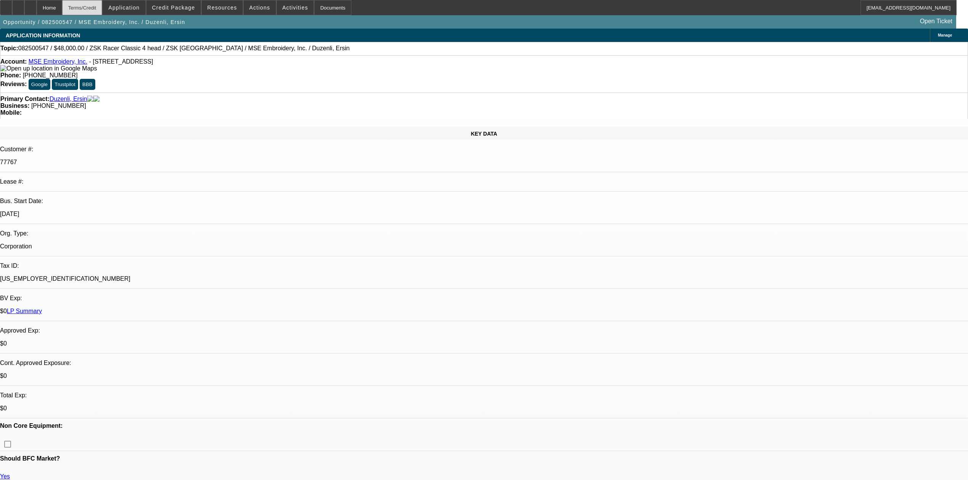
click at [103, 11] on div "Terms/Credit" at bounding box center [82, 7] width 40 height 15
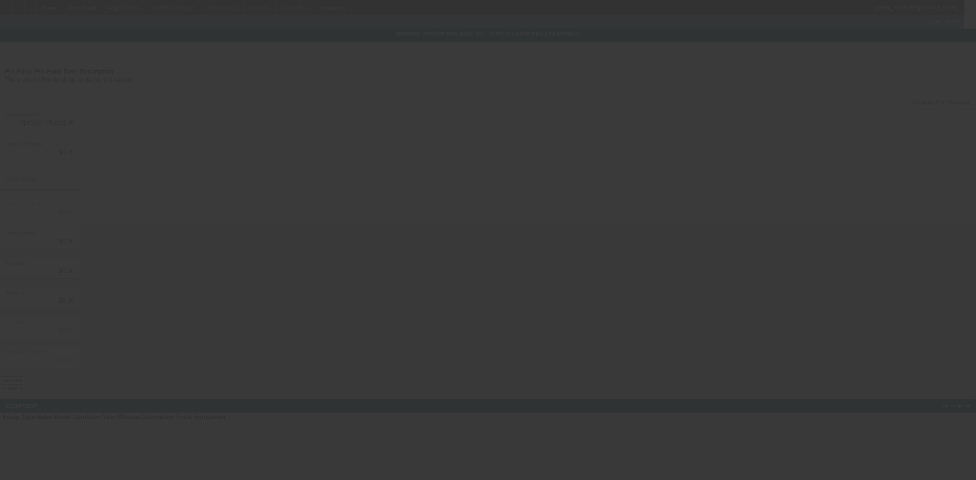
type input "$48,000.00"
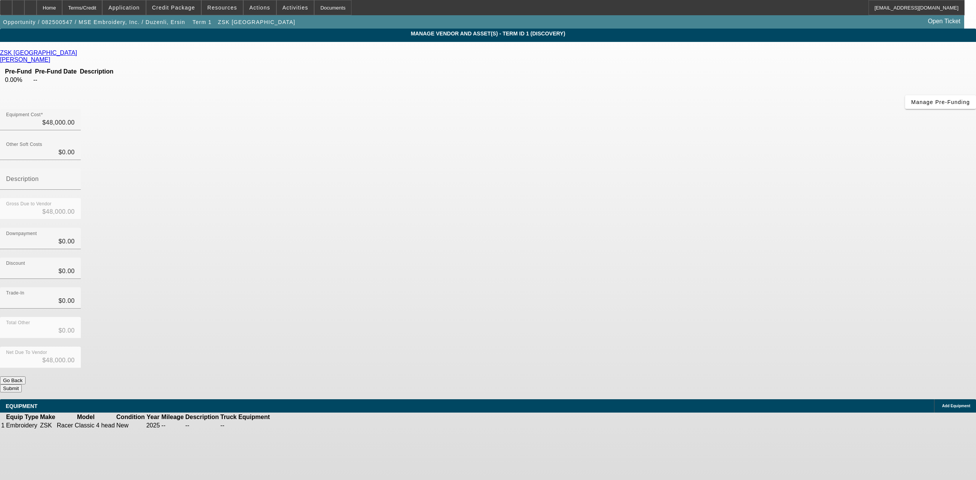
click at [79, 56] on icon at bounding box center [79, 53] width 0 height 6
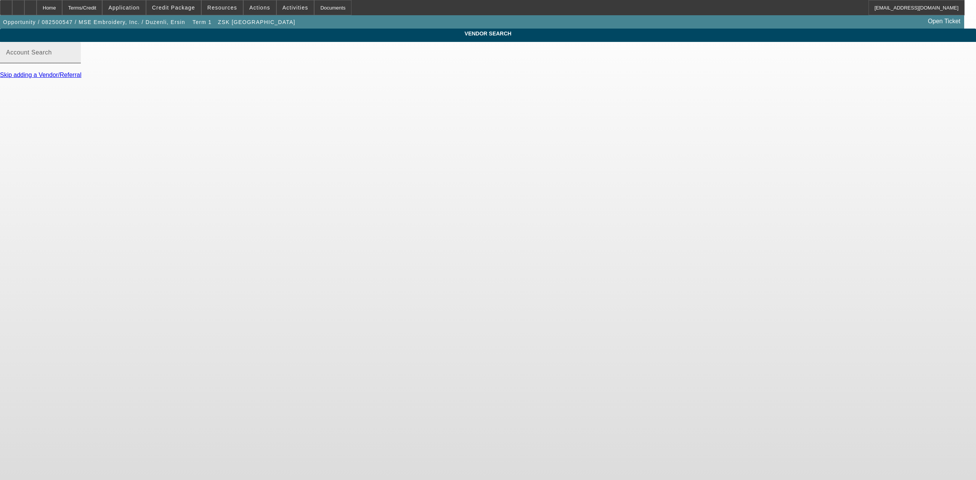
click at [75, 63] on div "Account Search" at bounding box center [40, 52] width 69 height 21
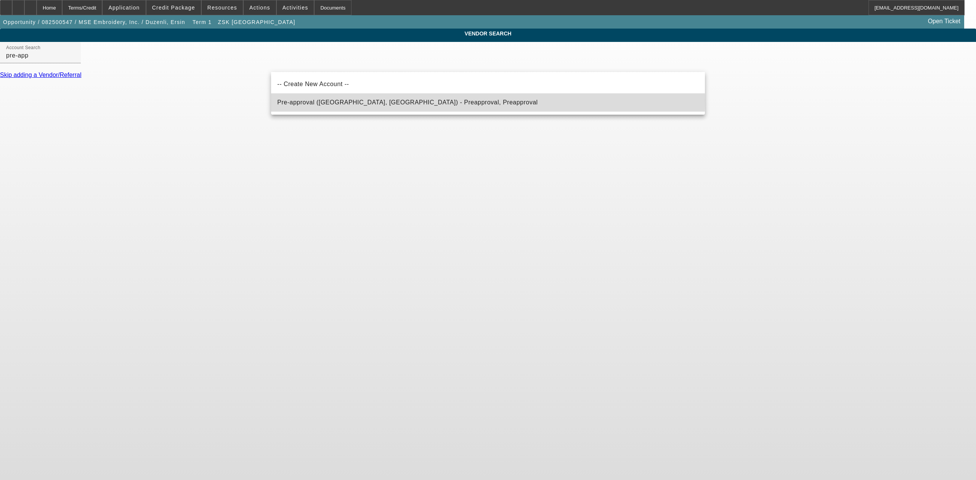
click at [316, 101] on span "Pre-approval ([GEOGRAPHIC_DATA], [GEOGRAPHIC_DATA]) - Preapproval, Preapproval" at bounding box center [407, 102] width 260 height 6
type input "Pre-approval ([GEOGRAPHIC_DATA], [GEOGRAPHIC_DATA]) - Preapproval, Preapproval"
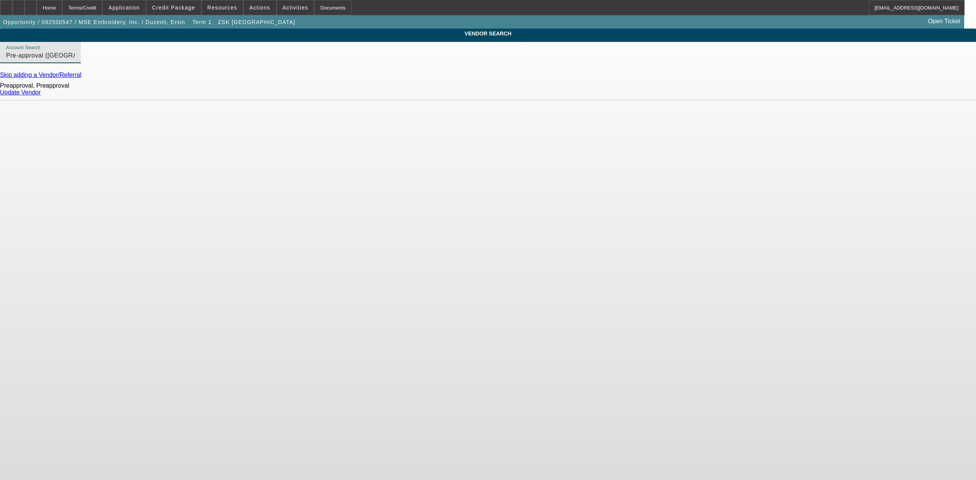
click at [41, 96] on link "Update Vendor" at bounding box center [20, 92] width 41 height 6
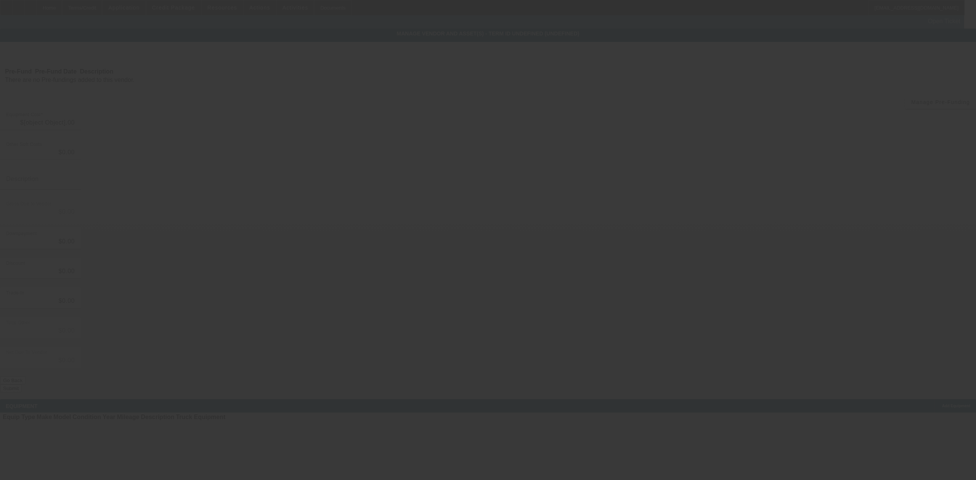
type input "$48,000.00"
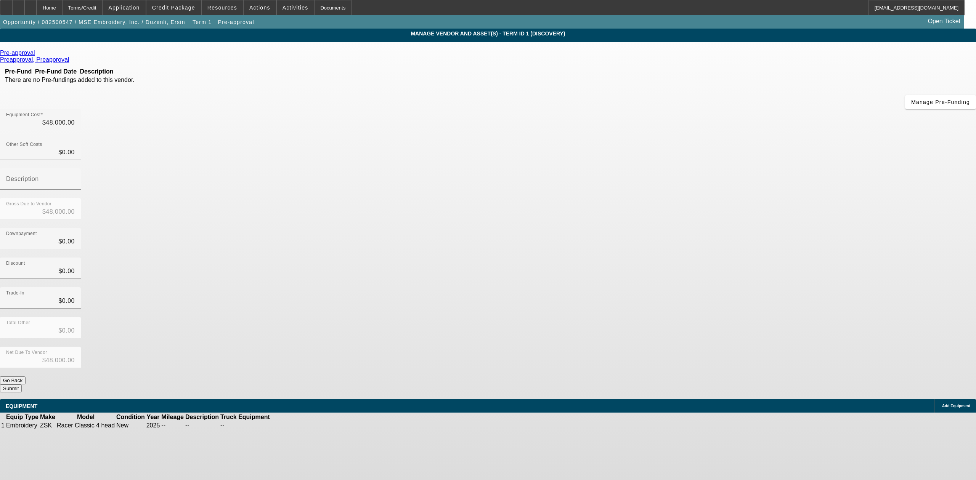
click at [294, 426] on icon at bounding box center [294, 426] width 0 height 0
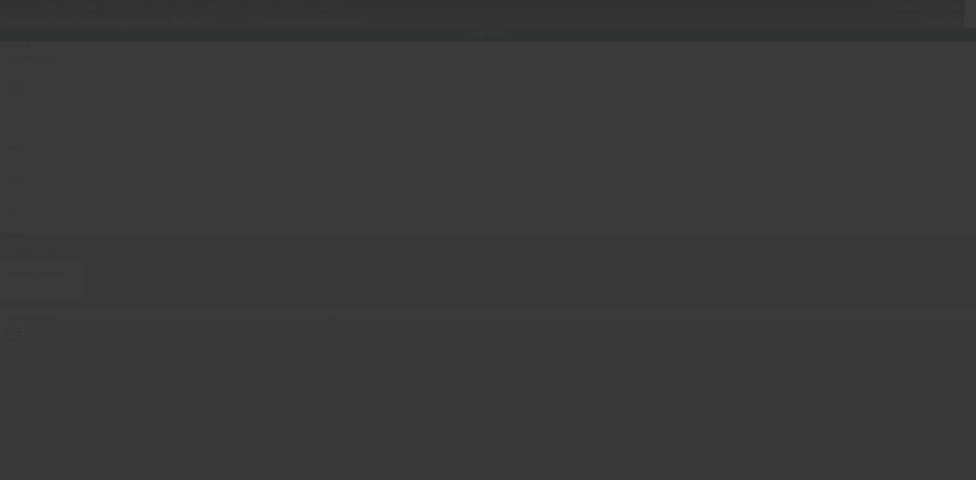
type input "ZSK"
type input "Racer Classic 4 head"
radio input "true"
type input "[STREET_ADDRESS]"
type input "[GEOGRAPHIC_DATA]"
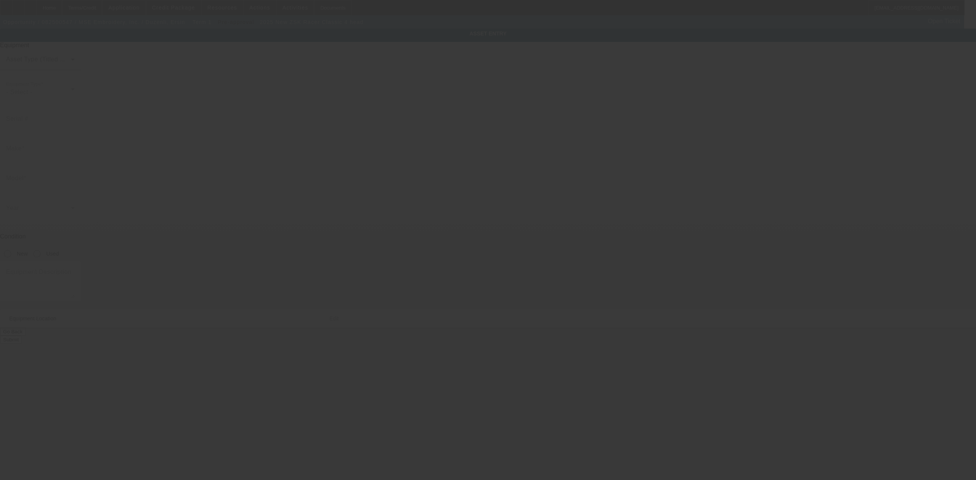
type input "34102"
type input "[PERSON_NAME]"
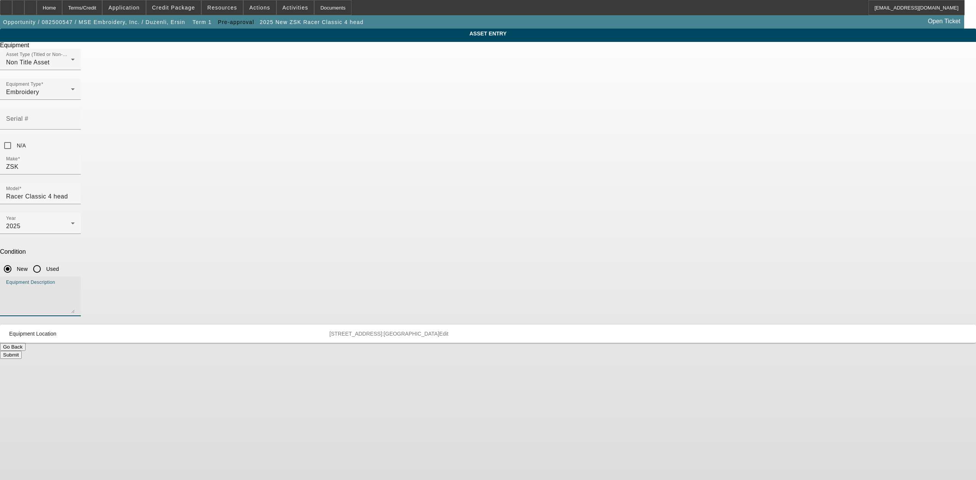
click at [75, 286] on textarea "Equipment Description" at bounding box center [40, 299] width 69 height 27
type textarea "Pre-approval for 4-head"
click at [22, 351] on button "Submit" at bounding box center [11, 355] width 22 height 8
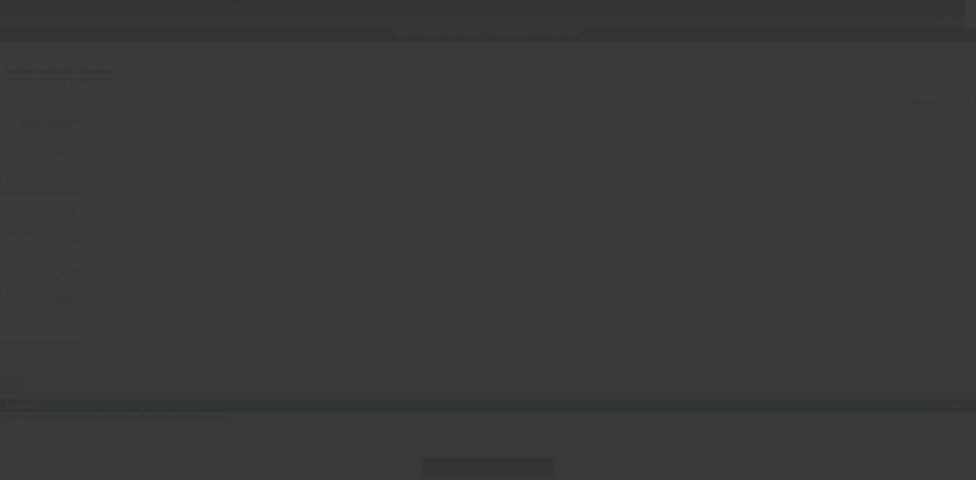
type input "$48,000.00"
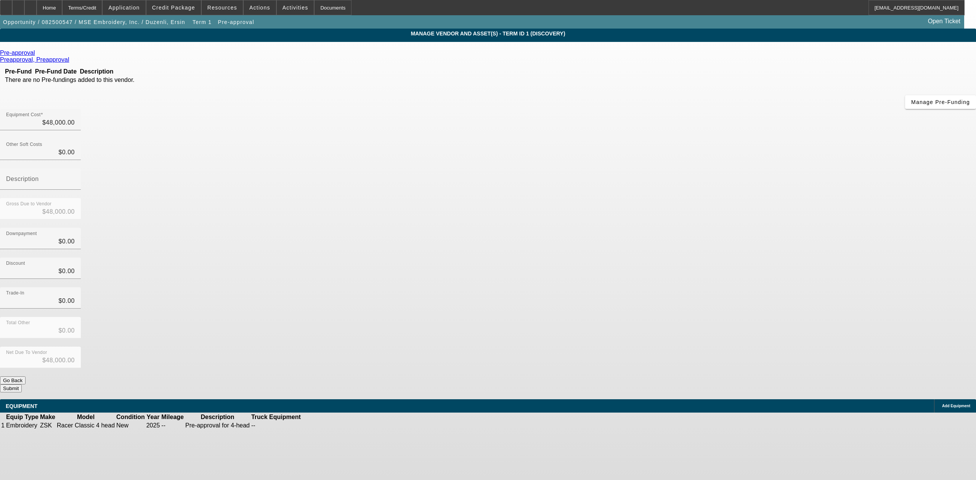
click at [22, 385] on button "Submit" at bounding box center [11, 389] width 22 height 8
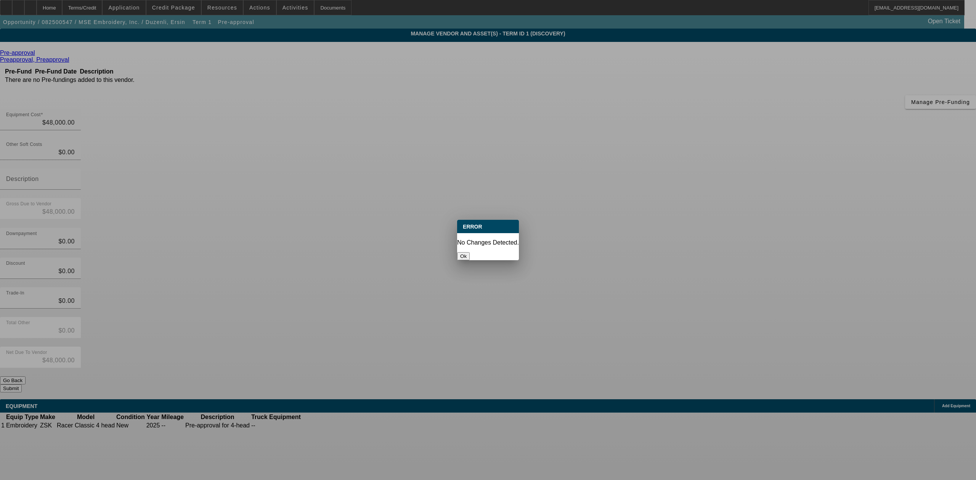
drag, startPoint x: 494, startPoint y: 251, endPoint x: 490, endPoint y: 242, distance: 9.6
click at [470, 252] on button "Ok" at bounding box center [463, 256] width 13 height 8
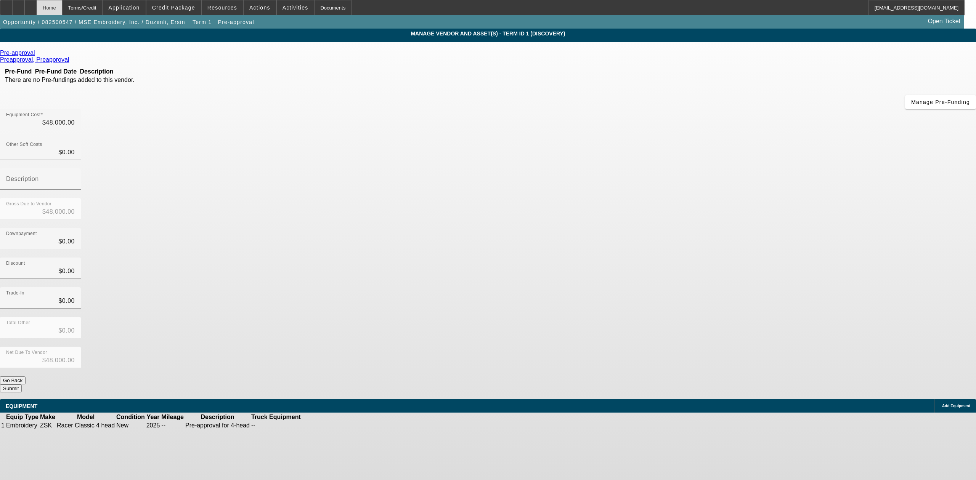
drag, startPoint x: 69, startPoint y: 11, endPoint x: 67, endPoint y: 5, distance: 5.5
click at [62, 9] on div "Home" at bounding box center [50, 7] width 26 height 15
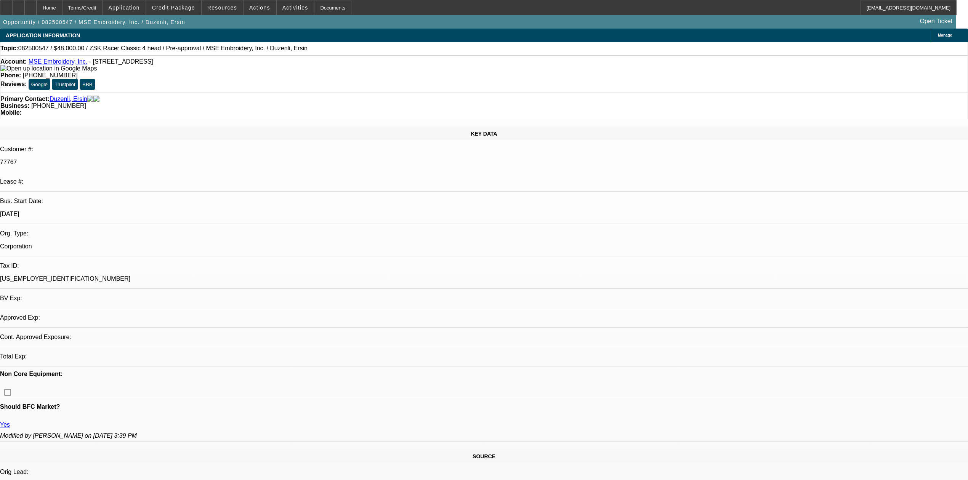
select select "0"
select select "2"
select select "0.1"
select select "4"
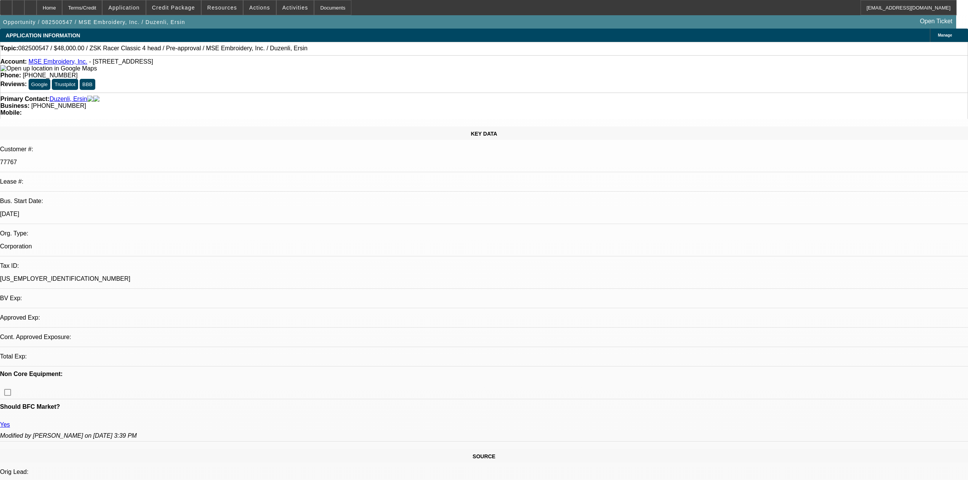
select select "0"
select select "2"
select select "0"
select select "6"
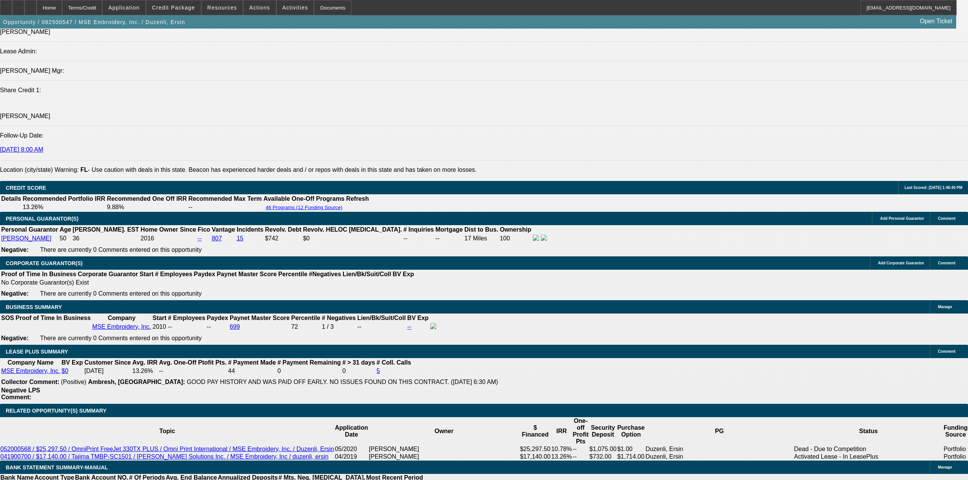
scroll to position [1016, 0]
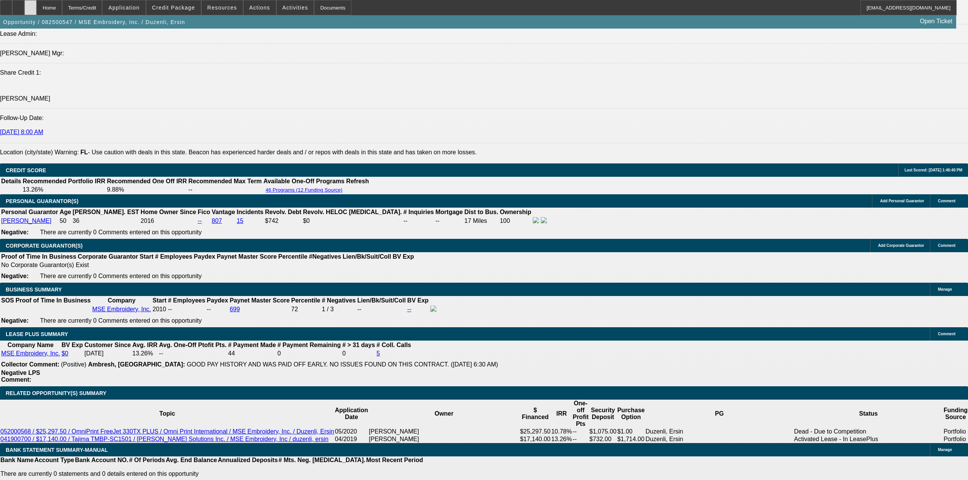
click at [30, 5] on icon at bounding box center [30, 5] width 0 height 0
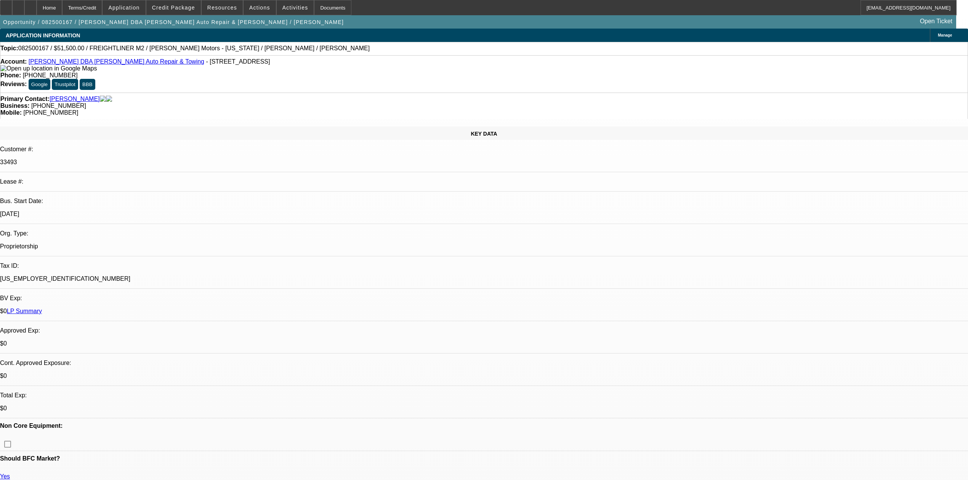
select select "0"
select select "2"
select select "0"
select select "6"
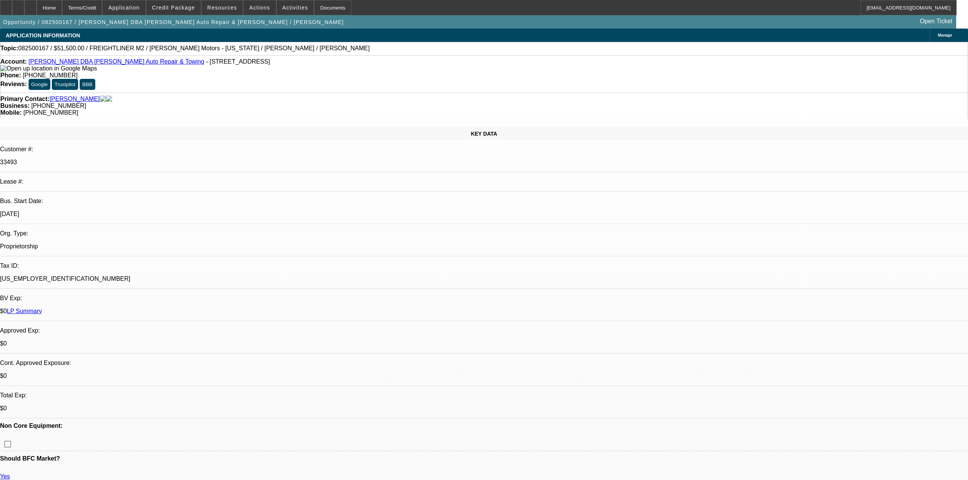
select select "0"
select select "2"
select select "0"
select select "6"
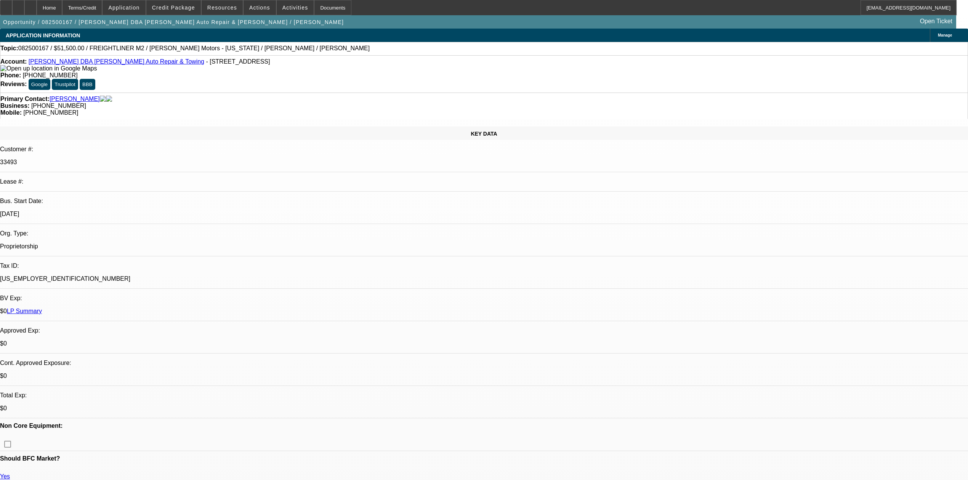
select select "0"
select select "2"
select select "0"
select select "6"
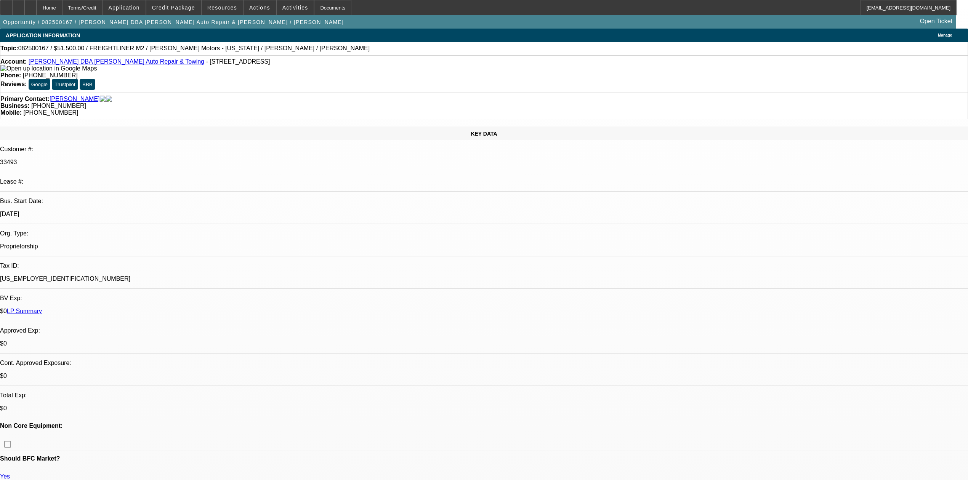
scroll to position [1069, 0]
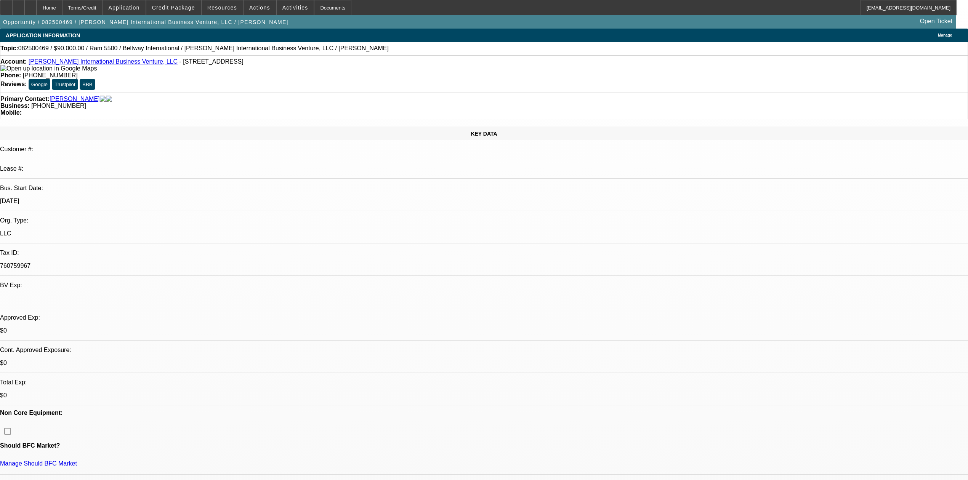
select select "0"
select select "2"
select select "0"
select select "6"
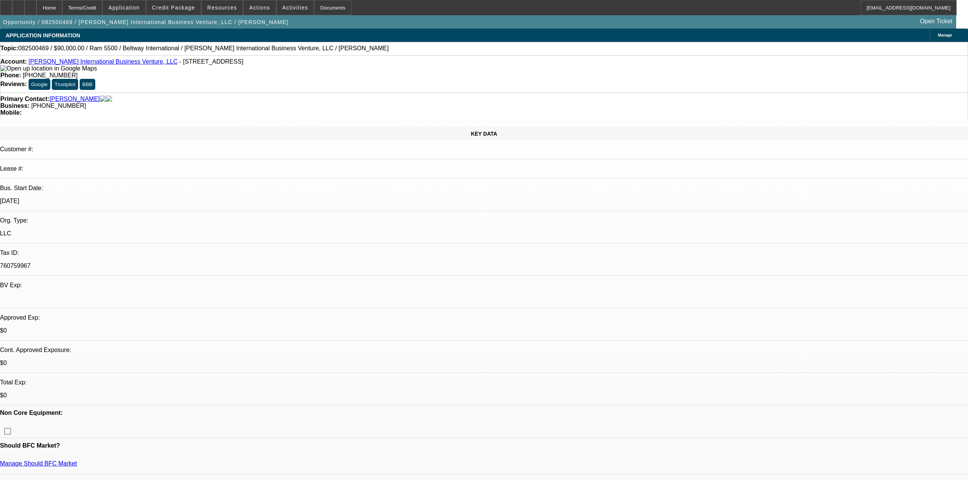
select select "0"
select select "2"
select select "0"
select select "6"
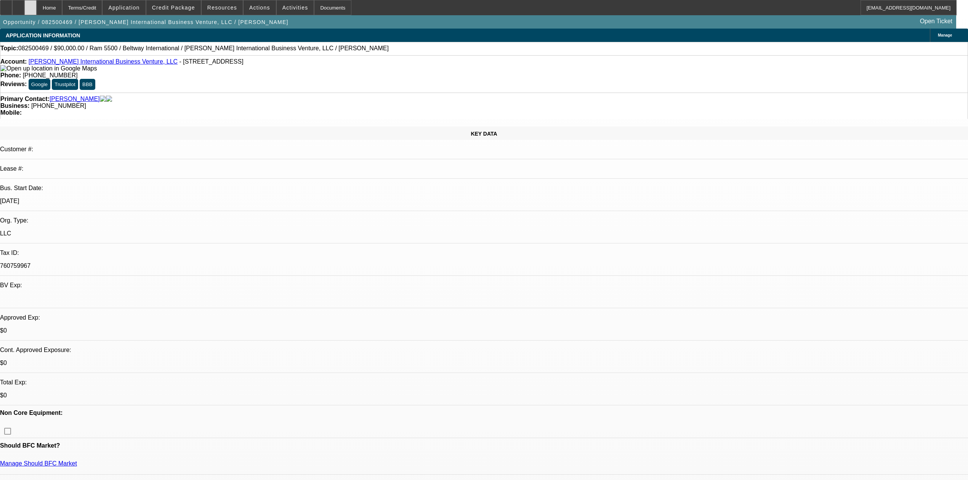
click at [37, 9] on div at bounding box center [30, 7] width 12 height 15
select select "0"
select select "2"
select select "0"
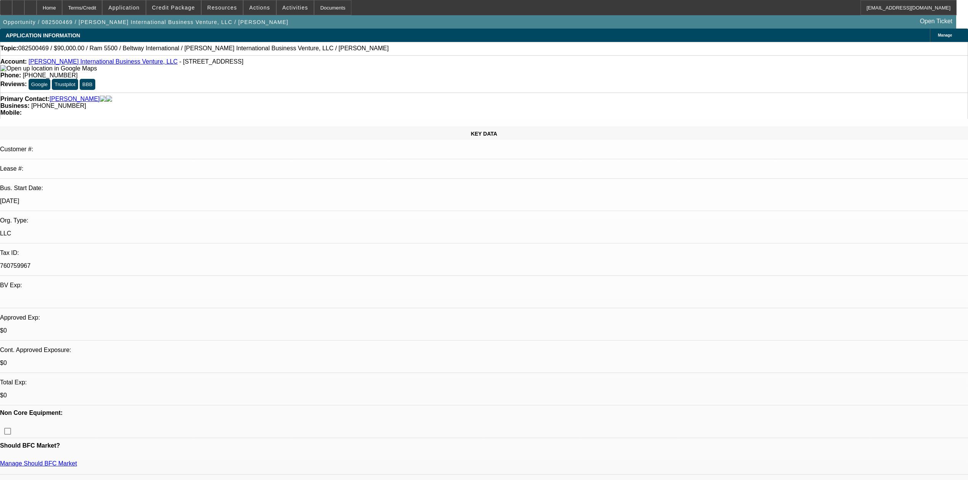
select select "6"
select select "0"
select select "2"
select select "0"
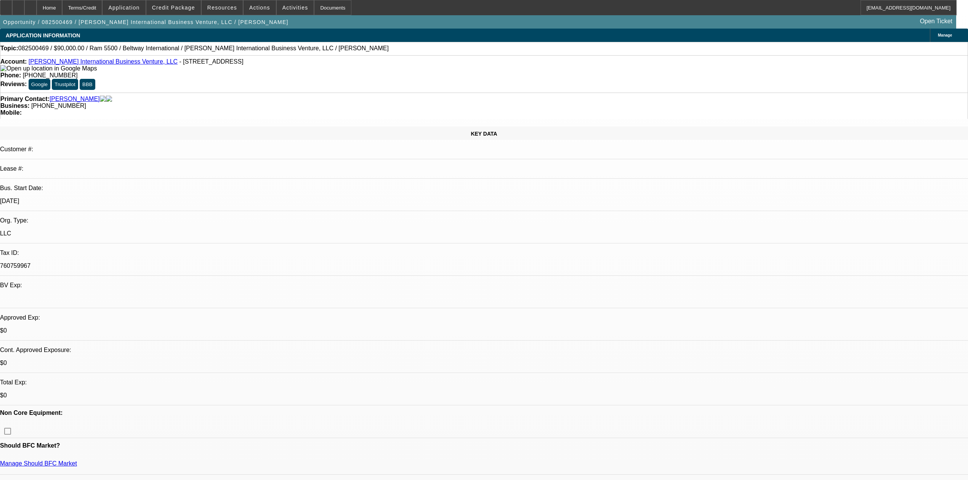
select select "6"
click at [103, 5] on div "Terms/Credit" at bounding box center [82, 7] width 40 height 15
click at [264, 6] on span "Actions" at bounding box center [259, 8] width 21 height 6
click at [279, 46] on span "Close" at bounding box center [278, 45] width 60 height 9
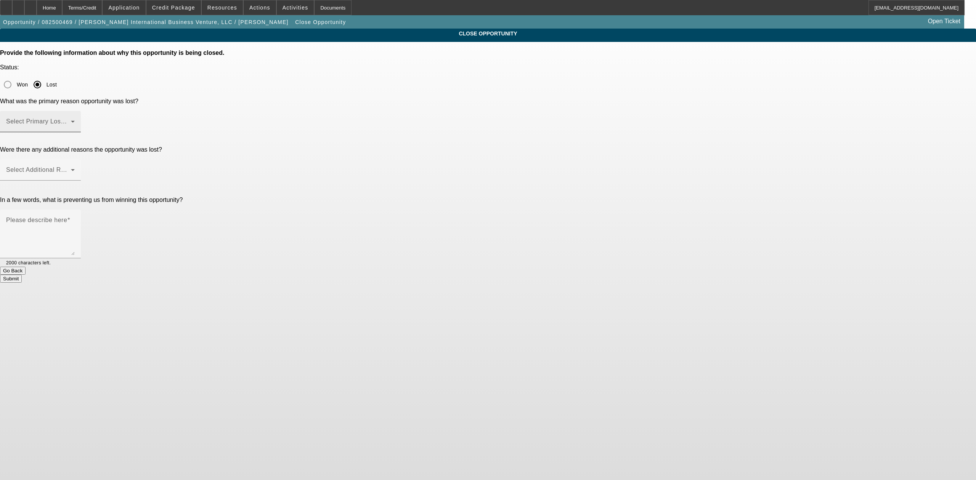
click at [75, 111] on div "Select Primary Lost Reason" at bounding box center [40, 121] width 69 height 21
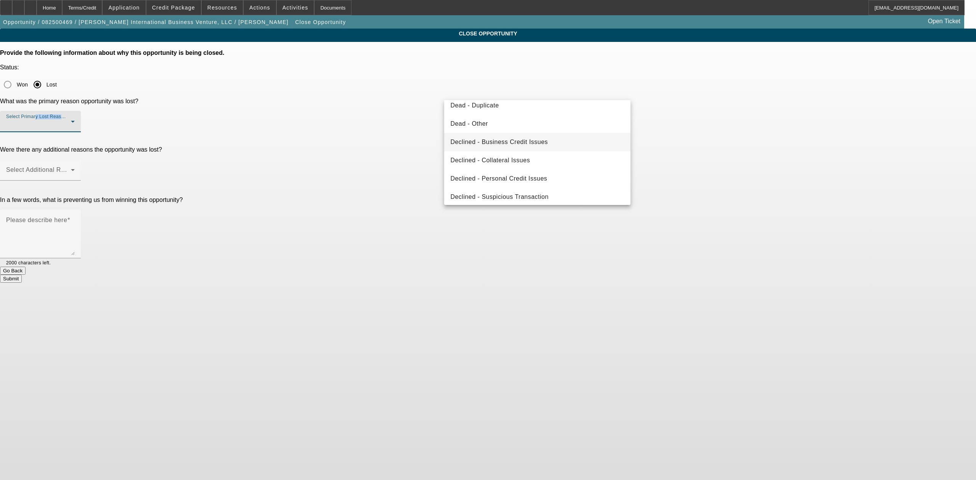
scroll to position [101, 0]
click at [543, 177] on span "Declined - Personal Credit Issues" at bounding box center [498, 175] width 97 height 9
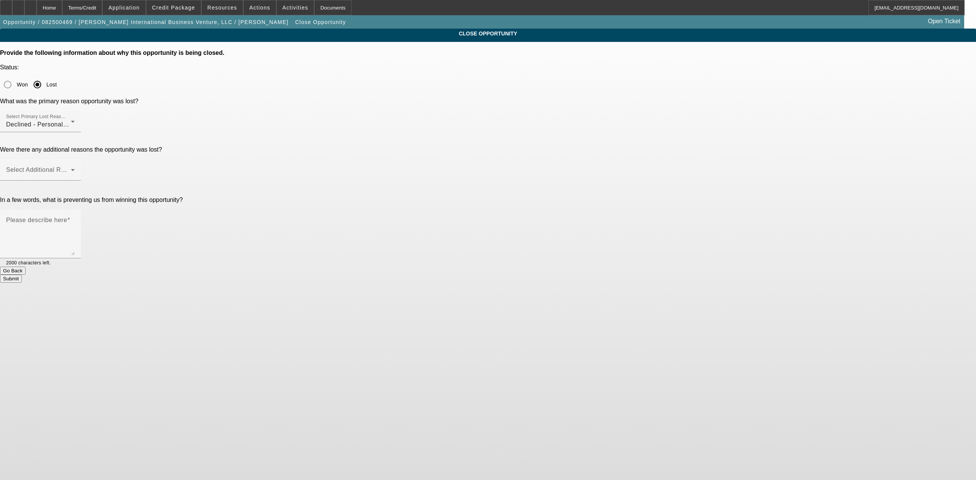
drag, startPoint x: 763, startPoint y: 130, endPoint x: 627, endPoint y: 130, distance: 135.7
click at [743, 130] on app-close-opportunity "CLOSE OPPORTUNITY Provide the following information about why this opportunity …" at bounding box center [488, 156] width 976 height 254
drag, startPoint x: 627, startPoint y: 130, endPoint x: 607, endPoint y: 125, distance: 20.8
click at [81, 181] on div at bounding box center [40, 185] width 81 height 8
click at [71, 168] on span at bounding box center [38, 172] width 65 height 9
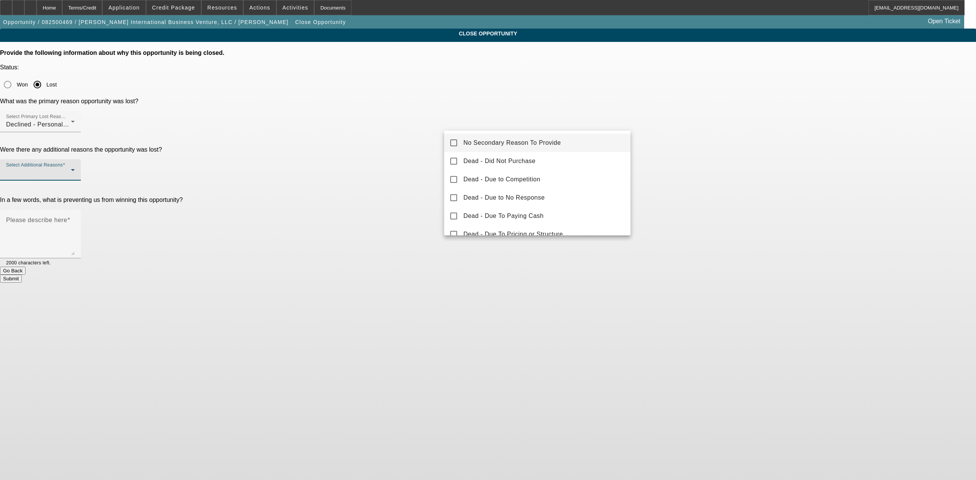
click at [579, 138] on mat-option "No Secondary Reason To Provide" at bounding box center [537, 143] width 186 height 18
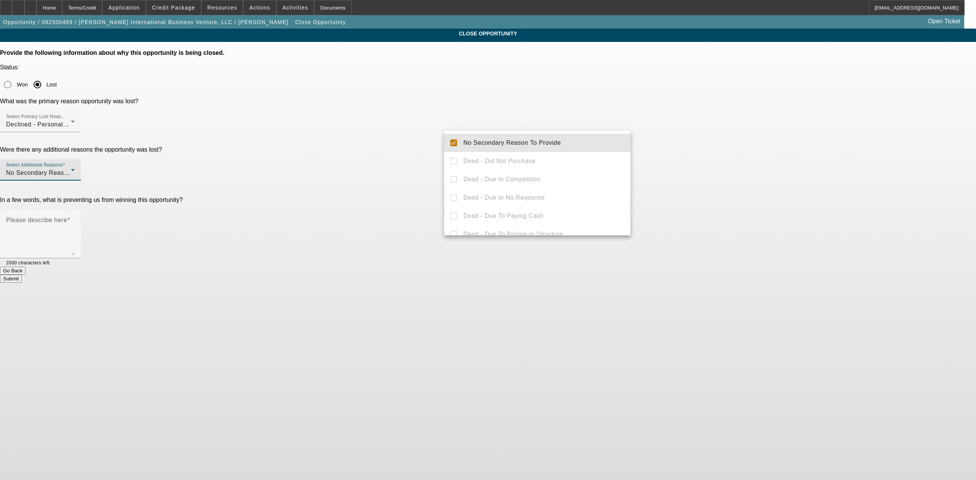
drag, startPoint x: 729, startPoint y: 131, endPoint x: 647, endPoint y: 136, distance: 82.0
click at [723, 131] on div at bounding box center [488, 240] width 976 height 480
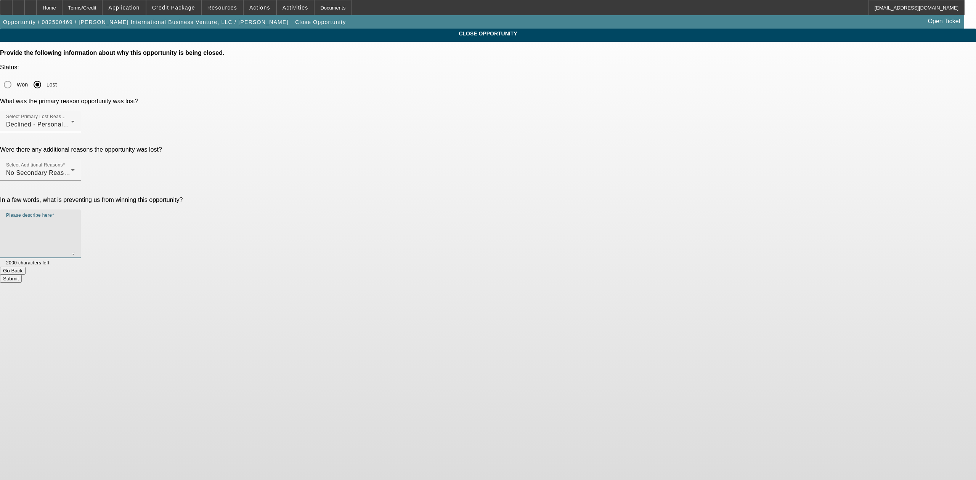
click at [75, 219] on textarea "Please describe here" at bounding box center [40, 237] width 69 height 37
type textarea "."
click at [22, 275] on button "Submit" at bounding box center [11, 279] width 22 height 8
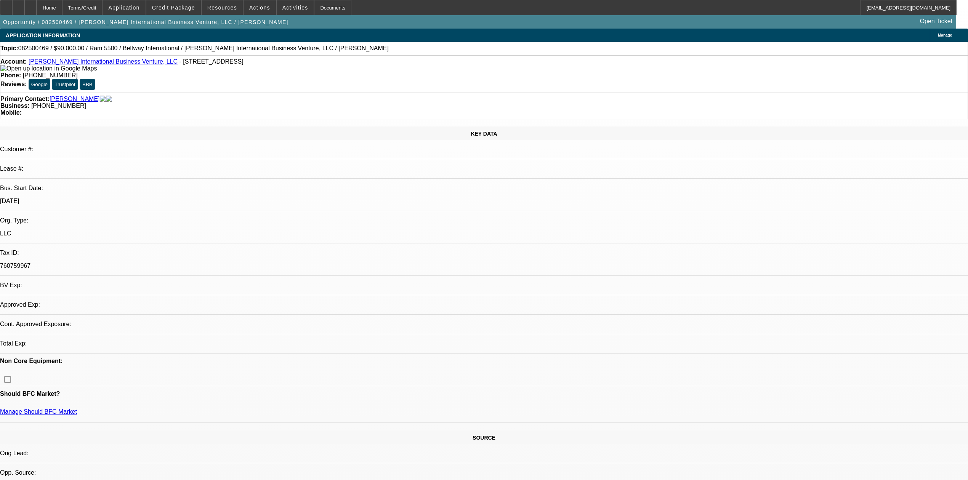
select select "0"
select select "2"
select select "0"
select select "2"
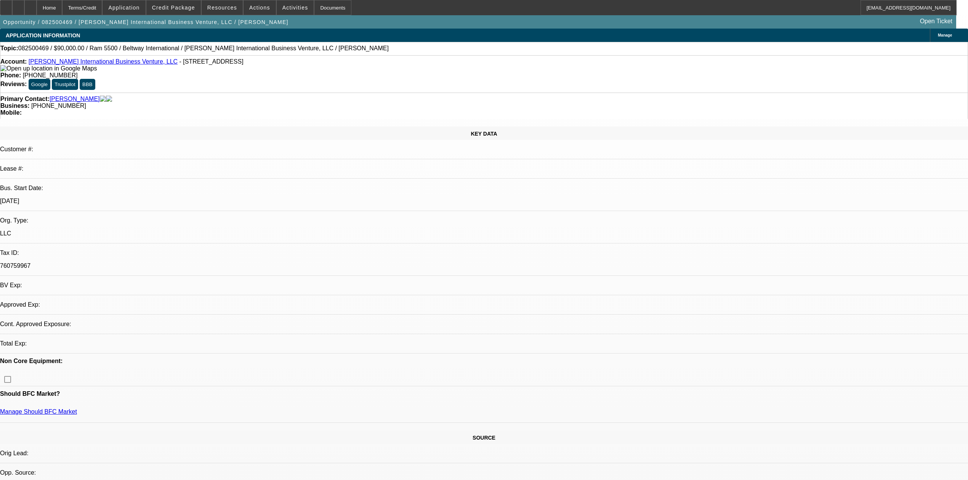
select select "0"
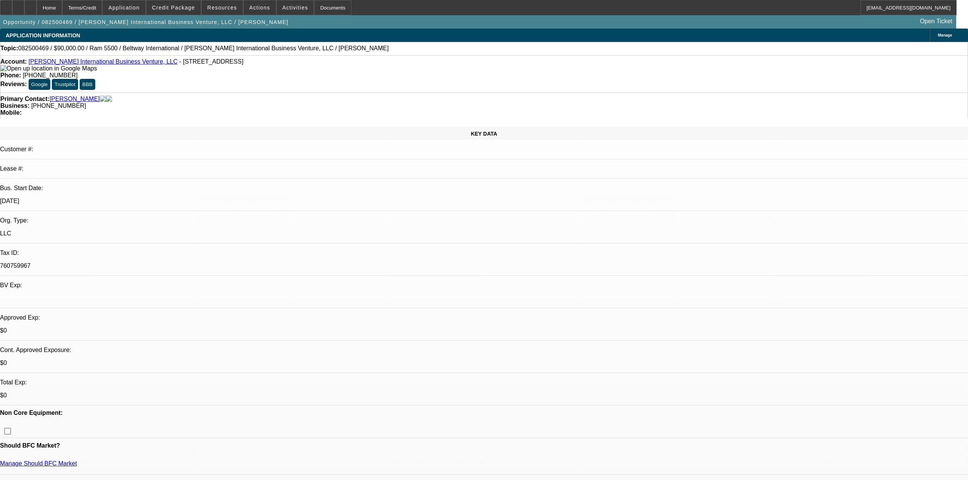
select select "1"
select select "2"
select select "6"
select select "1"
select select "2"
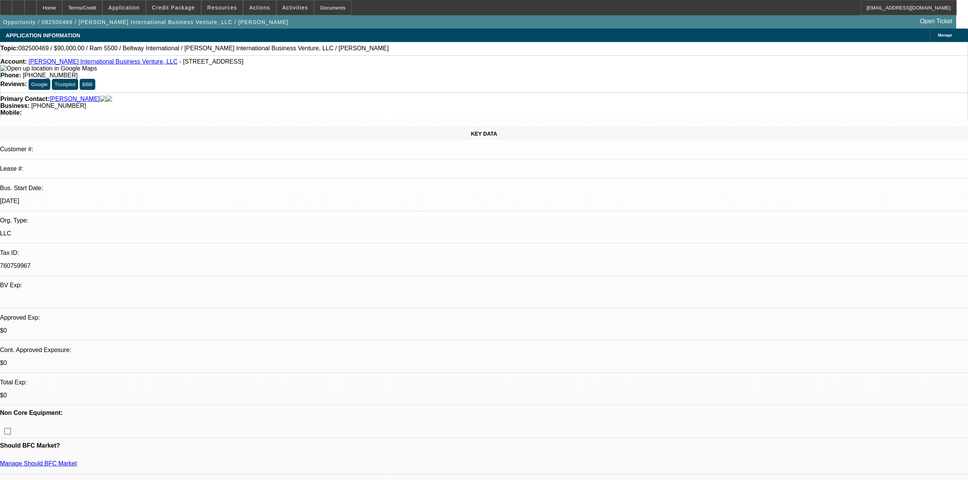
select select "6"
click link "Barry International Business Venture, LLC"
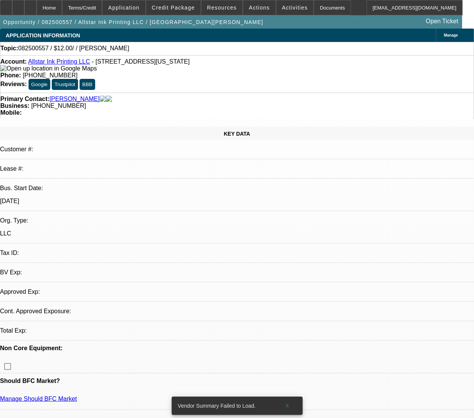
select select "0"
select select "2"
select select "0.1"
select select "4"
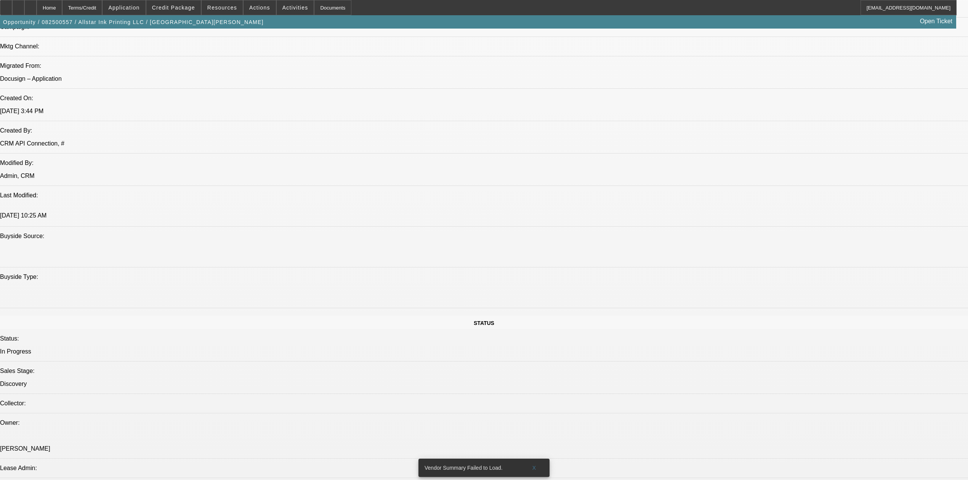
scroll to position [762, 0]
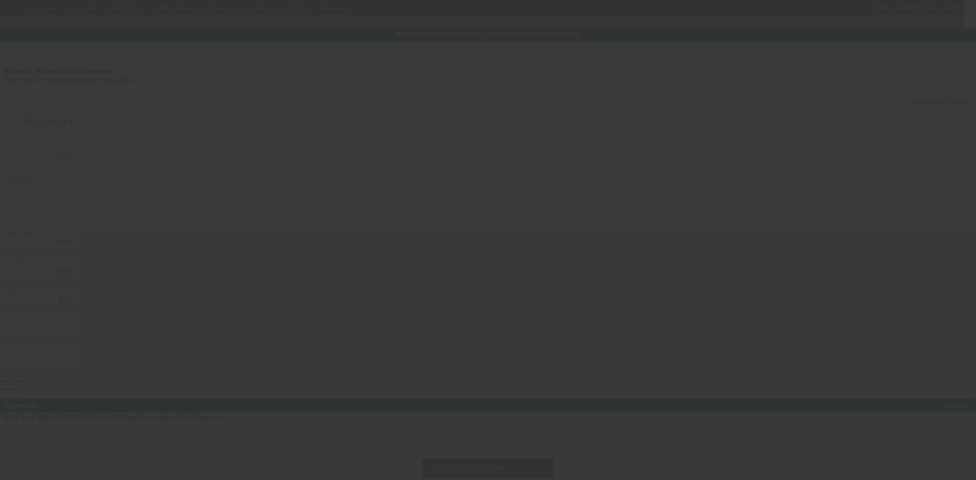
type input "$12.00"
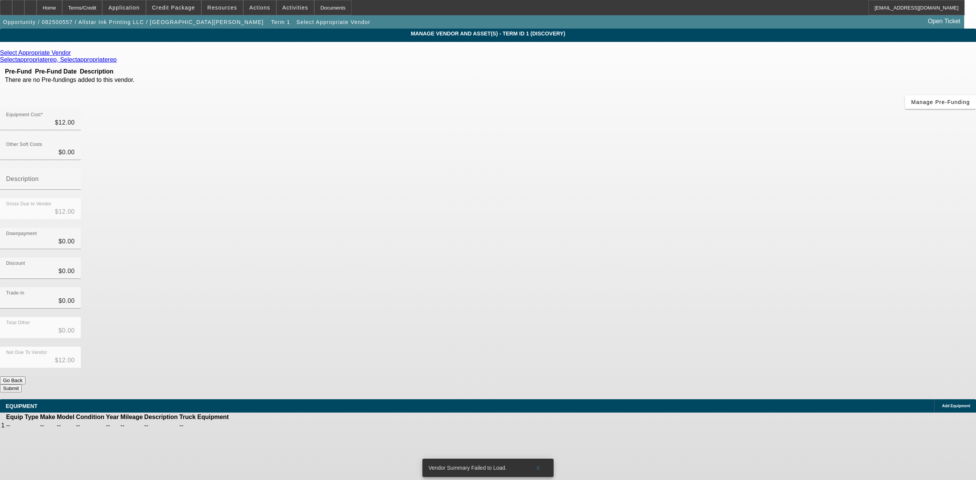
click at [73, 54] on link at bounding box center [72, 53] width 2 height 7
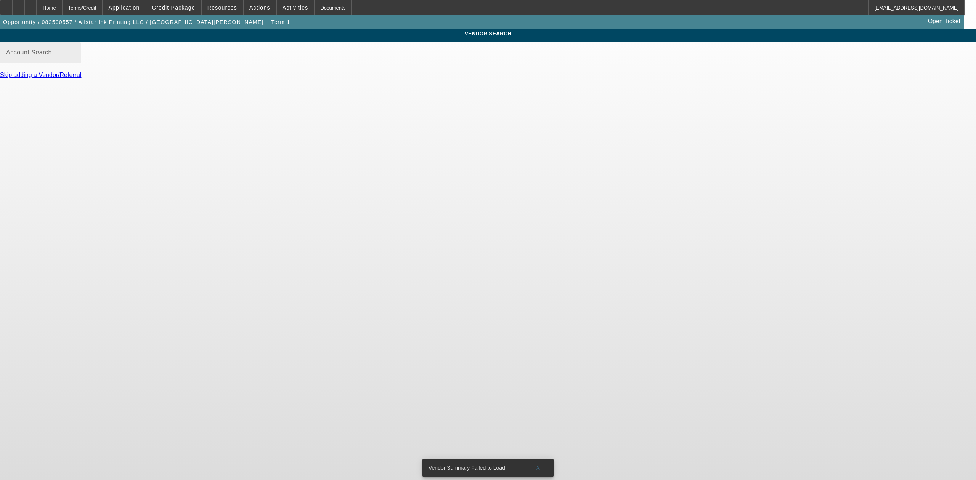
click at [75, 58] on div "Account Search" at bounding box center [40, 52] width 69 height 21
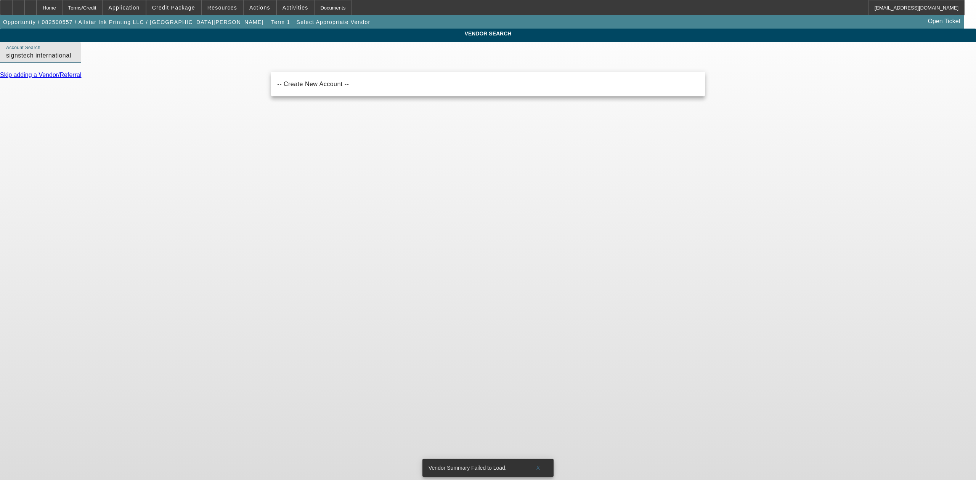
type input "signstech international"
click at [60, 8] on div "Home" at bounding box center [50, 7] width 26 height 15
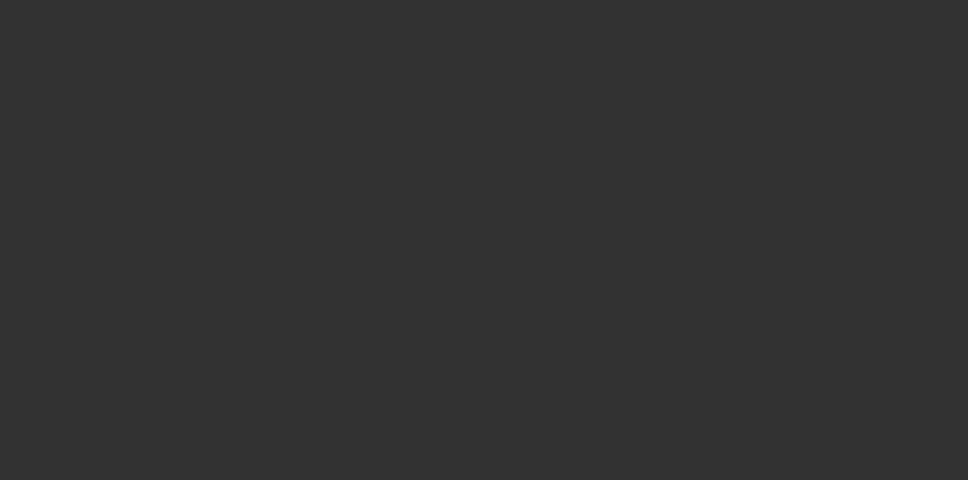
select select "0"
select select "2"
select select "0.1"
select select "4"
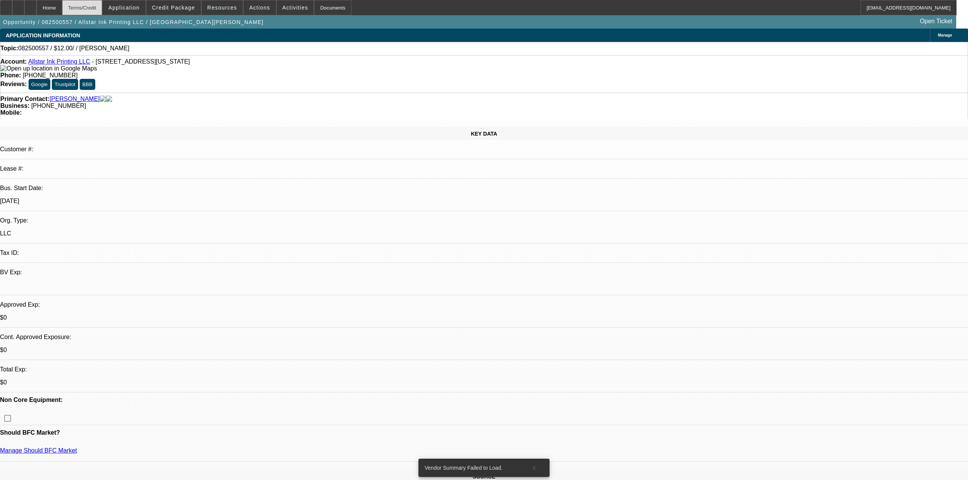
click at [103, 6] on div "Terms/Credit" at bounding box center [82, 7] width 40 height 15
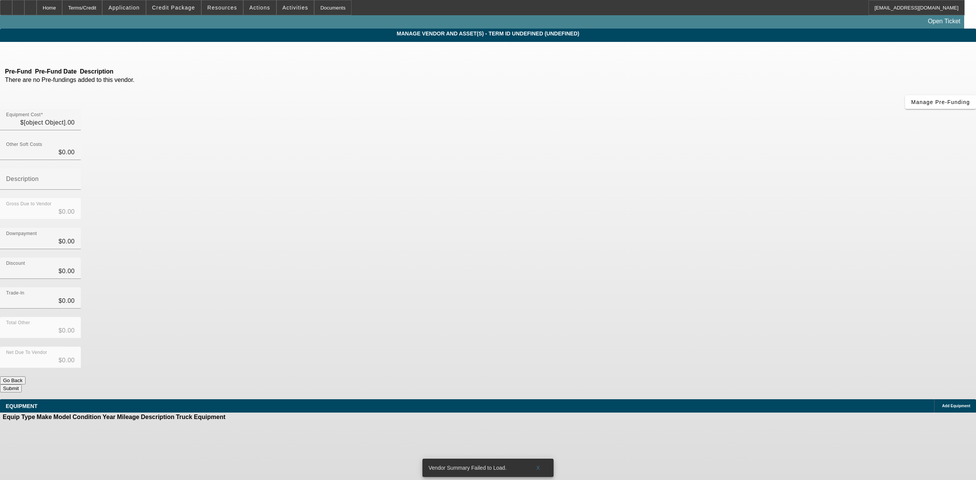
type input "$12.00"
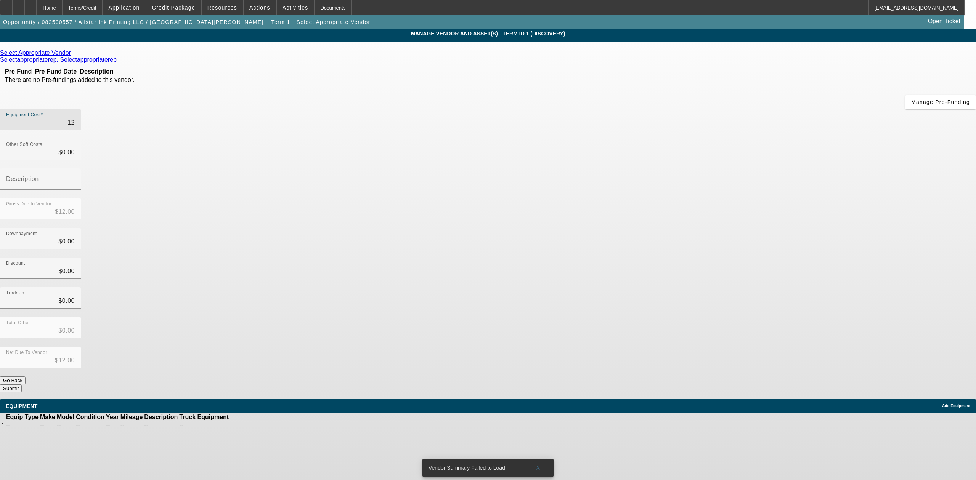
drag, startPoint x: 527, startPoint y: 62, endPoint x: 663, endPoint y: 69, distance: 136.3
click at [482, 109] on div "Equipment Cost 12" at bounding box center [488, 124] width 976 height 30
type input "9"
type input "$9.00"
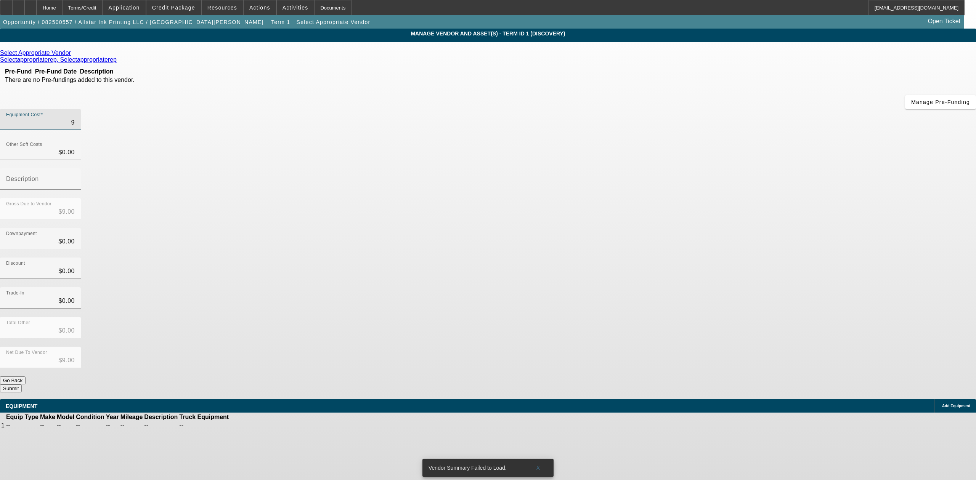
type input "96"
type input "$96.00"
type input "968"
type input "$968.00"
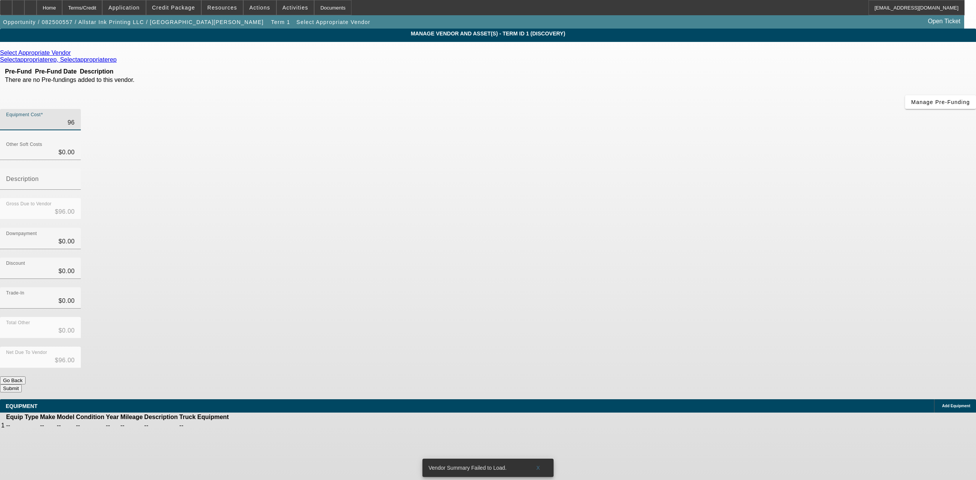
type input "$968.00"
type input "9680"
type input "$9,680.00"
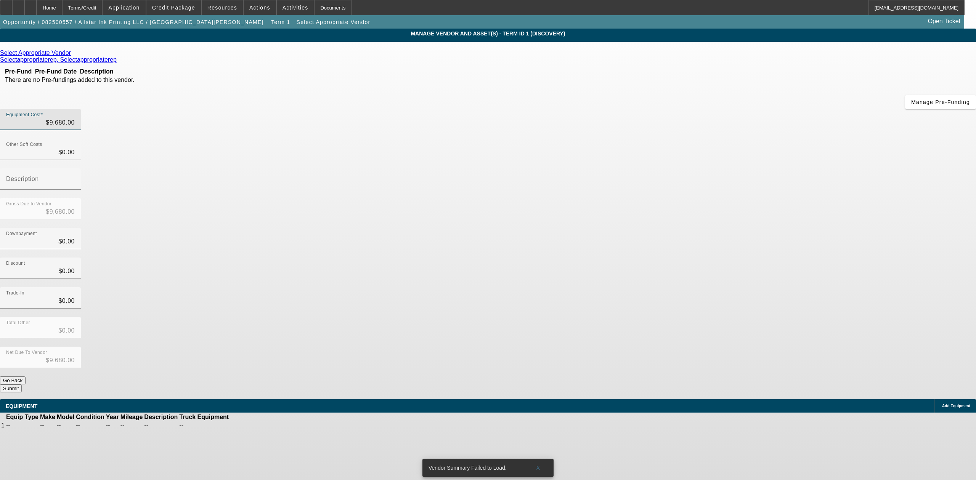
click at [482, 258] on div "Discount $0.00" at bounding box center [488, 273] width 976 height 30
click at [482, 347] on div "Net Due To Vendor $9,680.00" at bounding box center [488, 362] width 976 height 30
click at [22, 385] on button "Submit" at bounding box center [11, 389] width 22 height 8
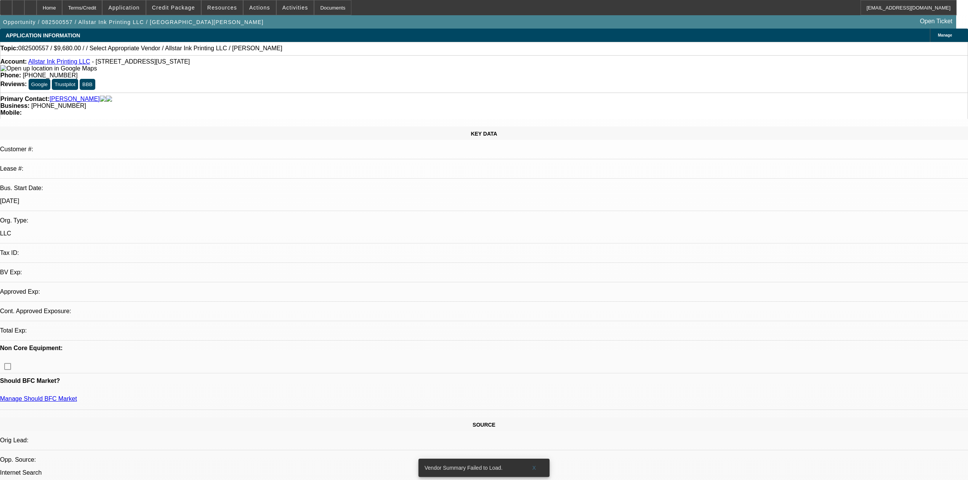
select select "0"
select select "2"
select select "0.1"
select select "4"
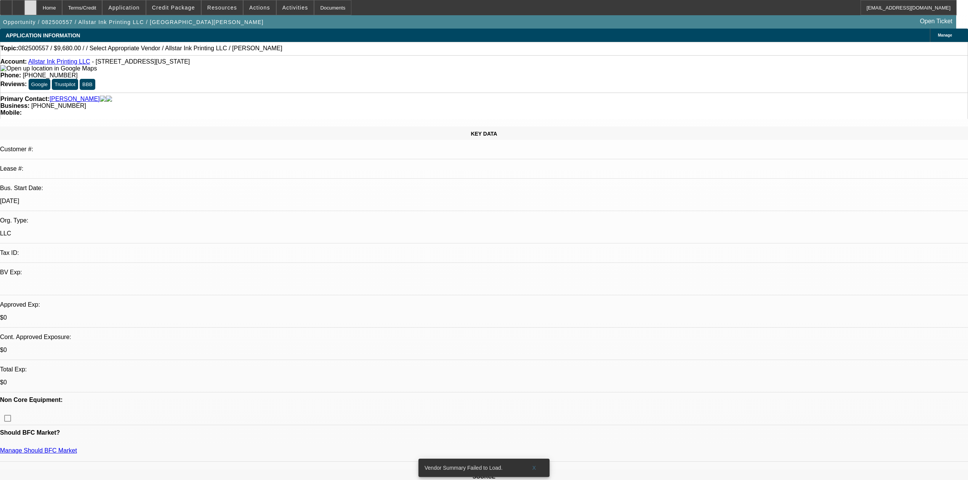
click at [37, 4] on div at bounding box center [30, 7] width 12 height 15
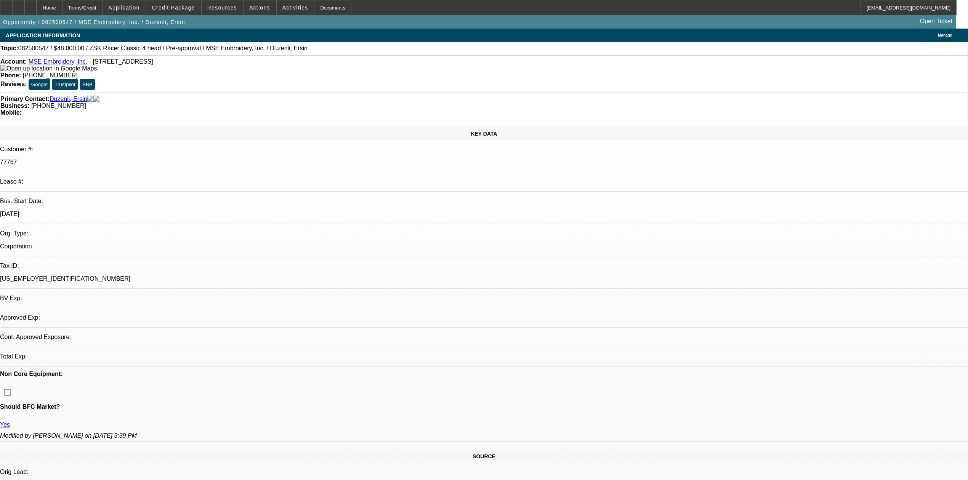
select select "0"
select select "2"
select select "0.1"
select select "4"
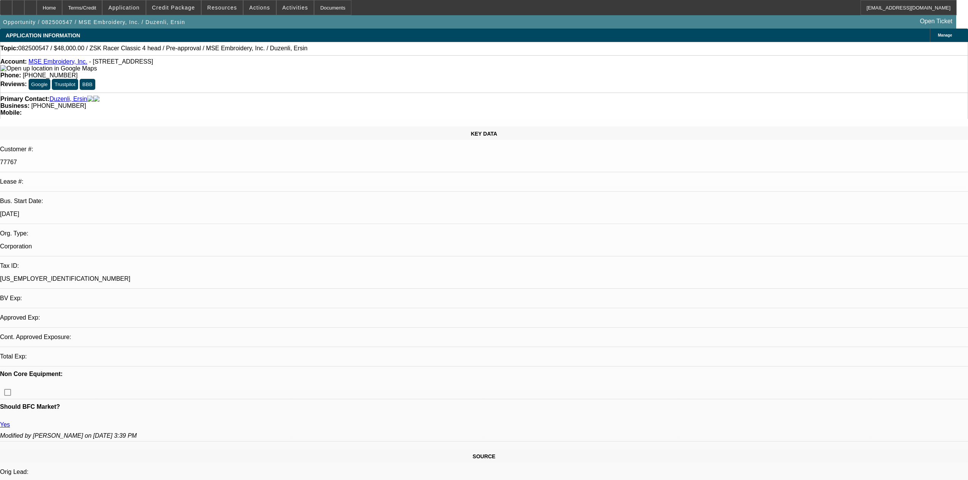
select select "0"
select select "2"
select select "0"
select select "6"
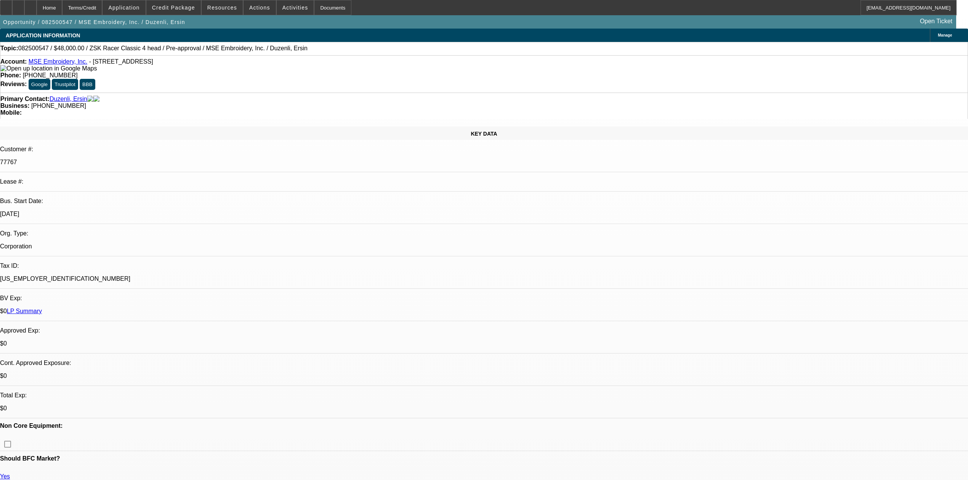
click at [103, 8] on div "Terms/Credit" at bounding box center [82, 7] width 40 height 15
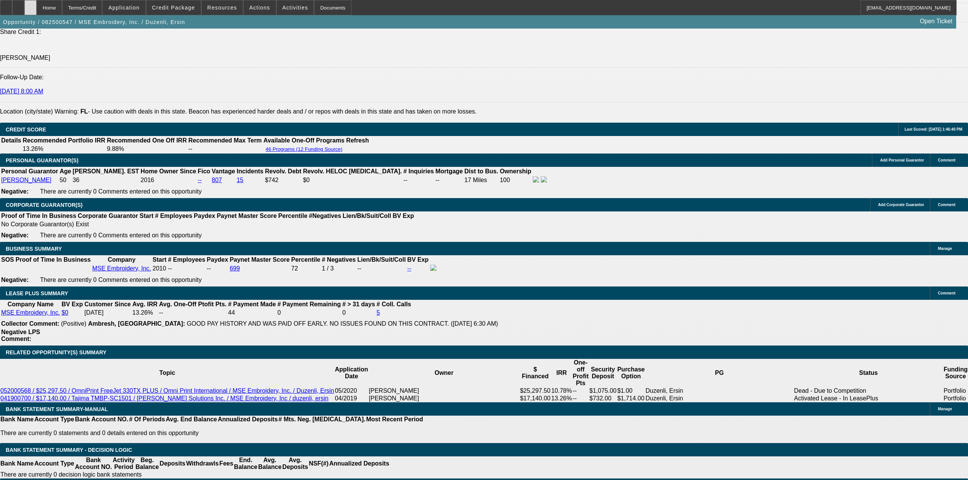
click at [30, 5] on icon at bounding box center [30, 5] width 0 height 0
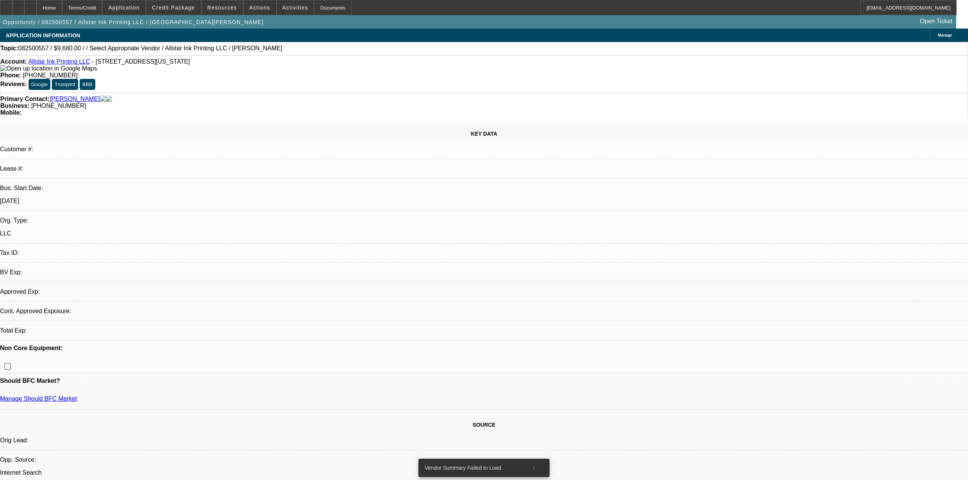
select select "0"
select select "2"
select select "0.1"
select select "4"
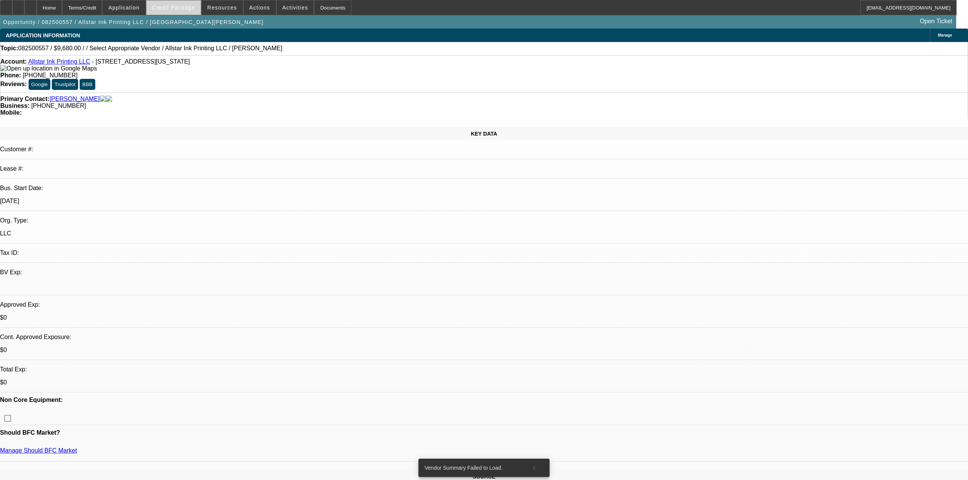
click at [174, 6] on span "Credit Package" at bounding box center [173, 8] width 43 height 6
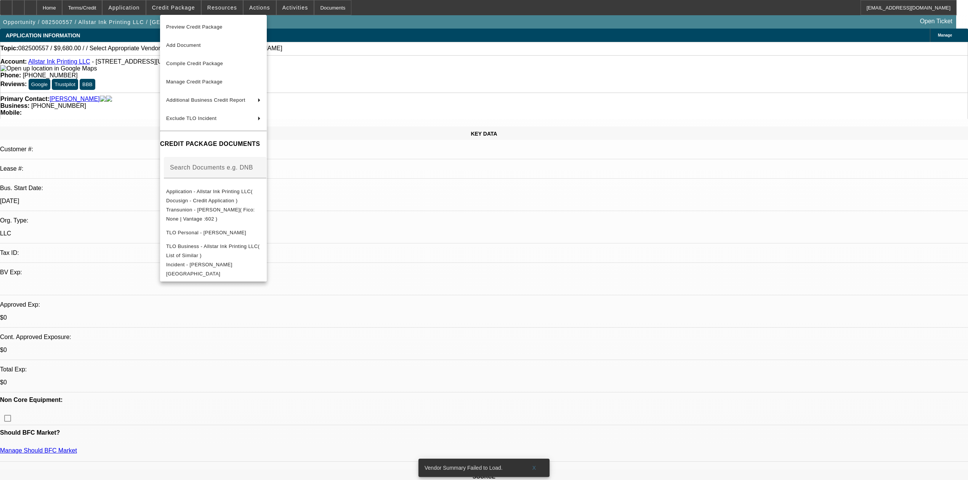
click at [412, 127] on div at bounding box center [484, 240] width 968 height 480
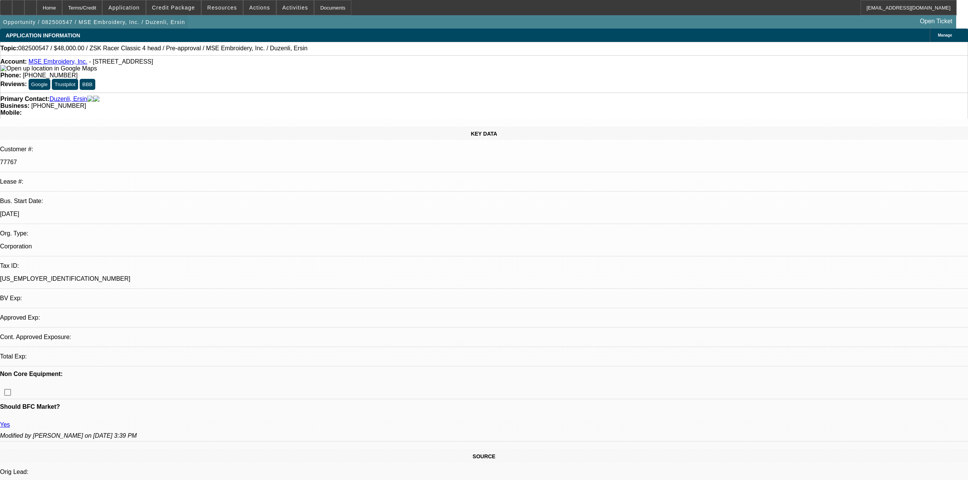
select select "0"
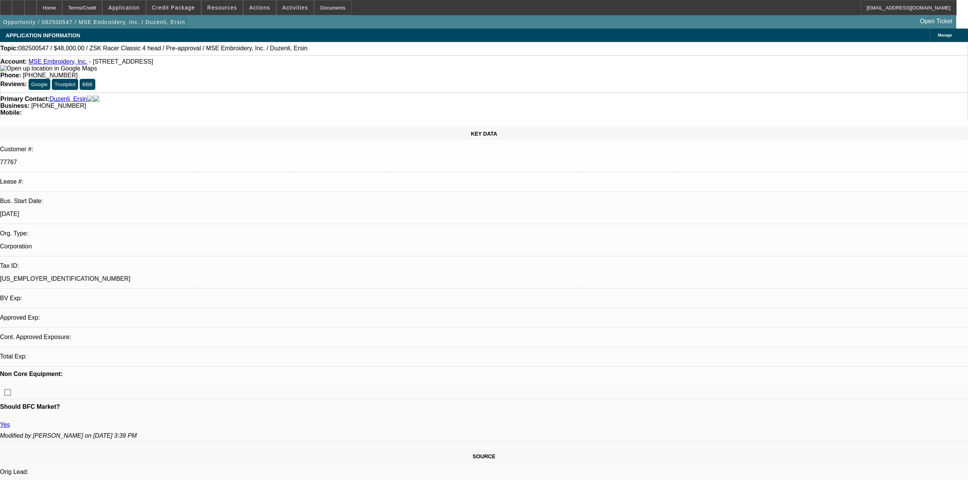
select select "0.1"
select select "0"
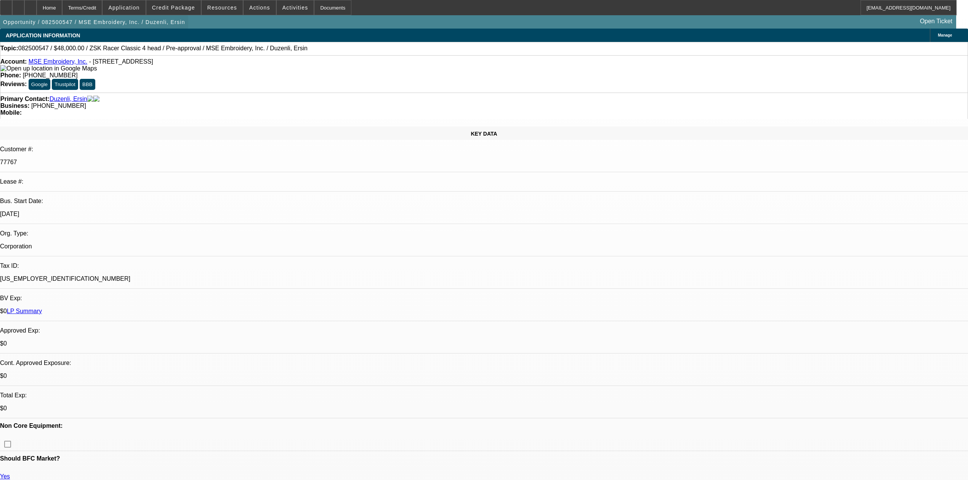
select select "1"
select select "2"
select select "6"
select select "1"
select select "2"
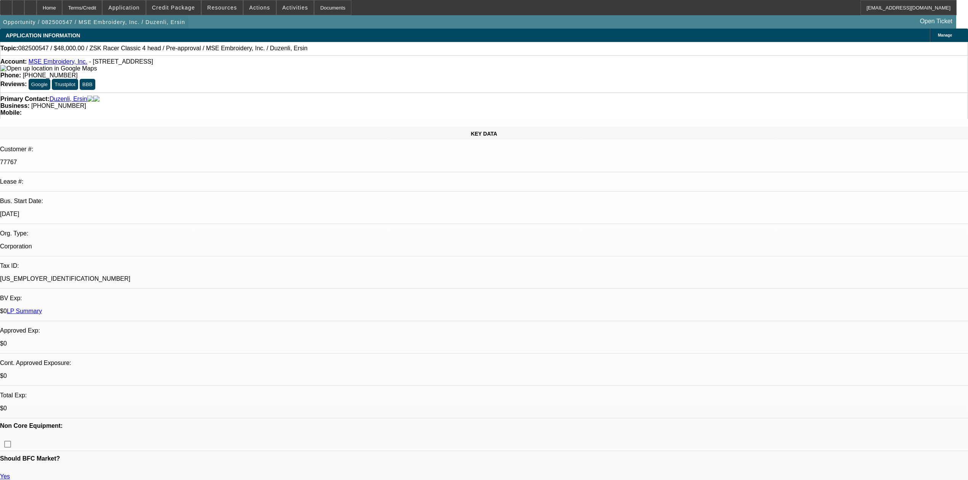
select select "4"
select select "1"
select select "2"
select select "6"
click at [193, 2] on span at bounding box center [173, 7] width 54 height 18
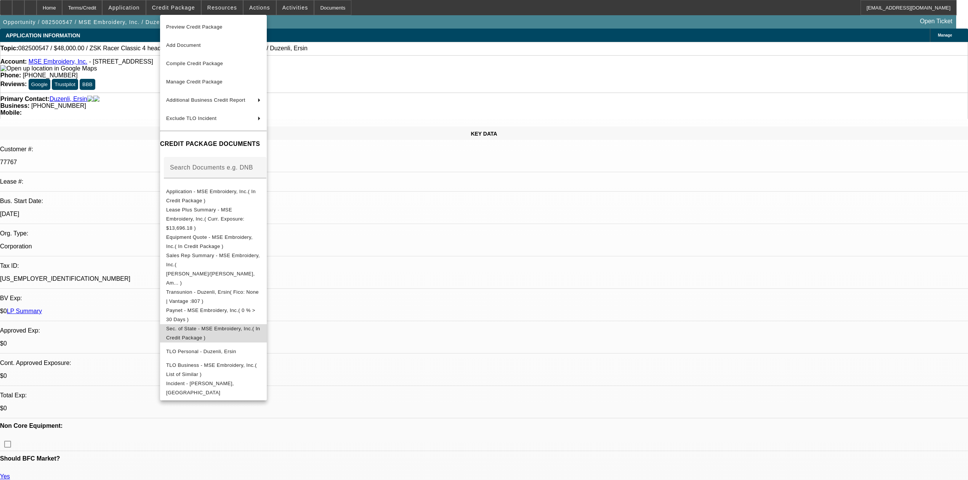
click at [252, 324] on button "Sec. of State - MSE Embroidery, Inc.( In Credit Package )" at bounding box center [213, 333] width 107 height 18
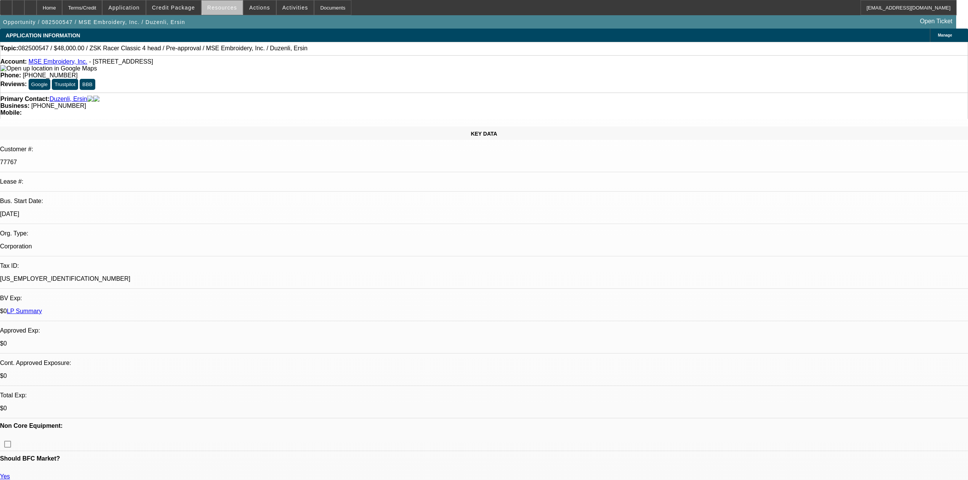
drag, startPoint x: 228, startPoint y: 8, endPoint x: 206, endPoint y: 7, distance: 21.8
click at [226, 9] on span "Resources" at bounding box center [222, 8] width 30 height 6
click at [197, 7] on div at bounding box center [484, 240] width 968 height 480
click at [200, 10] on span at bounding box center [173, 7] width 54 height 18
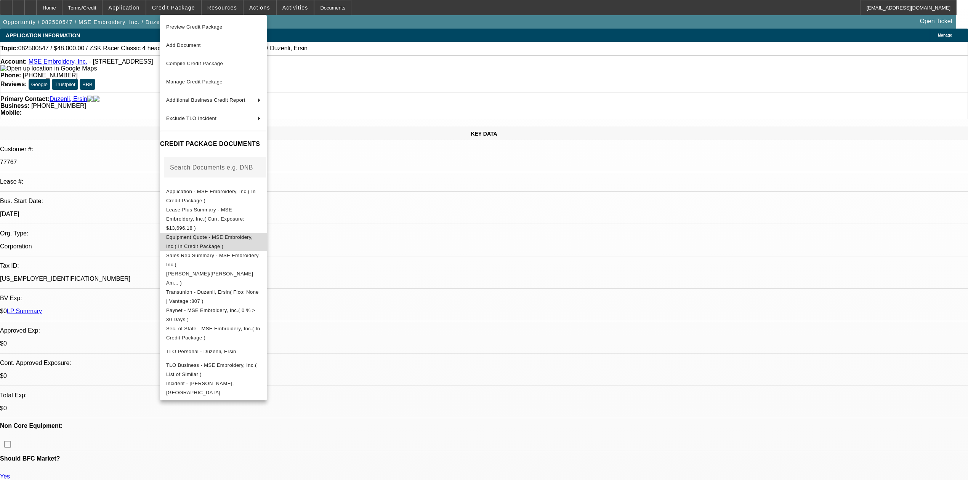
click at [261, 232] on span "Equipment Quote - MSE Embroidery, Inc.( In Credit Package )" at bounding box center [213, 241] width 95 height 18
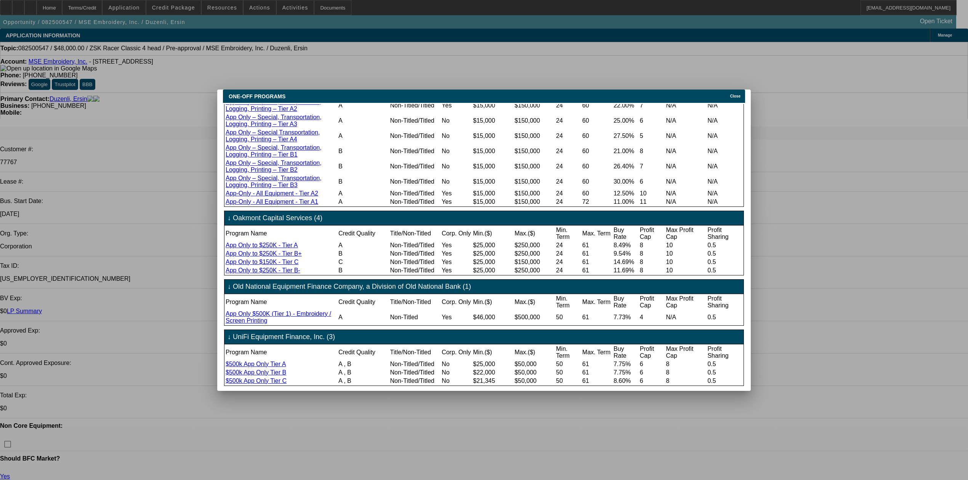
scroll to position [826, 0]
click at [735, 96] on div "ONE-OFF PROGRAMS Close" at bounding box center [484, 96] width 522 height 13
click at [737, 94] on span "Close" at bounding box center [735, 96] width 10 height 4
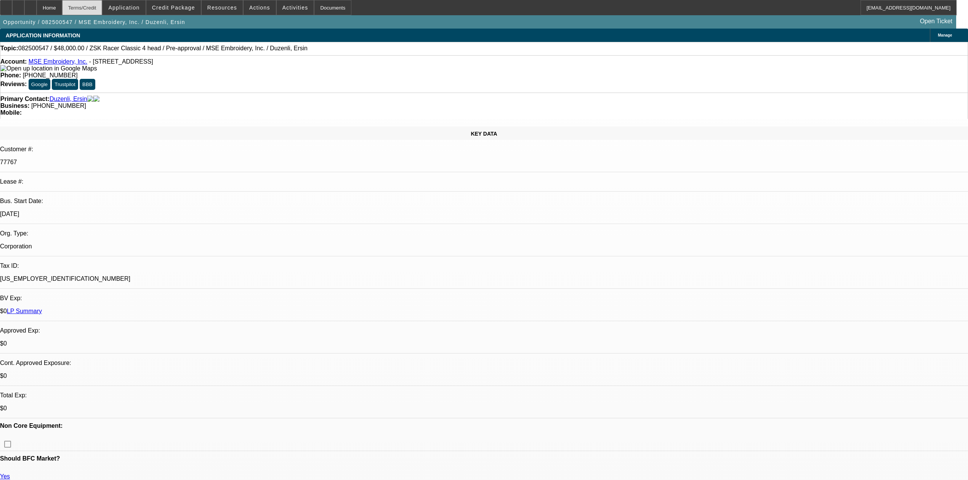
click at [103, 8] on div "Terms/Credit" at bounding box center [82, 7] width 40 height 15
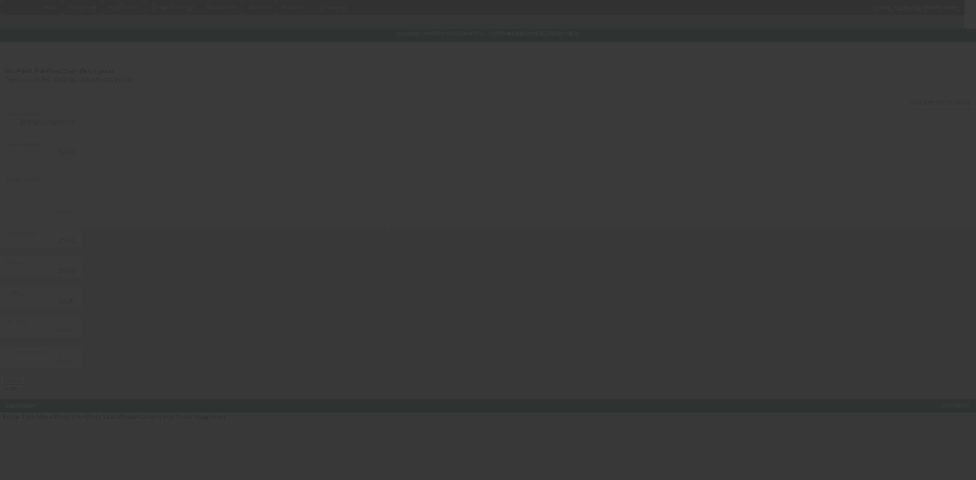
type input "$48,000.00"
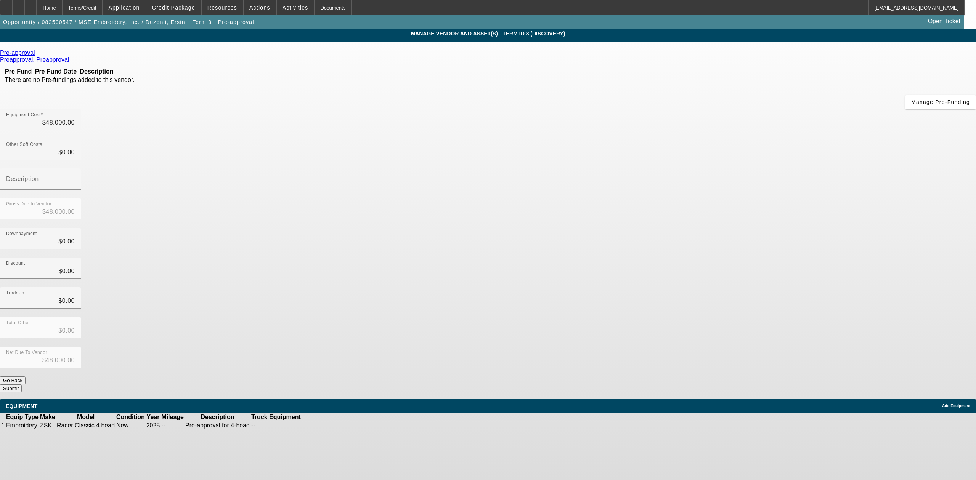
click at [37, 56] on icon at bounding box center [37, 53] width 0 height 6
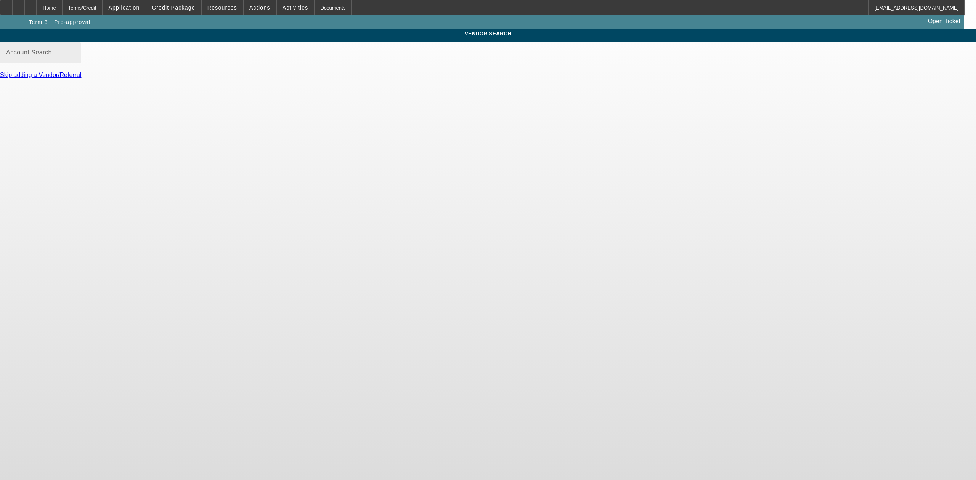
click at [52, 56] on mat-label "Account Search" at bounding box center [29, 52] width 46 height 6
click at [75, 60] on input "Account Search" at bounding box center [40, 55] width 69 height 9
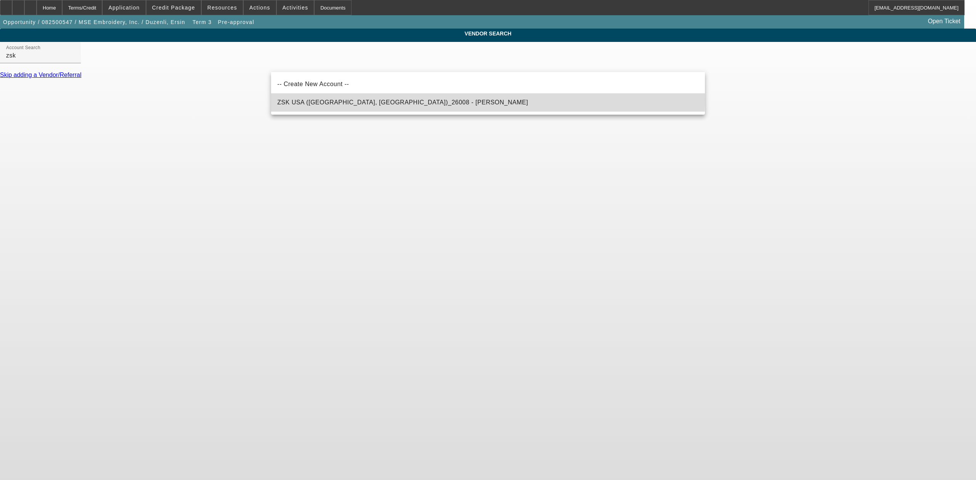
click at [324, 99] on span "ZSK USA (Saint Louis, MO)_26008 - Gajewski, Melody" at bounding box center [402, 102] width 251 height 6
type input "ZSK USA (Saint Louis, MO)_26008 - Gajewski, Melody"
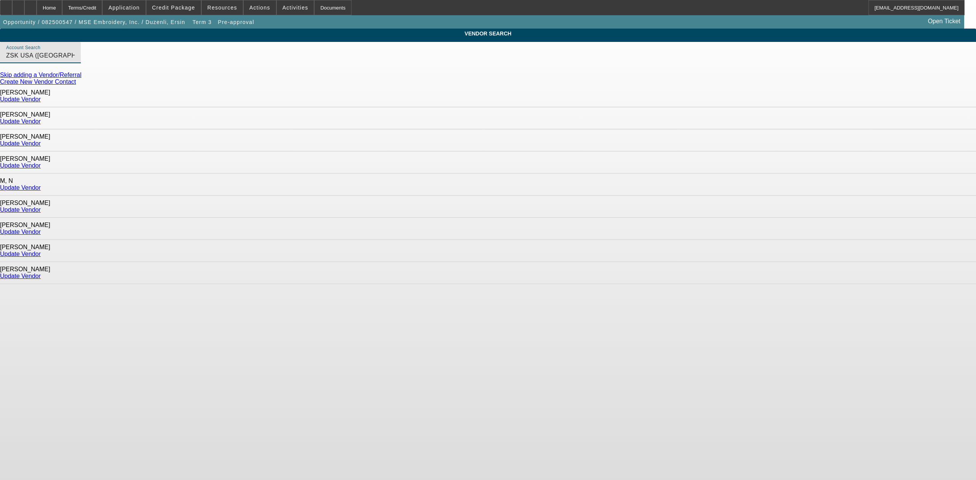
click at [41, 98] on link "Update Vendor" at bounding box center [20, 99] width 41 height 6
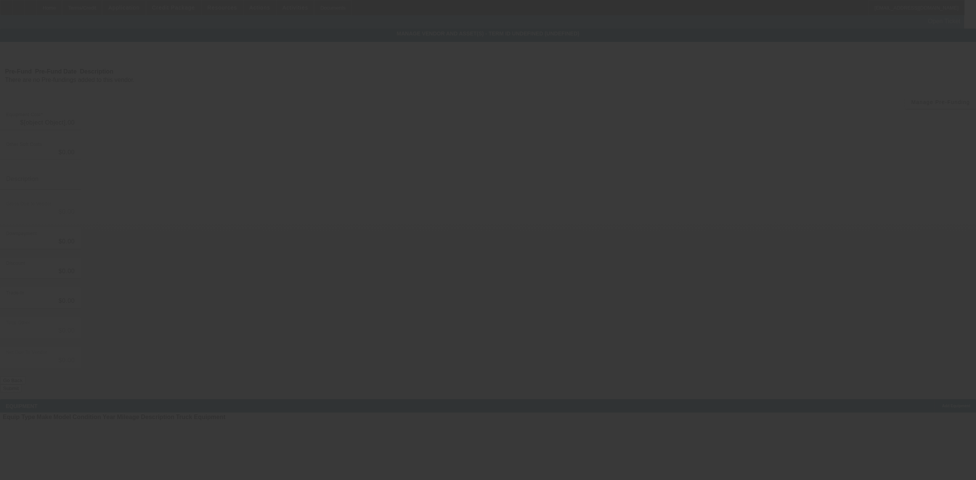
type input "$48,000.00"
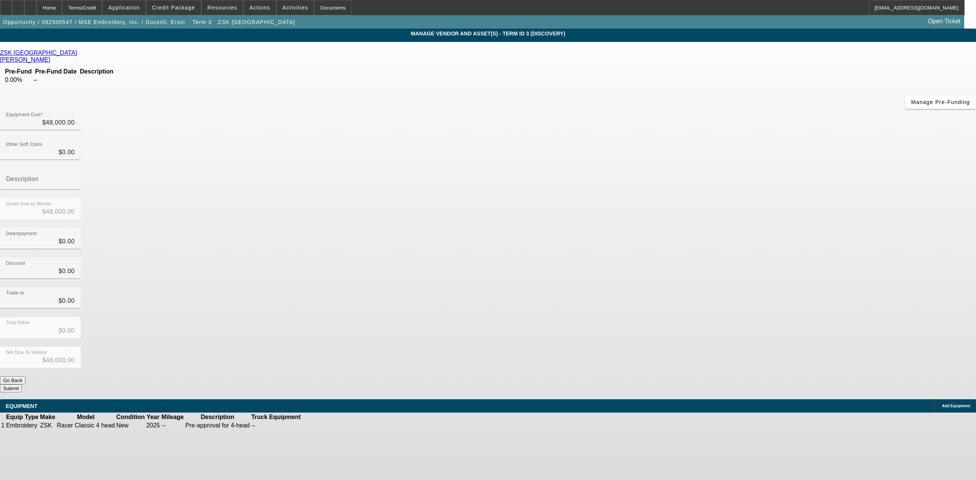
click at [22, 385] on button "Submit" at bounding box center [11, 389] width 22 height 8
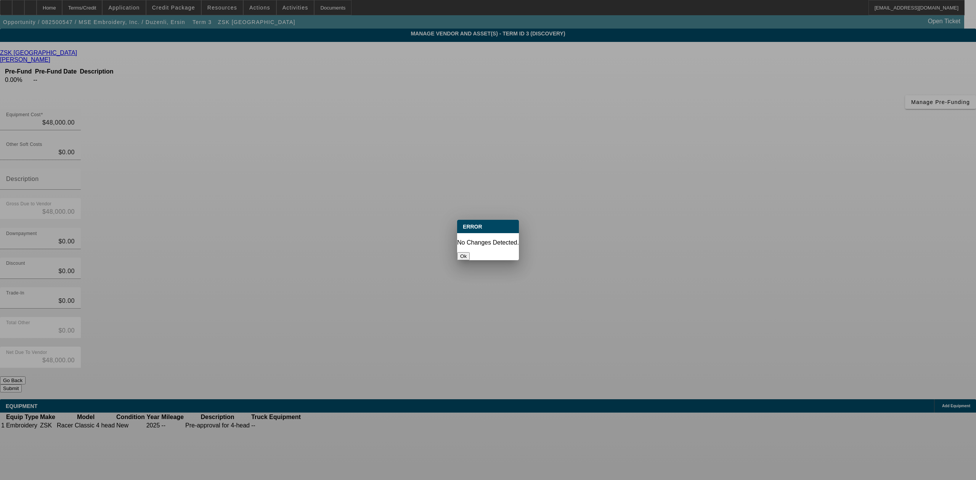
click at [470, 252] on button "Ok" at bounding box center [463, 256] width 13 height 8
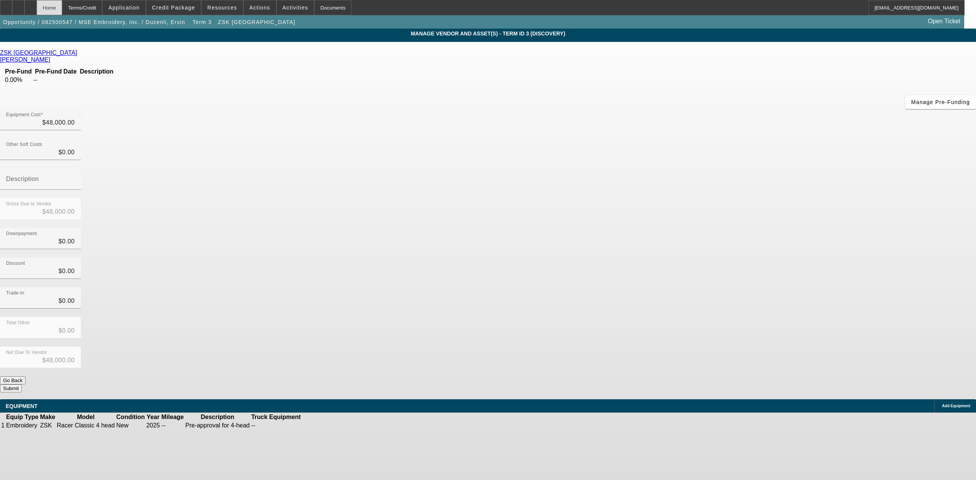
click at [62, 0] on div "Home" at bounding box center [50, 7] width 26 height 15
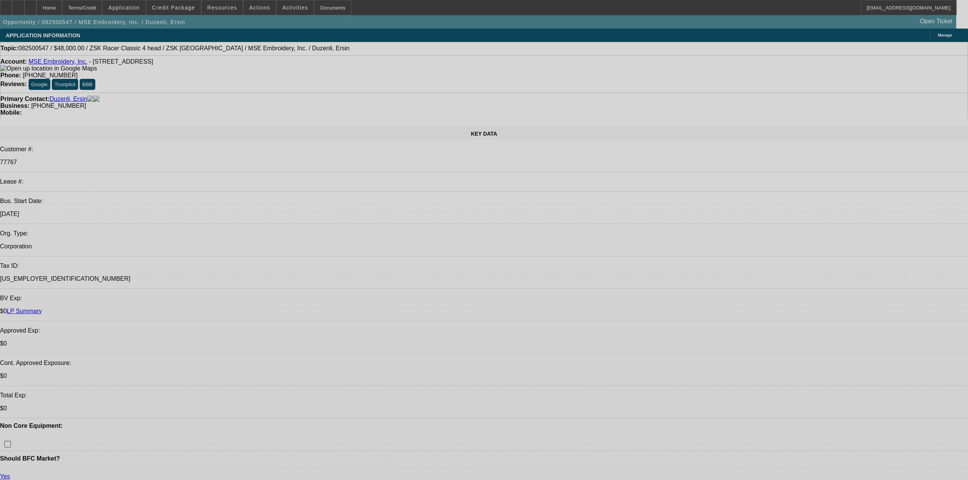
select select "0"
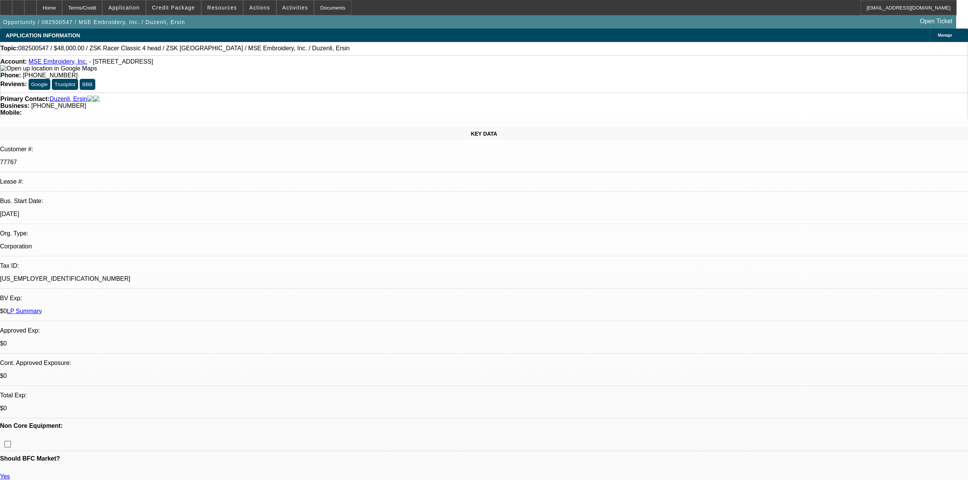
select select "0"
select select "2"
select select "0"
select select "6"
select select "0"
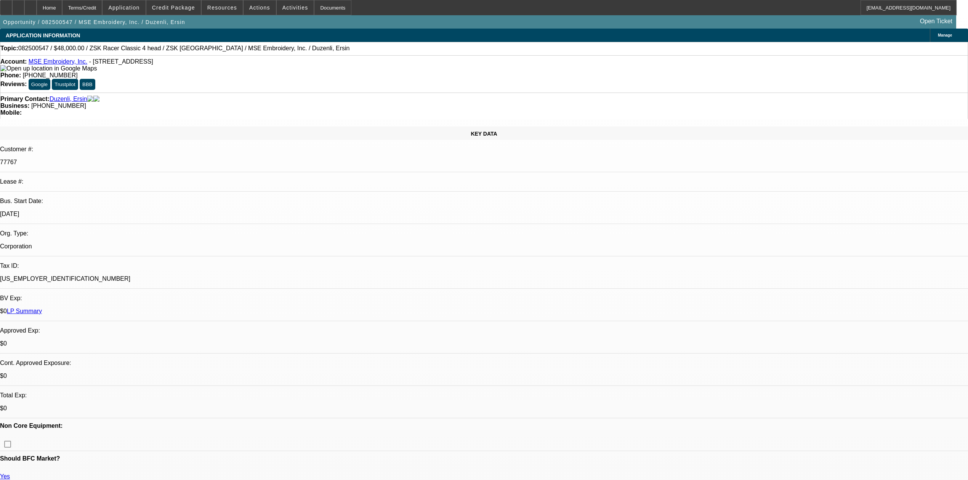
select select "0"
select select "2"
select select "0.1"
select select "4"
select select "0"
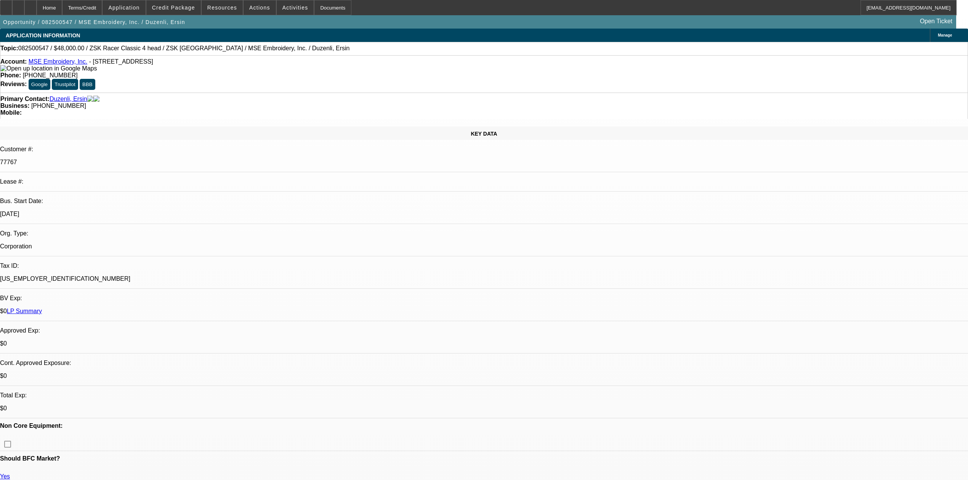
select select "0"
select select "2"
select select "0"
select select "6"
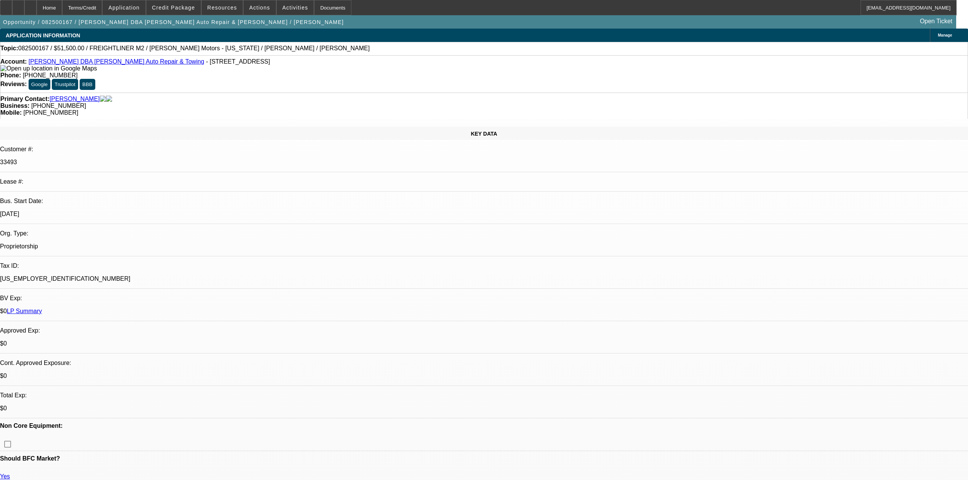
select select "0"
select select "2"
select select "0"
select select "6"
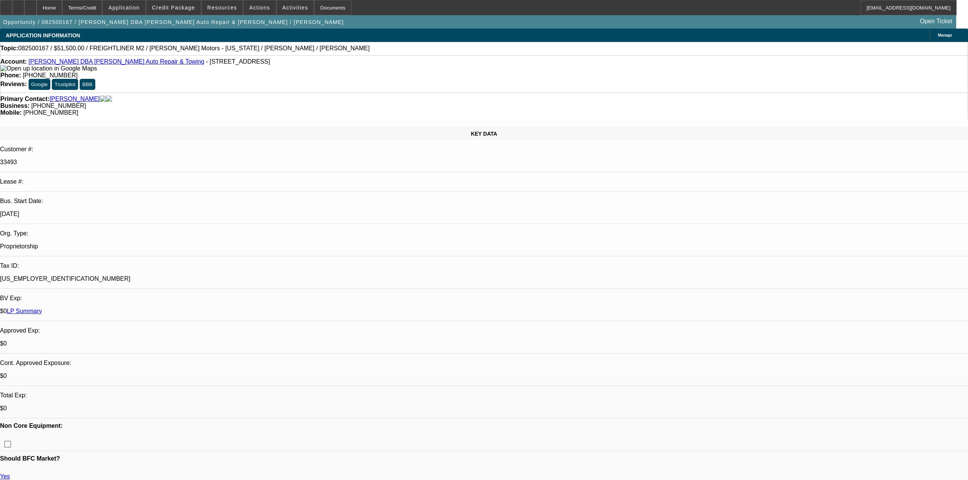
select select "0"
select select "2"
select select "0"
select select "6"
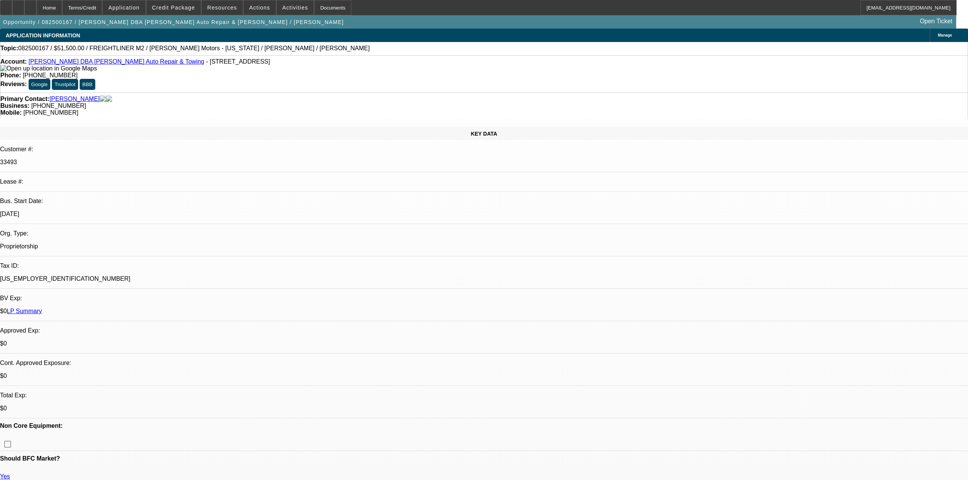
select select "0"
select select "2"
select select "0"
select select "6"
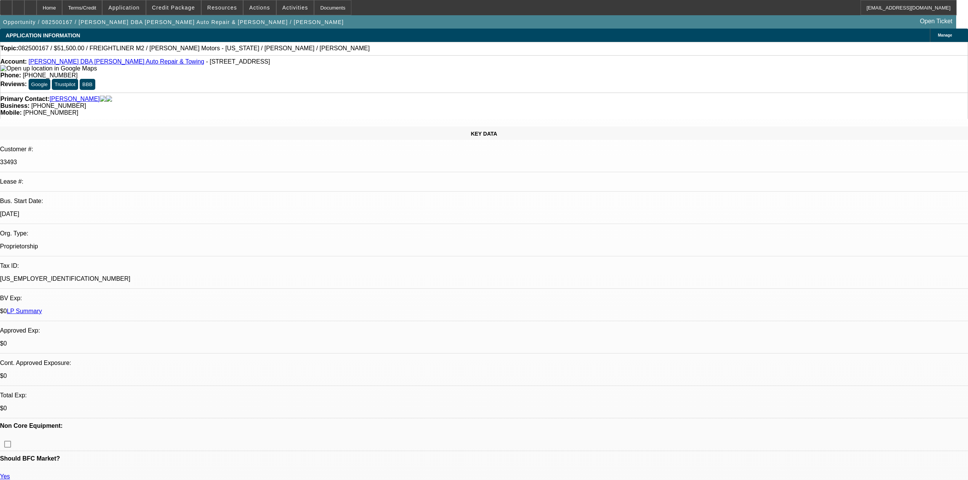
scroll to position [1069, 0]
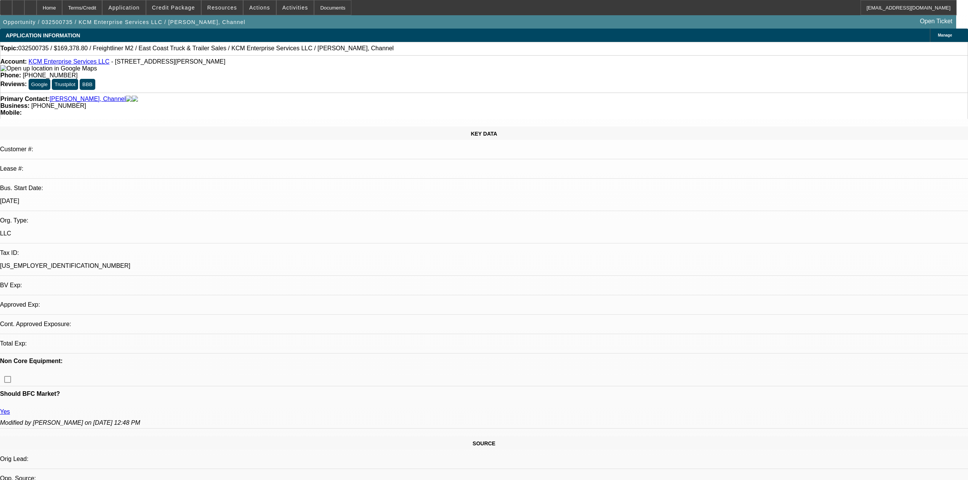
select select "0.2"
select select "2"
select select "0.1"
select select "4"
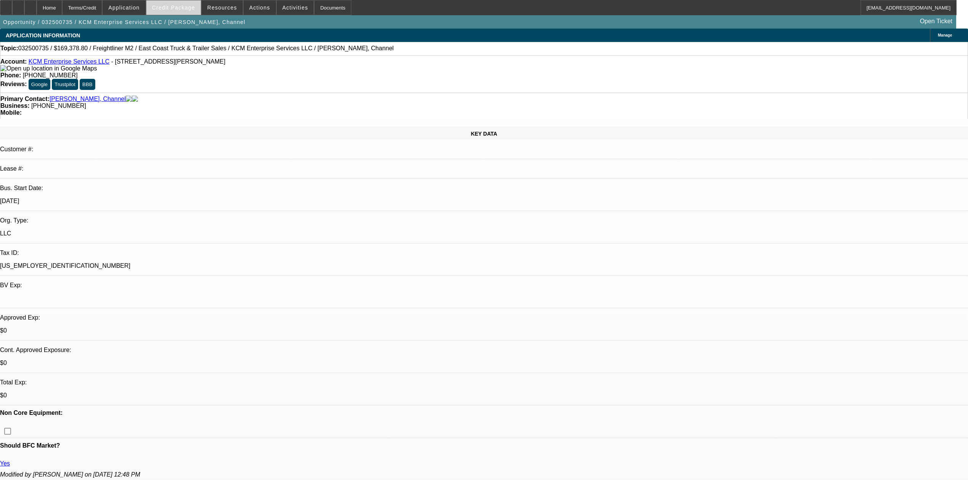
click at [192, 5] on span "Credit Package" at bounding box center [173, 8] width 43 height 6
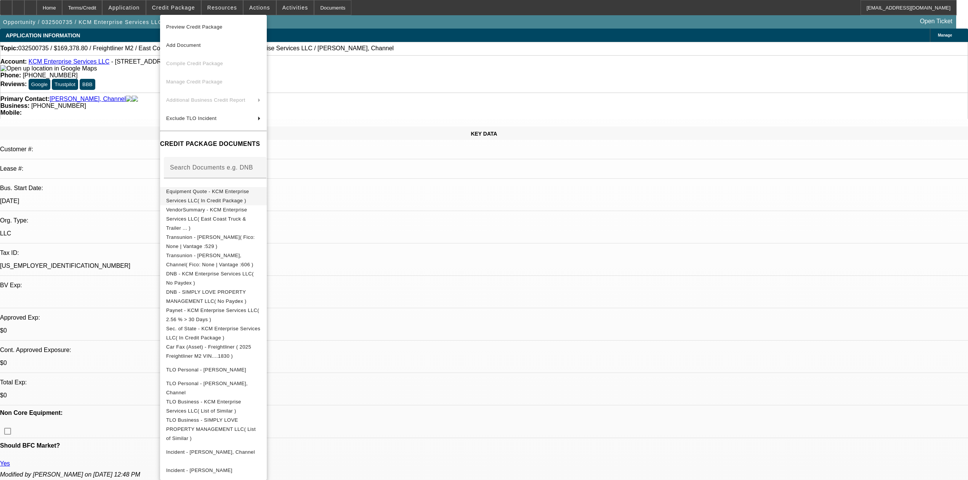
click at [244, 197] on span "Equipment Quote - KCM Enterprise Services LLC( In Credit Package )" at bounding box center [213, 196] width 95 height 18
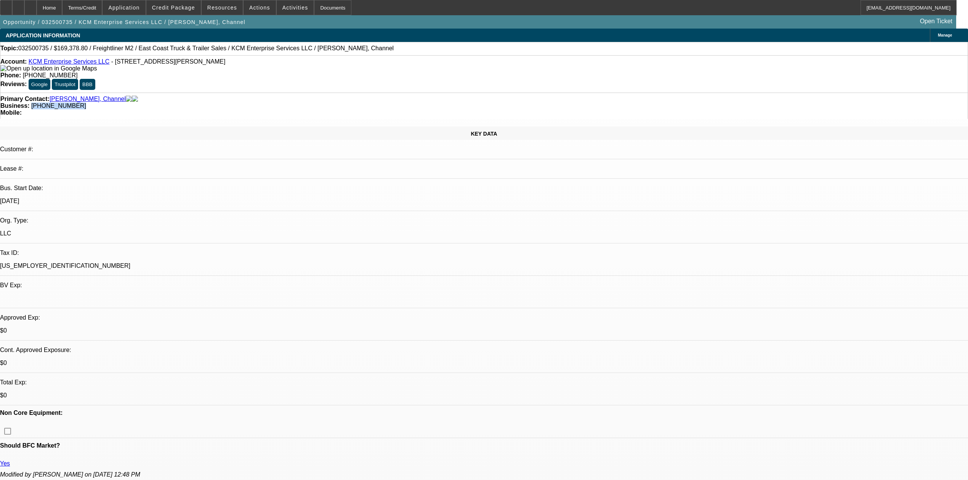
drag, startPoint x: 400, startPoint y: 87, endPoint x: 354, endPoint y: 91, distance: 46.6
click at [354, 93] on div "Primary Contact: [PERSON_NAME], Channel Business: [PHONE_NUMBER] Mobile:" at bounding box center [484, 106] width 968 height 26
copy span "[PHONE_NUMBER]"
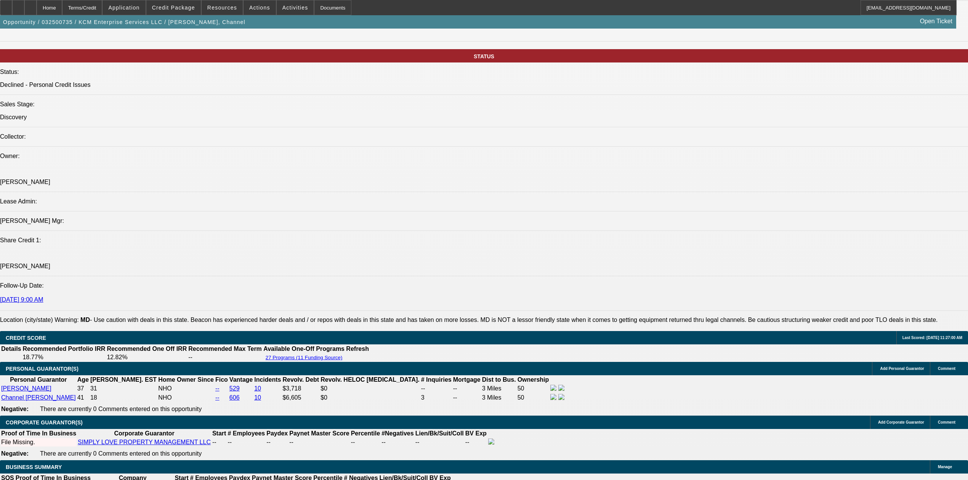
scroll to position [965, 0]
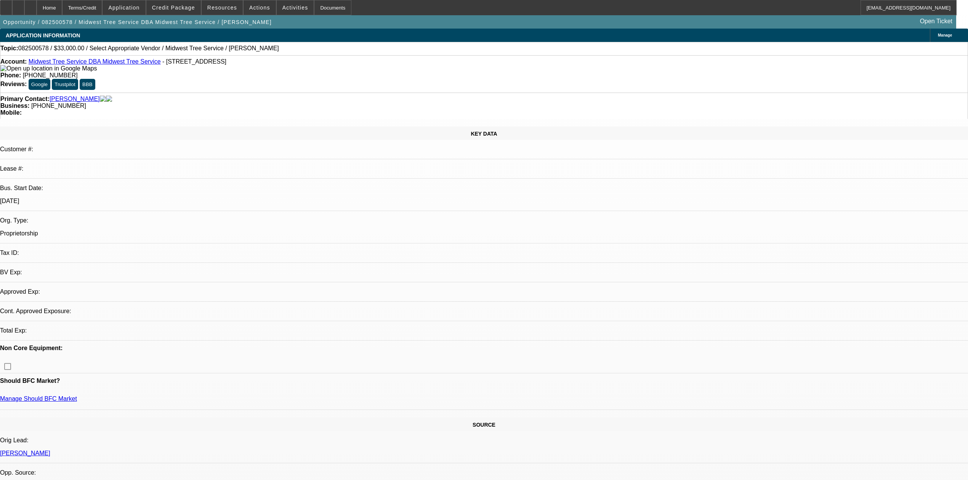
select select "0"
select select "2"
select select "0.1"
select select "4"
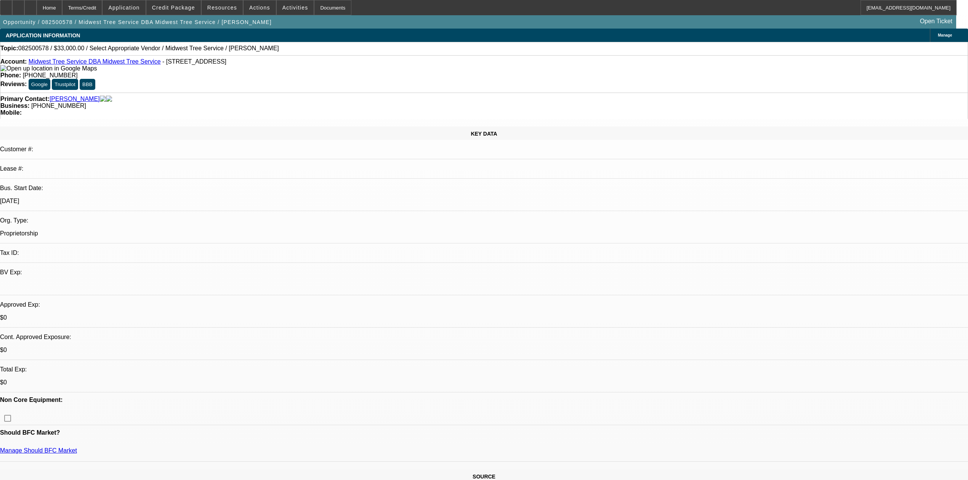
click at [81, 64] on link "Midwest Tree Service DBA Midwest Tree Service" at bounding box center [95, 61] width 132 height 6
click at [37, 11] on div at bounding box center [30, 7] width 12 height 15
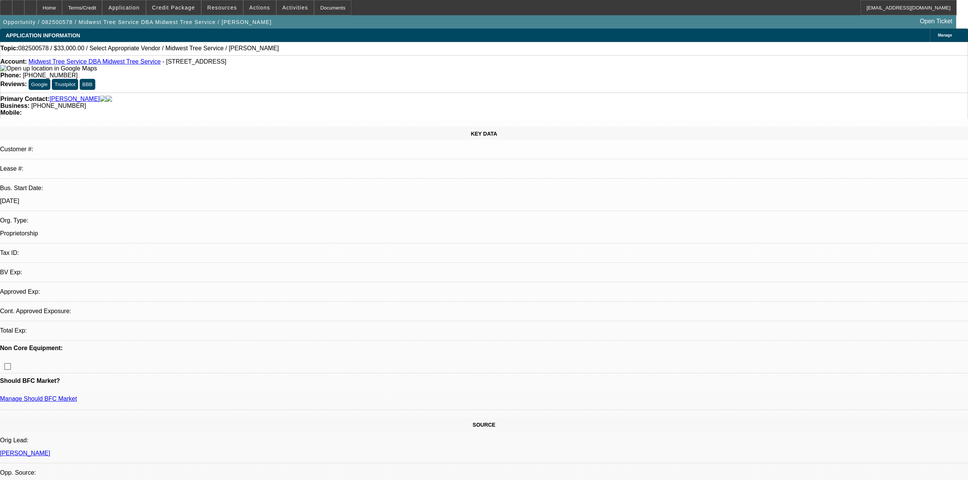
select select "0"
select select "2"
select select "0.1"
select select "4"
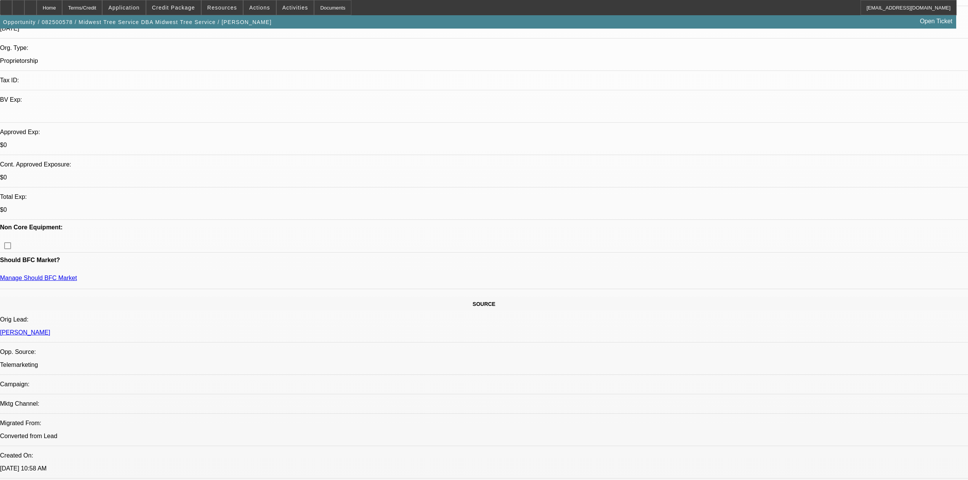
scroll to position [203, 0]
